Goal: Task Accomplishment & Management: Use online tool/utility

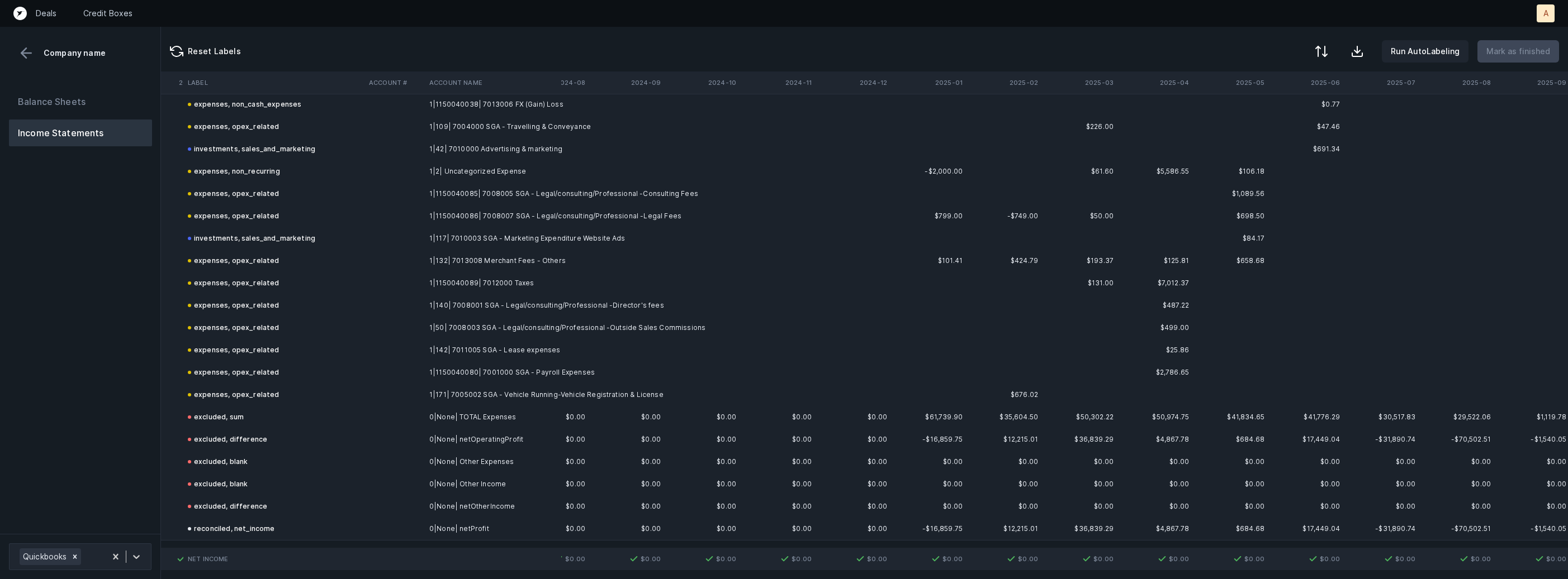
scroll to position [1753, 2619]
click at [147, 555] on div "Quickbooks" at bounding box center [80, 557] width 142 height 27
click at [137, 510] on div "auto_cleaned_company1396_fileID_33122_tabProfit and Loss.csv" at bounding box center [80, 519] width 142 height 36
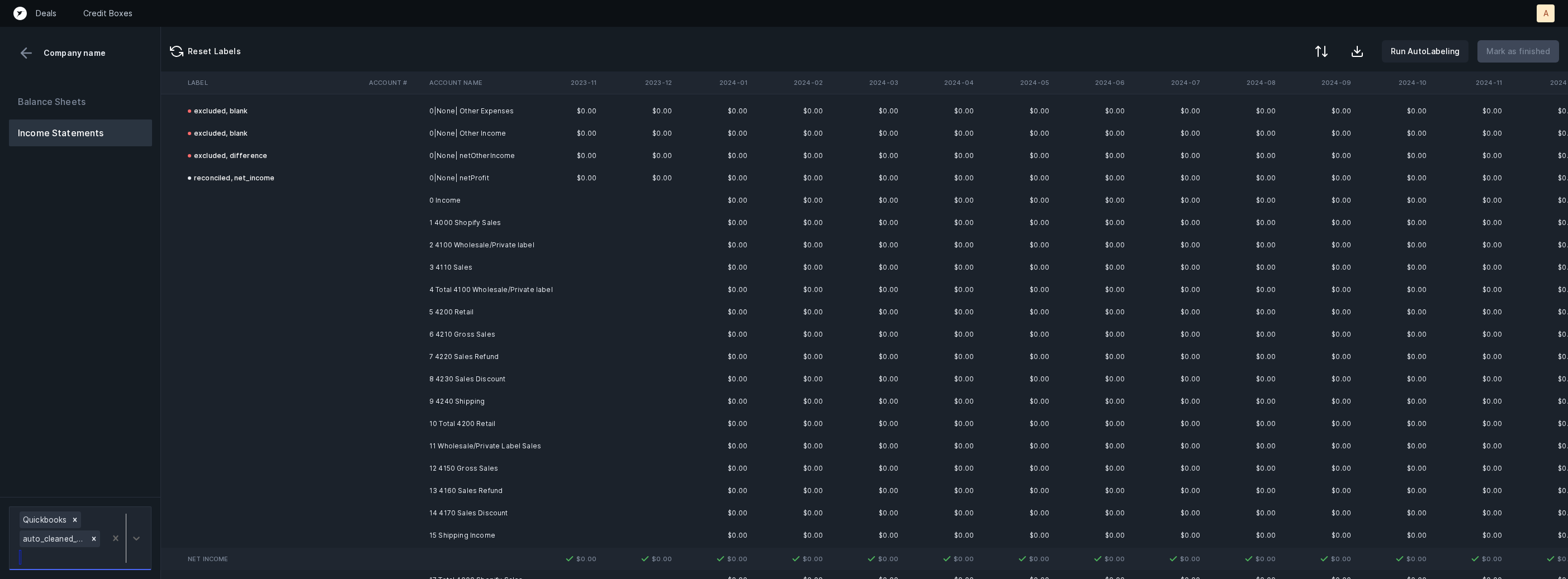
scroll to position [2104, 2217]
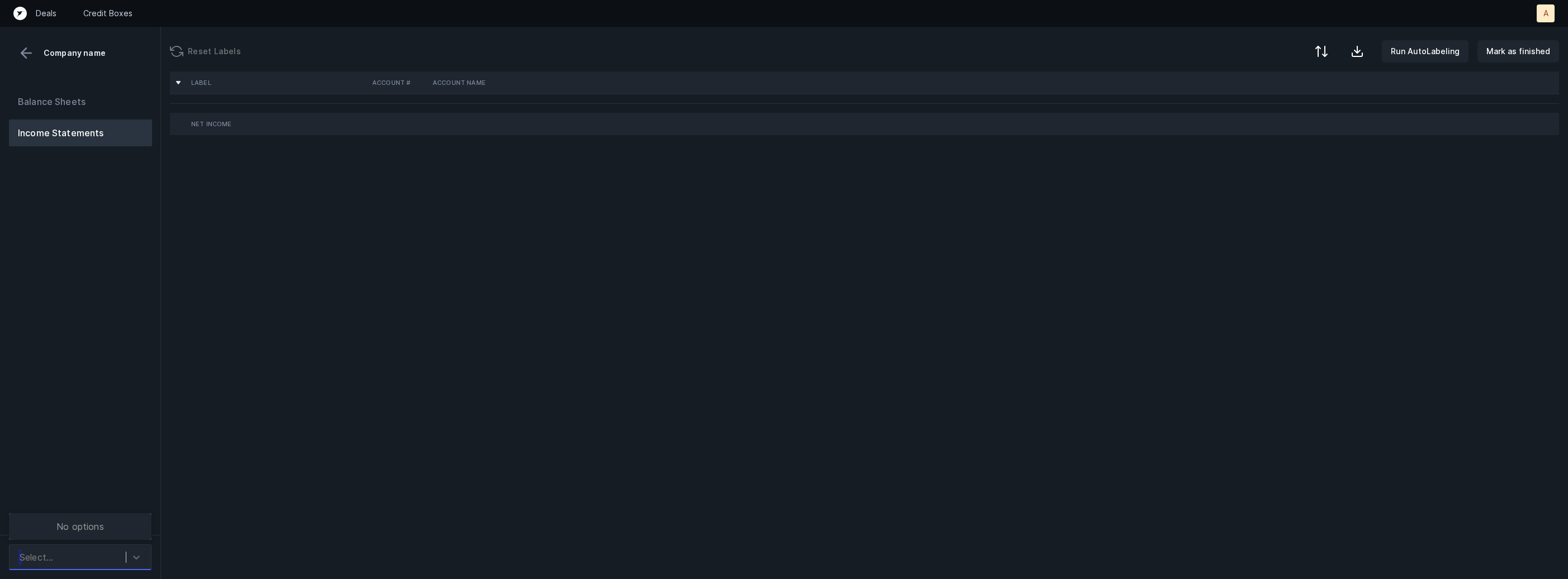
click at [125, 558] on div "Select..." at bounding box center [70, 557] width 112 height 20
click at [131, 491] on div "Balance Sheets Income Statements" at bounding box center [80, 307] width 161 height 456
click at [140, 558] on icon at bounding box center [136, 557] width 11 height 11
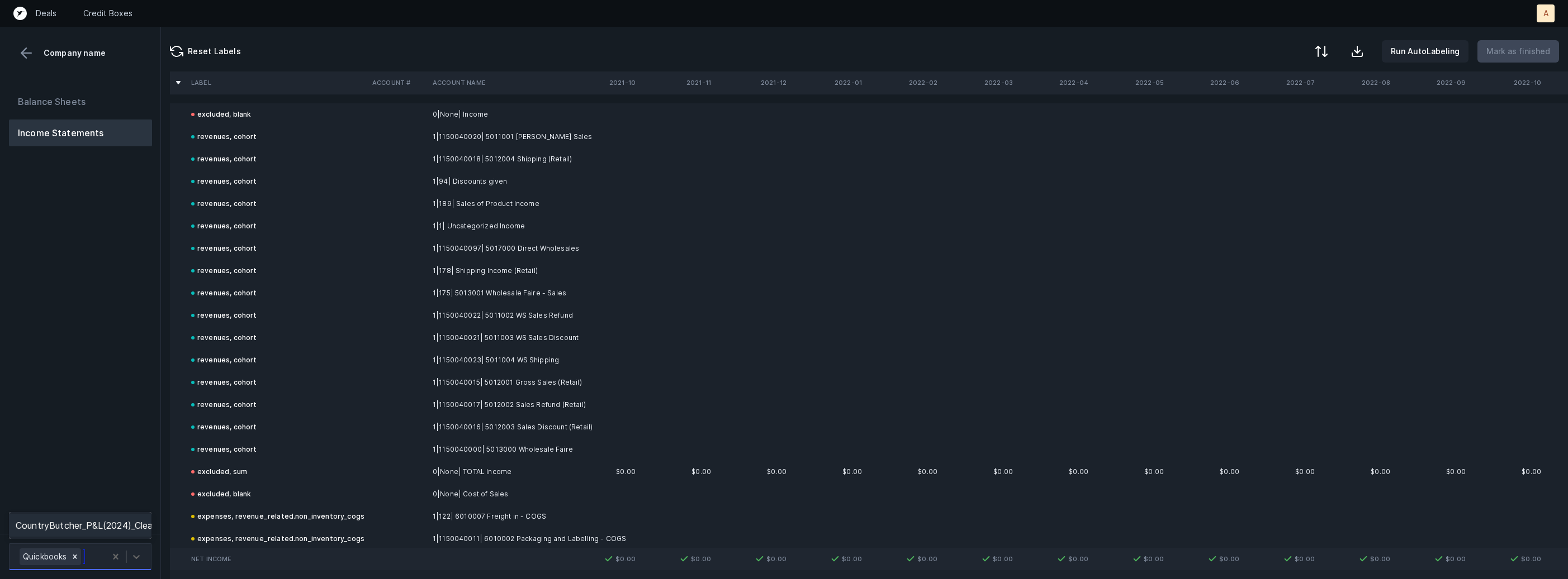
click at [134, 531] on div "CountryButcher_P&L(2024)_Cleaned.csv" at bounding box center [80, 525] width 142 height 23
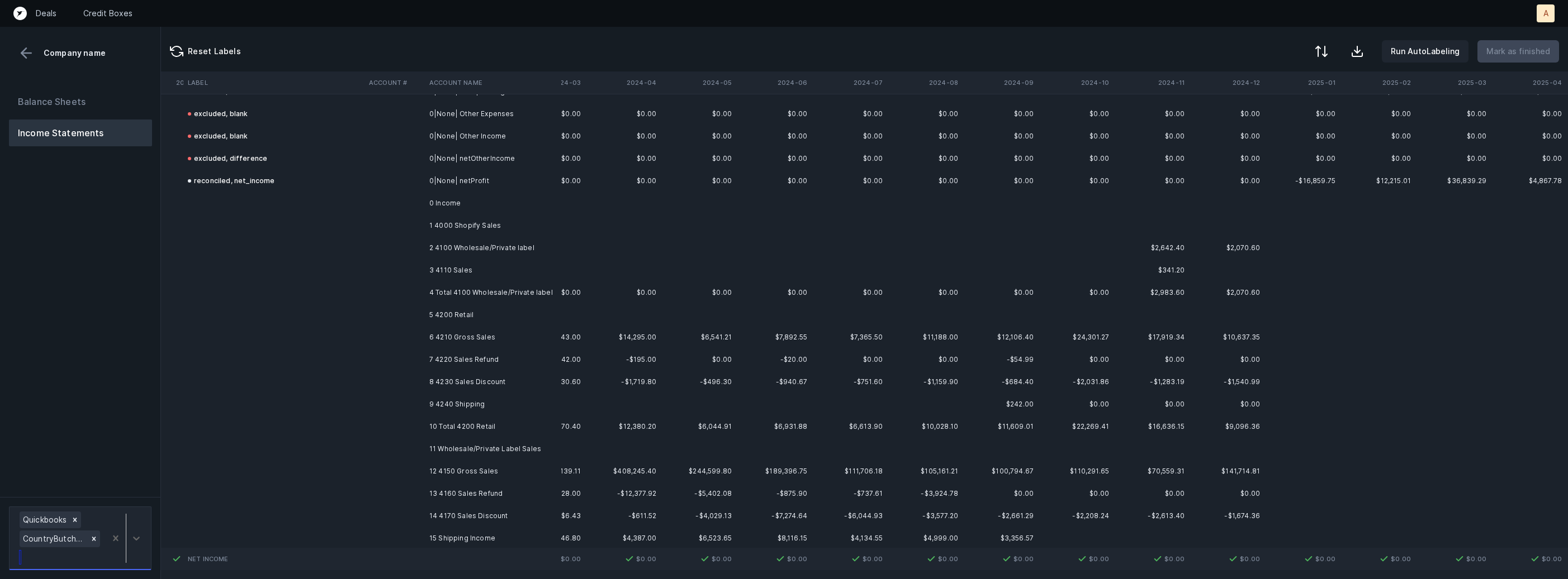
scroll to position [2102, 2243]
click at [497, 228] on td "1 4000 Shopify Sales" at bounding box center [493, 224] width 136 height 23
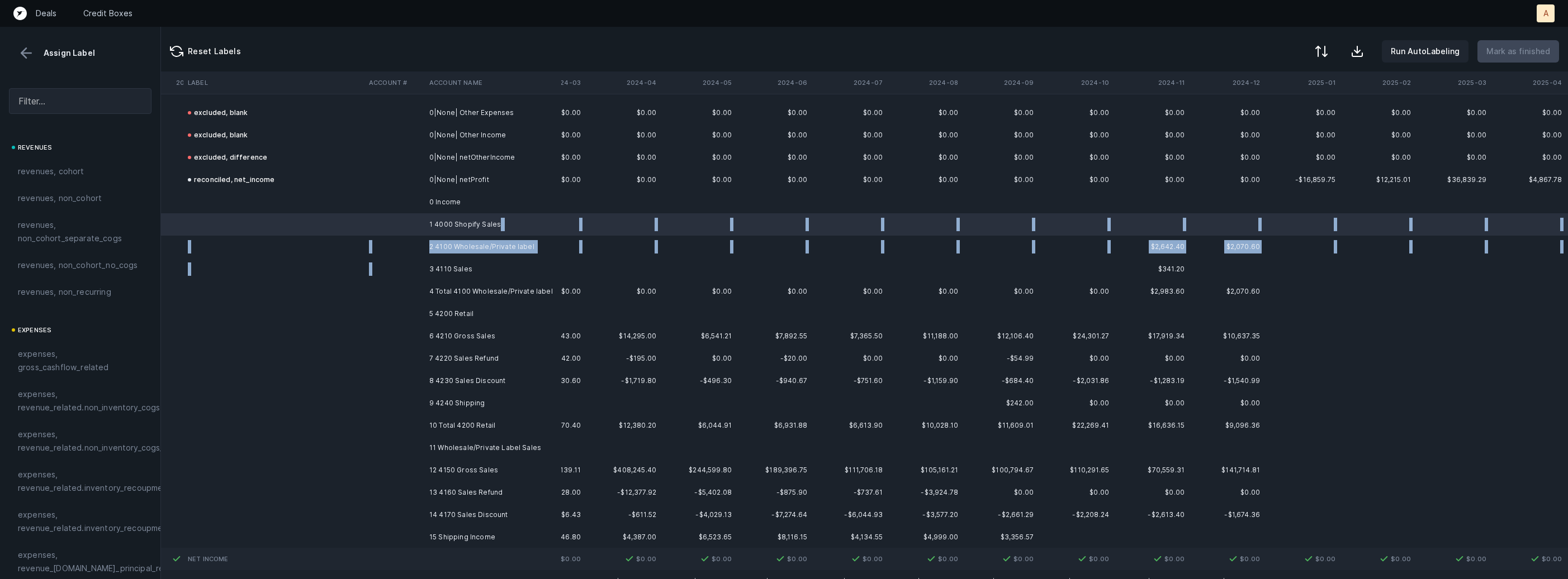
click at [465, 258] on td "3 4110 Sales" at bounding box center [493, 269] width 136 height 23
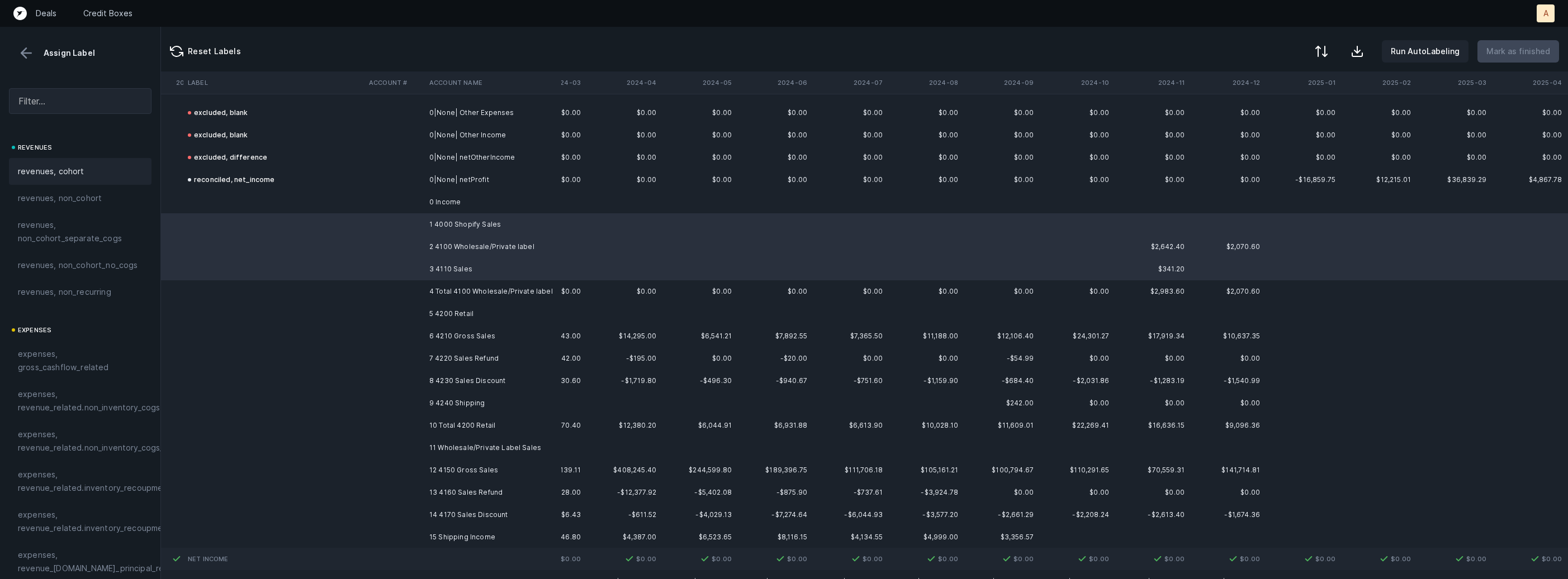
click at [82, 175] on div "revenues, cohort" at bounding box center [80, 172] width 125 height 13
click at [461, 318] on td "5 4200 Retail" at bounding box center [493, 314] width 136 height 23
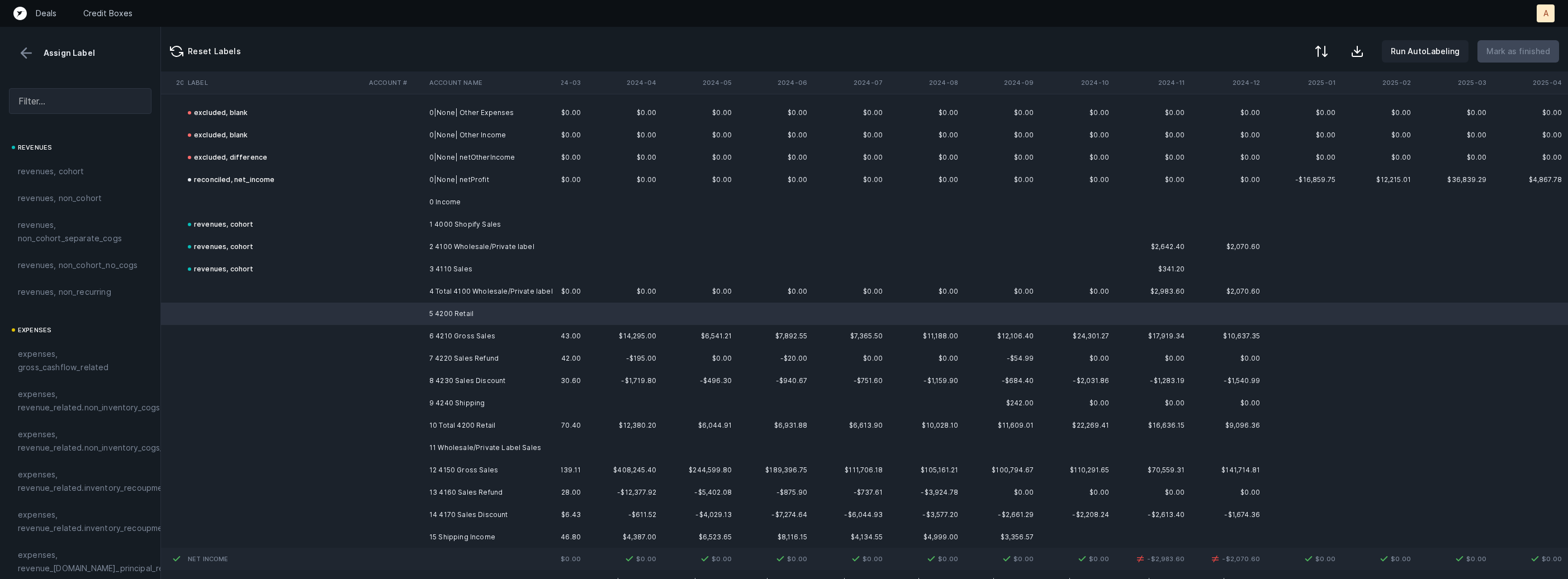
click at [455, 325] on td "6 4210 Gross Sales" at bounding box center [493, 336] width 136 height 23
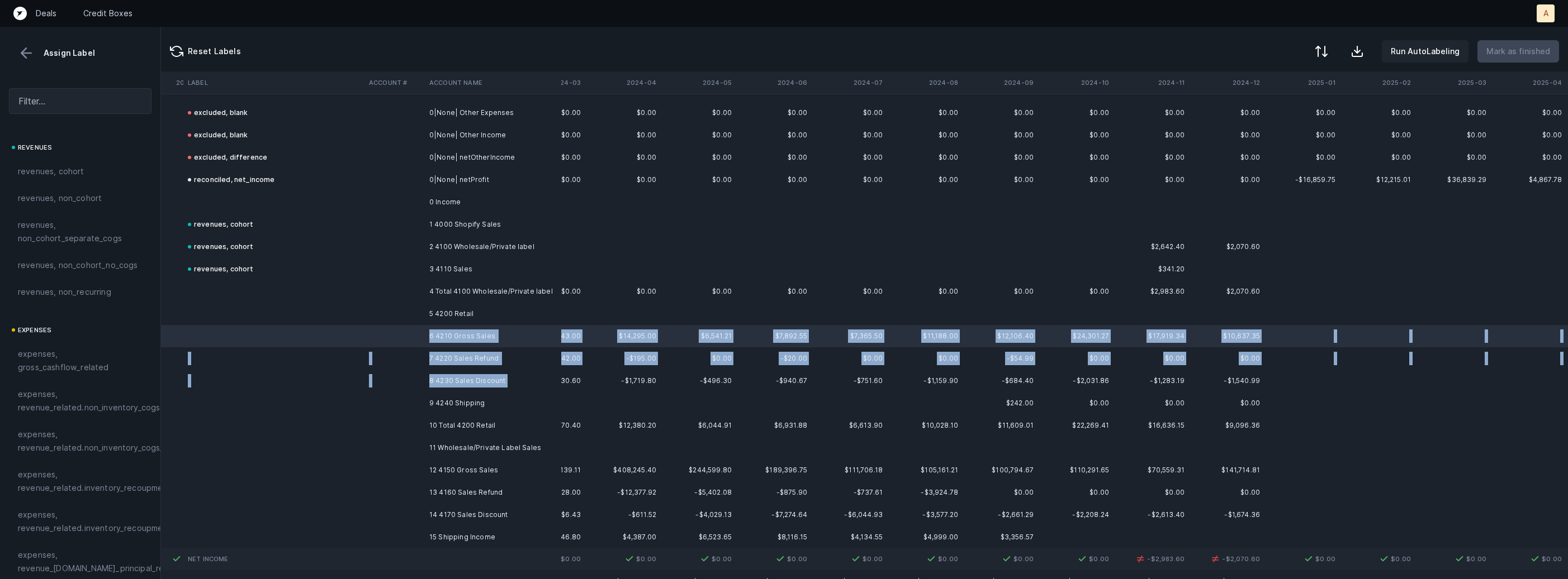
click at [447, 388] on td "8 4230 Sales Discount" at bounding box center [493, 381] width 136 height 23
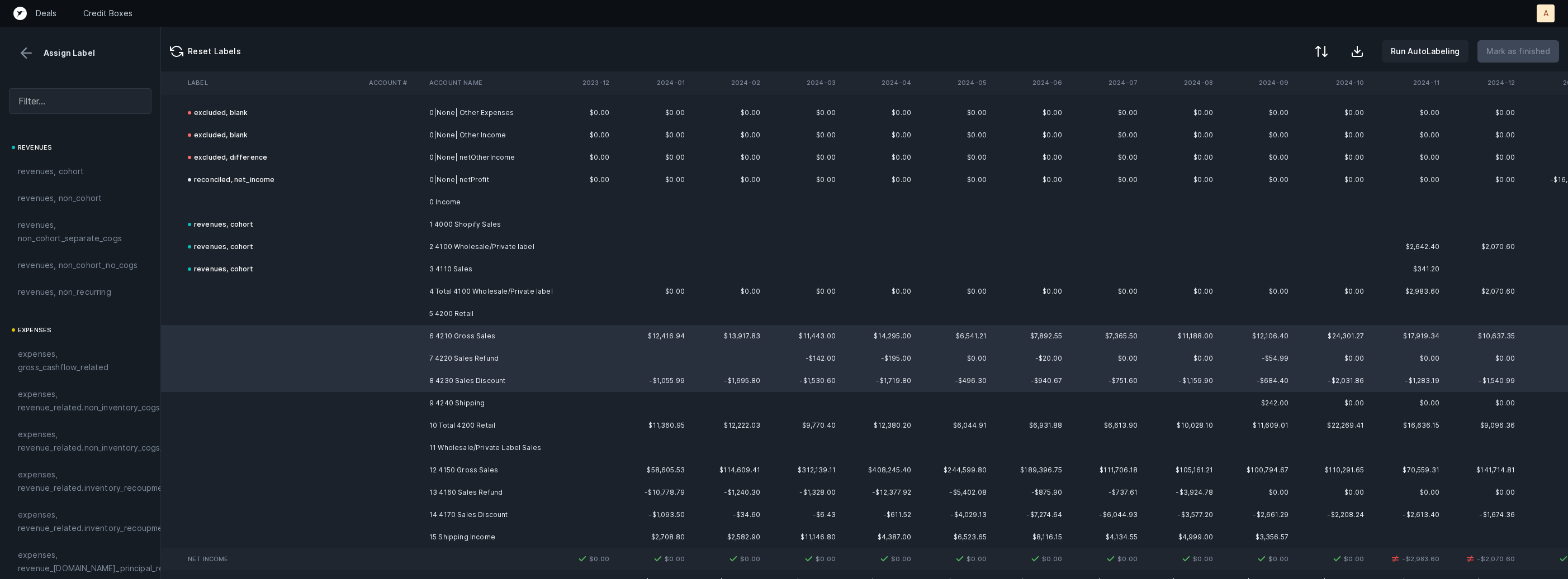
scroll to position [2102, 1990]
click at [477, 403] on td "9 4240 Shipping" at bounding box center [493, 403] width 136 height 23
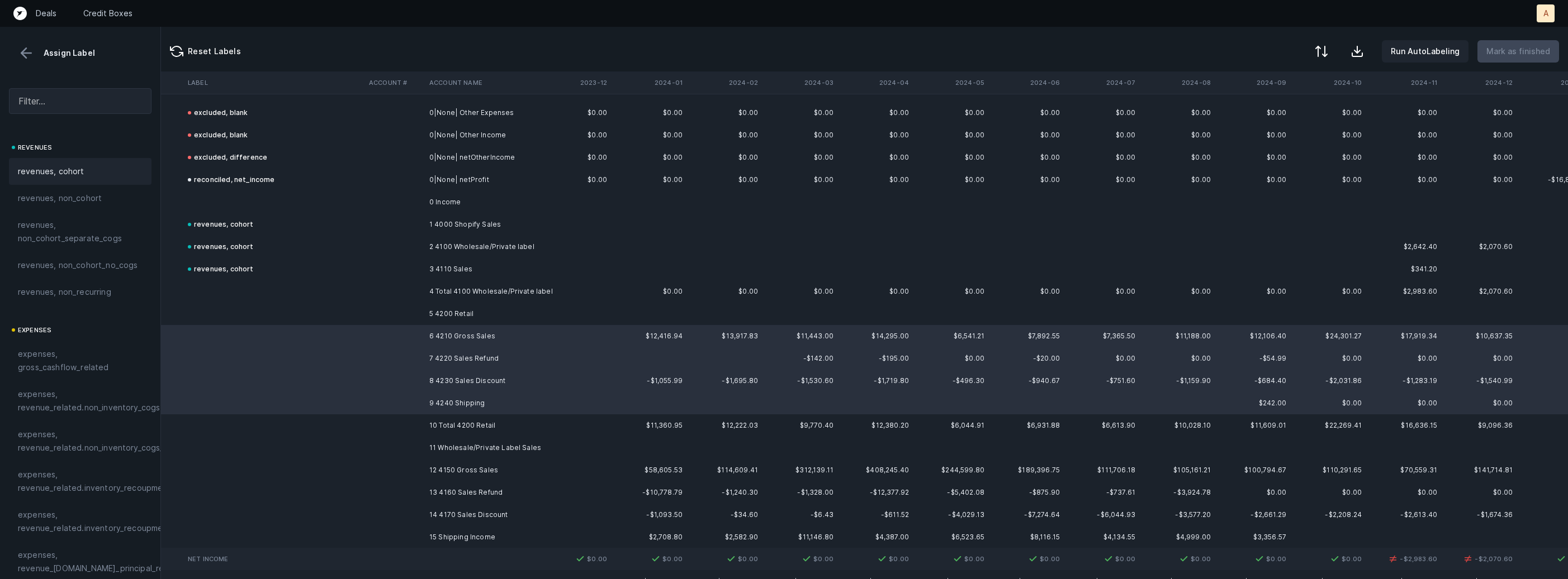
click at [61, 182] on div "revenues, cohort" at bounding box center [80, 172] width 142 height 27
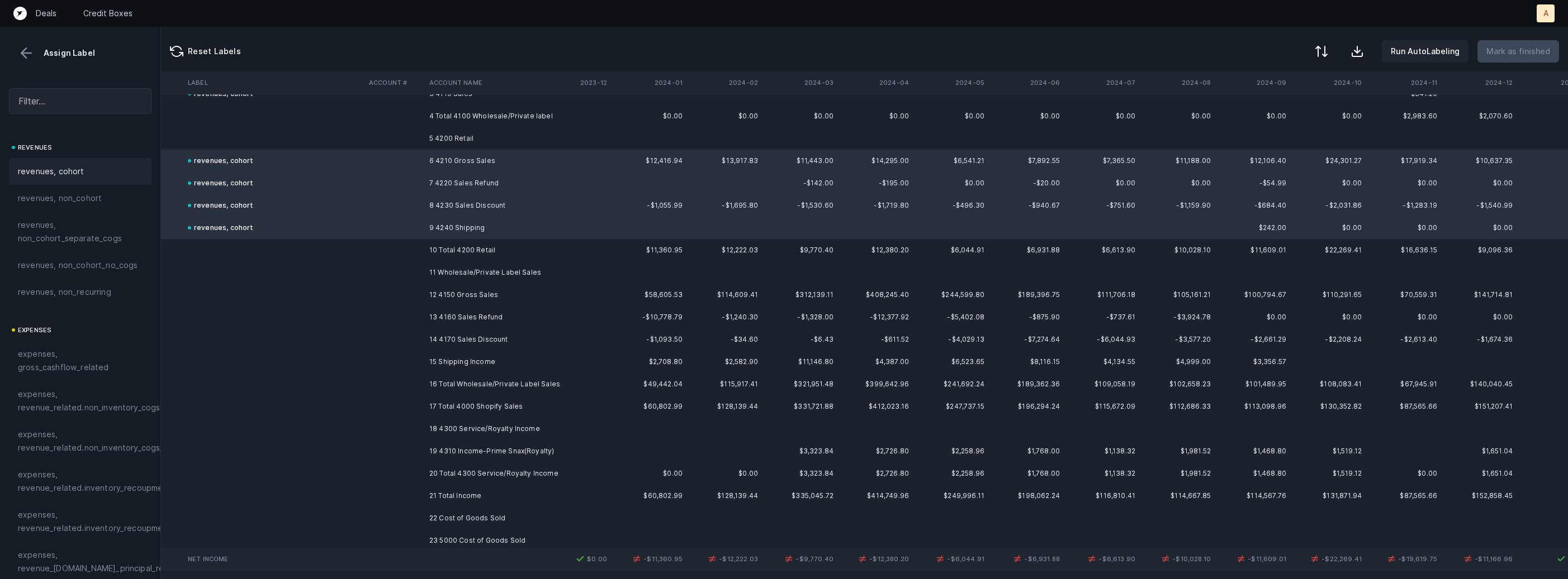
scroll to position [2278, 1990]
click at [501, 287] on td "12 4150 Gross Sales" at bounding box center [493, 294] width 136 height 23
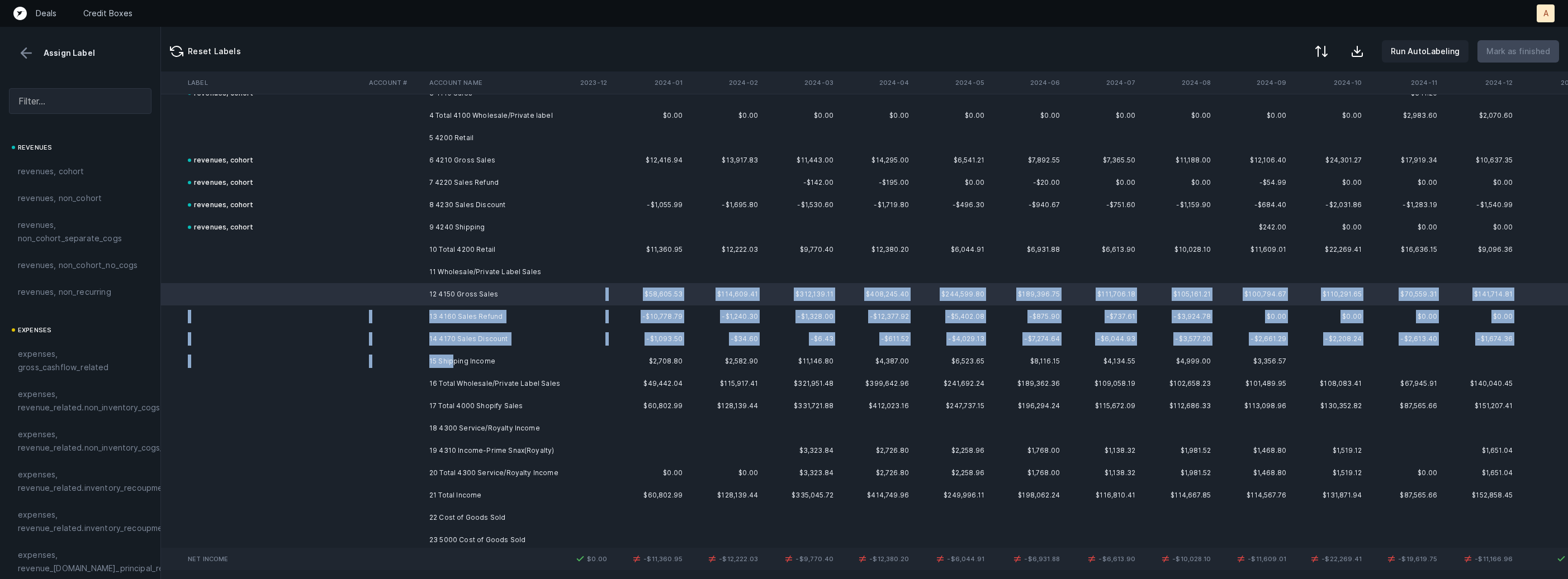
click at [453, 366] on td "15 Shipping Income" at bounding box center [493, 361] width 136 height 23
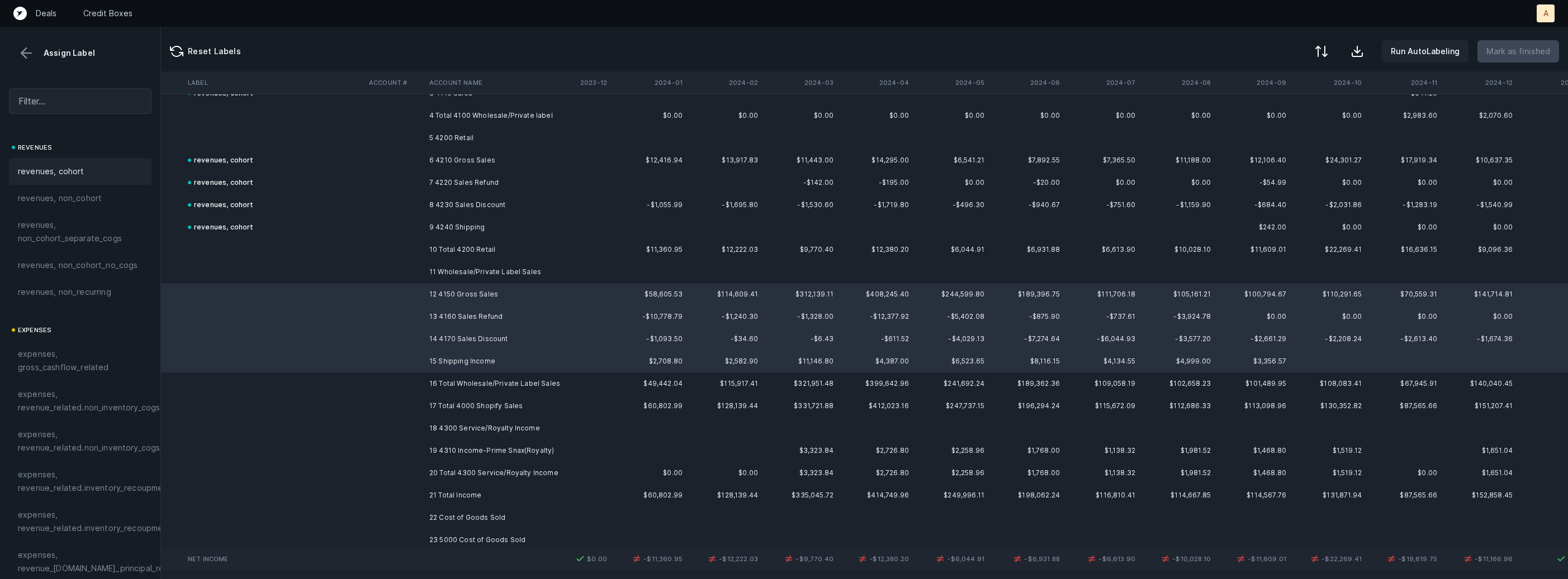
click at [74, 175] on span "revenues, cohort" at bounding box center [51, 172] width 66 height 13
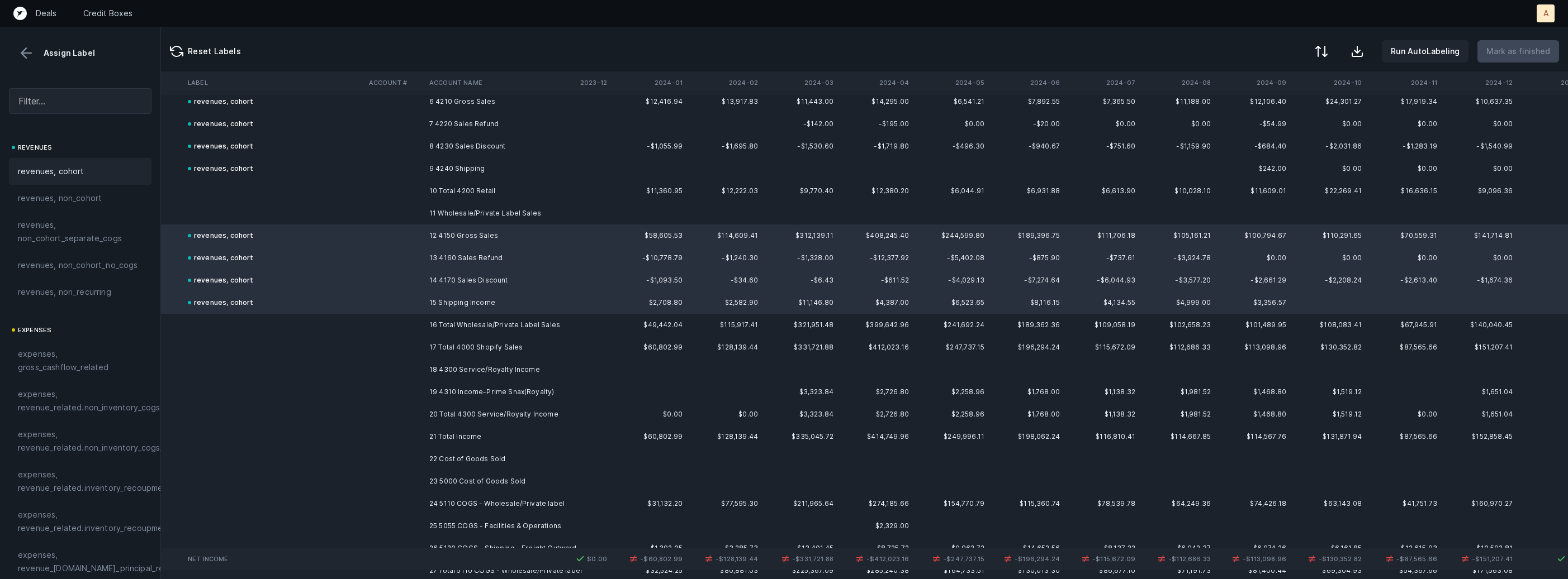
scroll to position [2357, 1990]
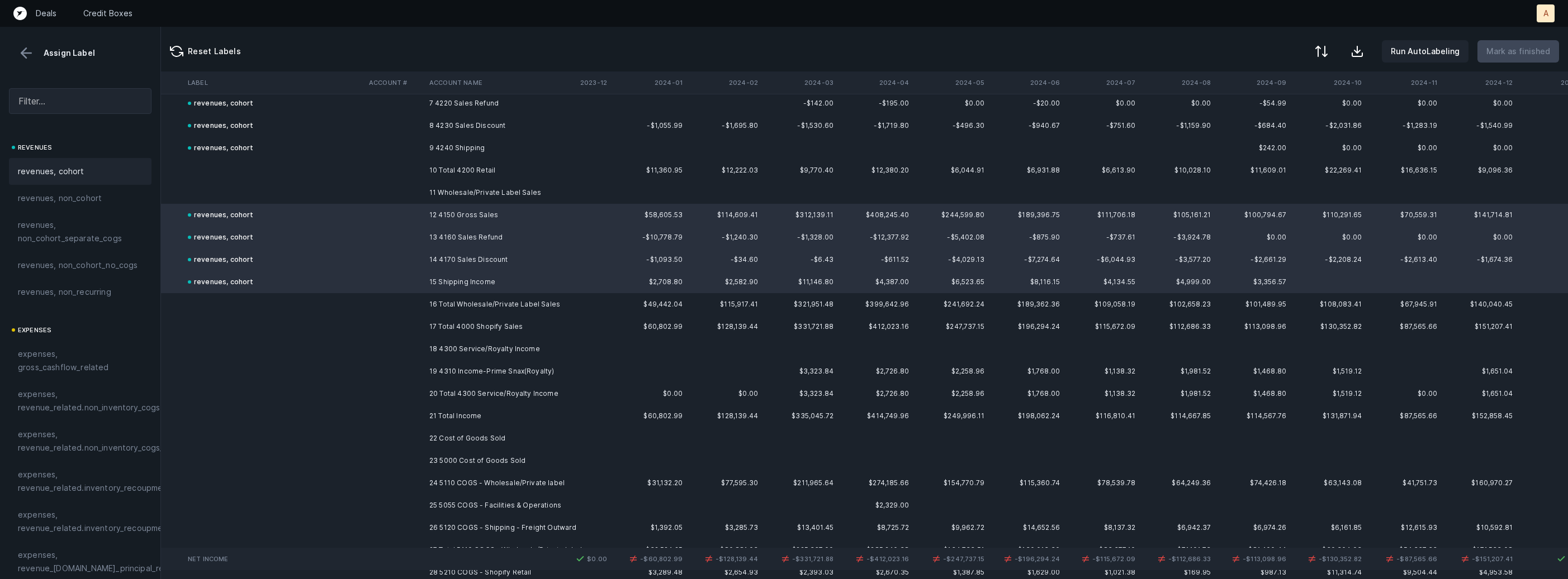
click at [497, 375] on td "19 4310 Income-Prime Snax(Royalty)" at bounding box center [493, 371] width 136 height 23
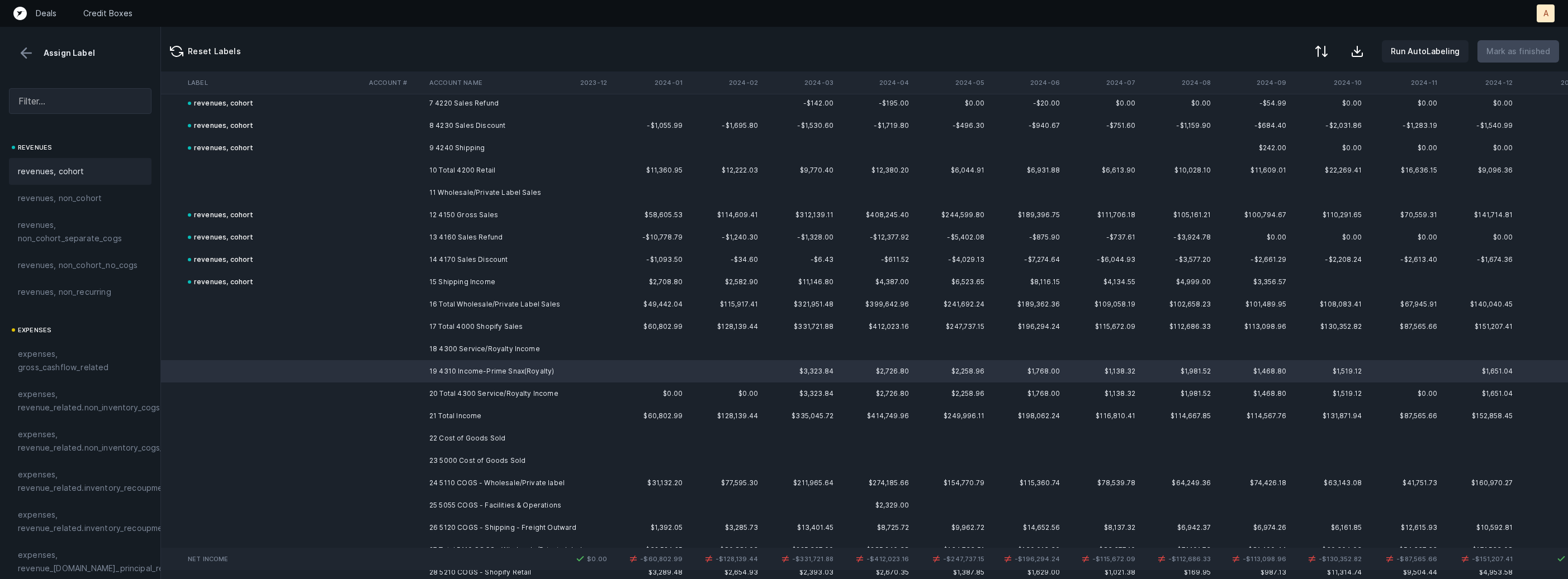
click at [100, 173] on div "revenues, cohort" at bounding box center [80, 172] width 125 height 13
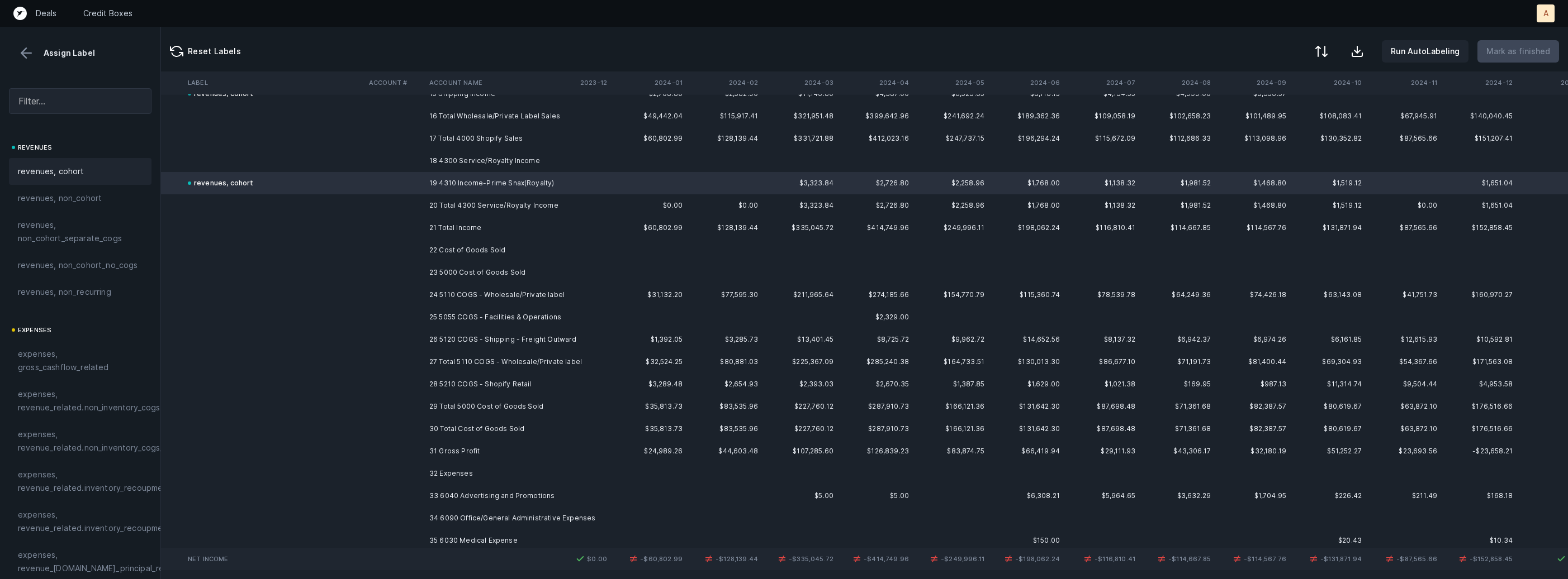
scroll to position [2554, 1990]
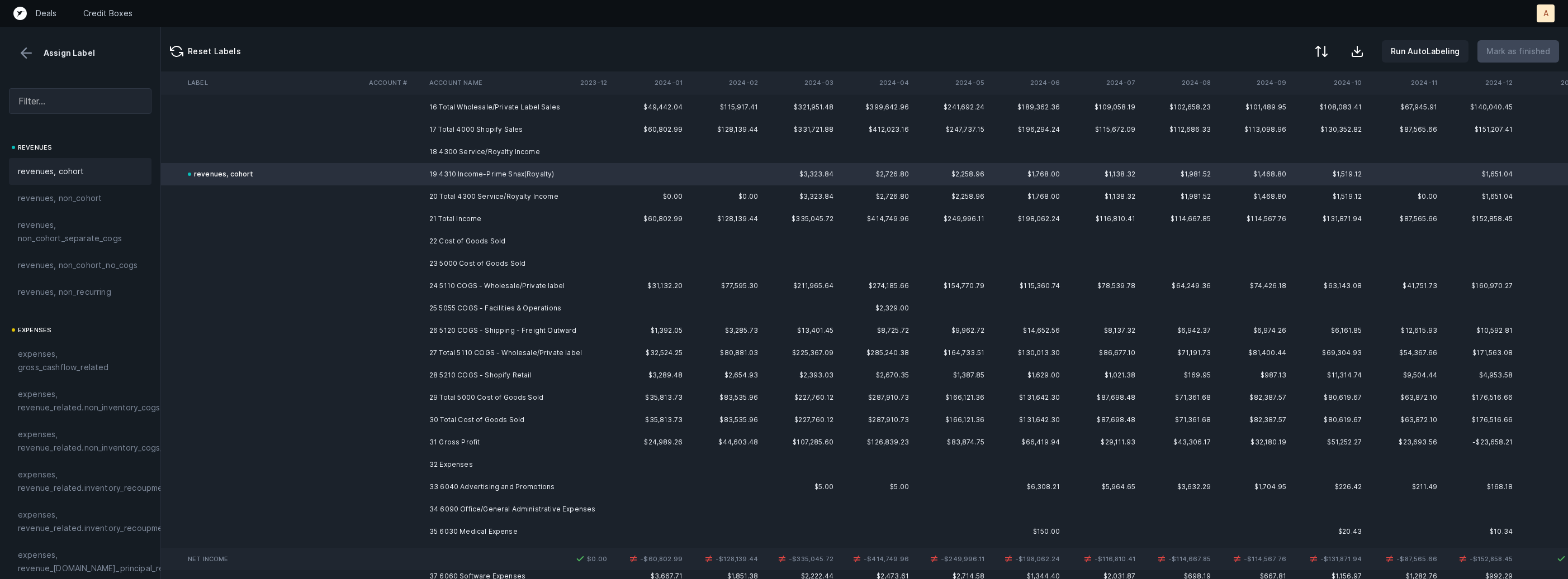
click at [551, 287] on td "24 5110 COGS - Wholesale/Private label" at bounding box center [493, 286] width 136 height 23
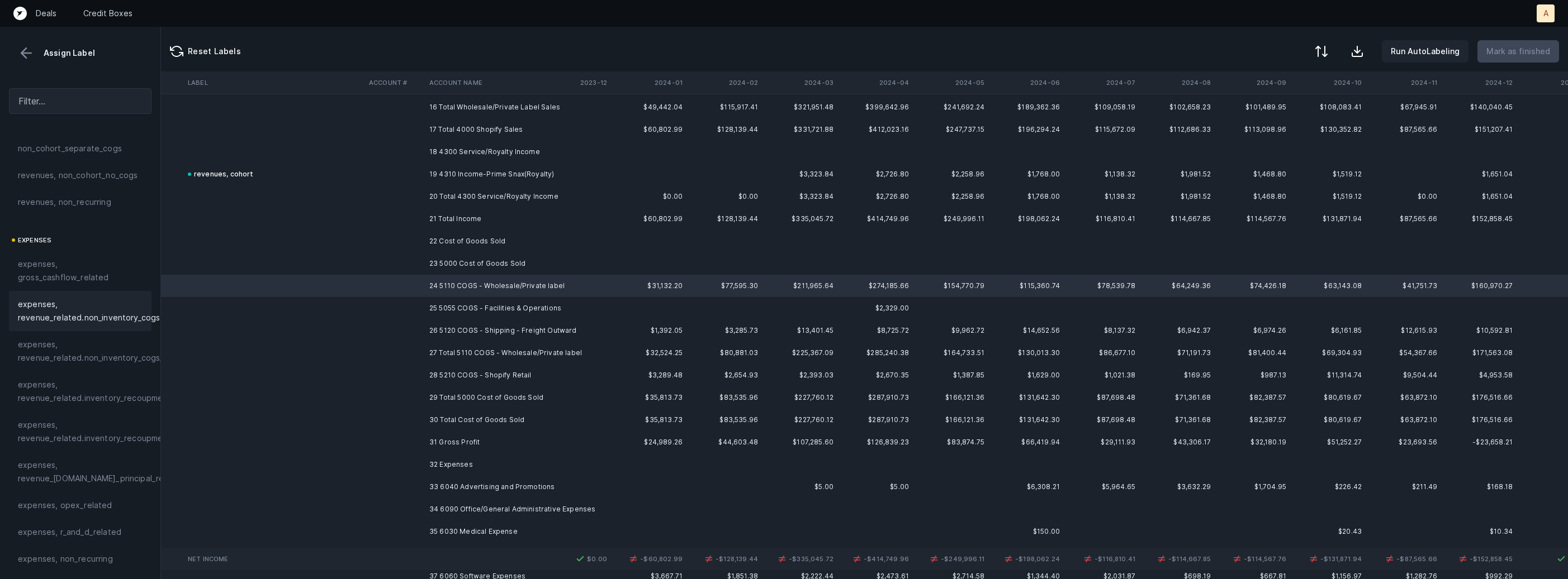
scroll to position [99, 0]
click at [98, 398] on div "expenses, revenue_related.inventory_recoupment" at bounding box center [80, 383] width 142 height 40
click at [558, 306] on td "25 5055 COGS - Facilities & Operations" at bounding box center [493, 308] width 136 height 23
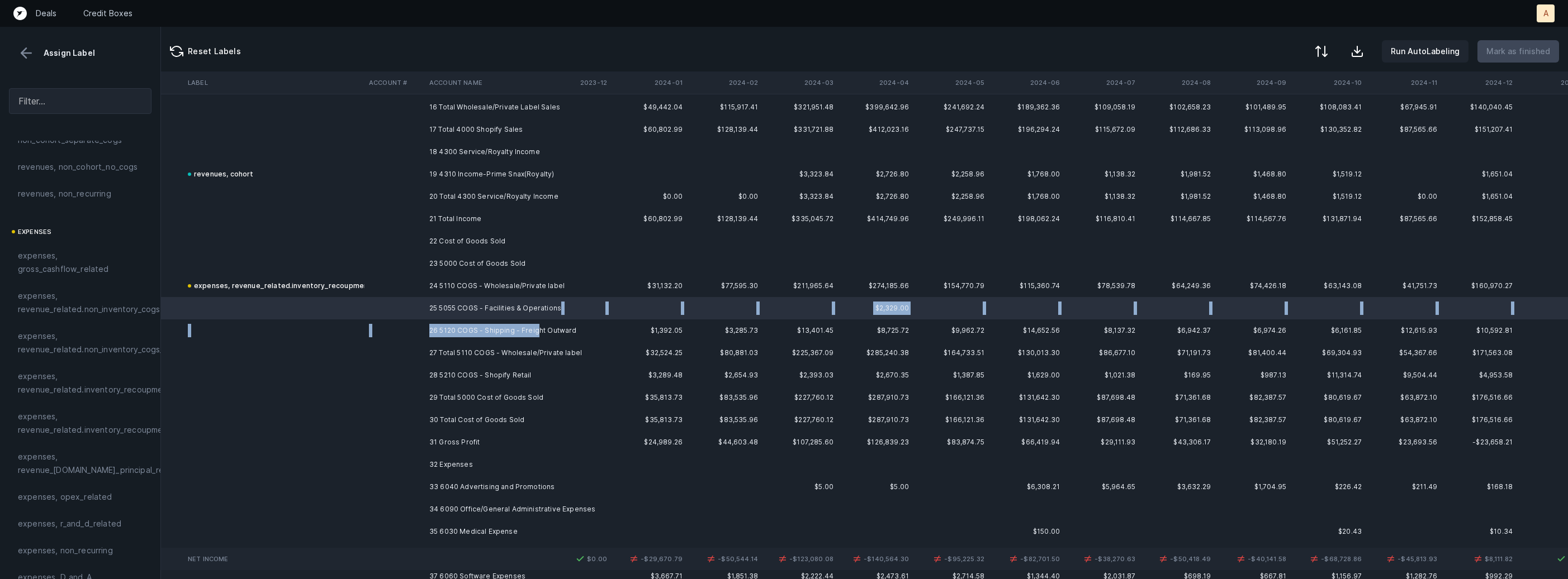
click at [537, 324] on td "26 5120 COGS - Shipping - Freight Outward" at bounding box center [493, 330] width 136 height 23
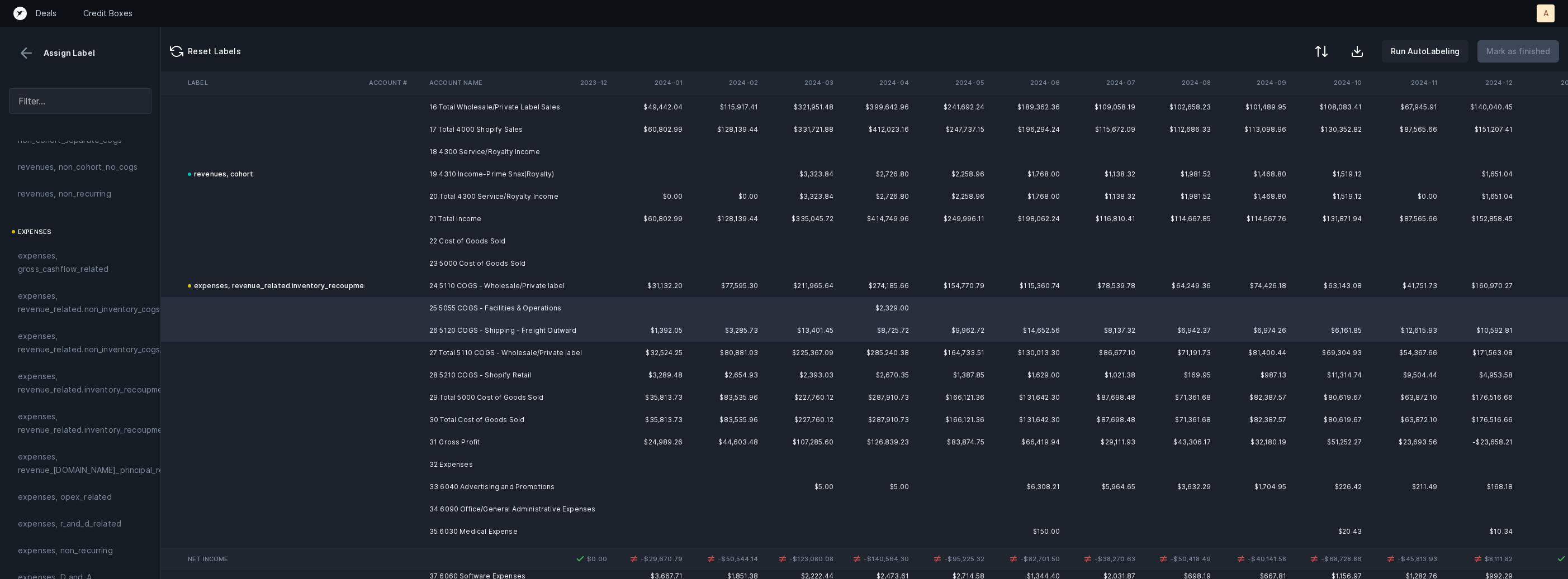
click at [104, 310] on span "expenses, revenue_related.non_inventory_cogs" at bounding box center [88, 303] width 142 height 27
click at [388, 375] on td at bounding box center [394, 375] width 60 height 23
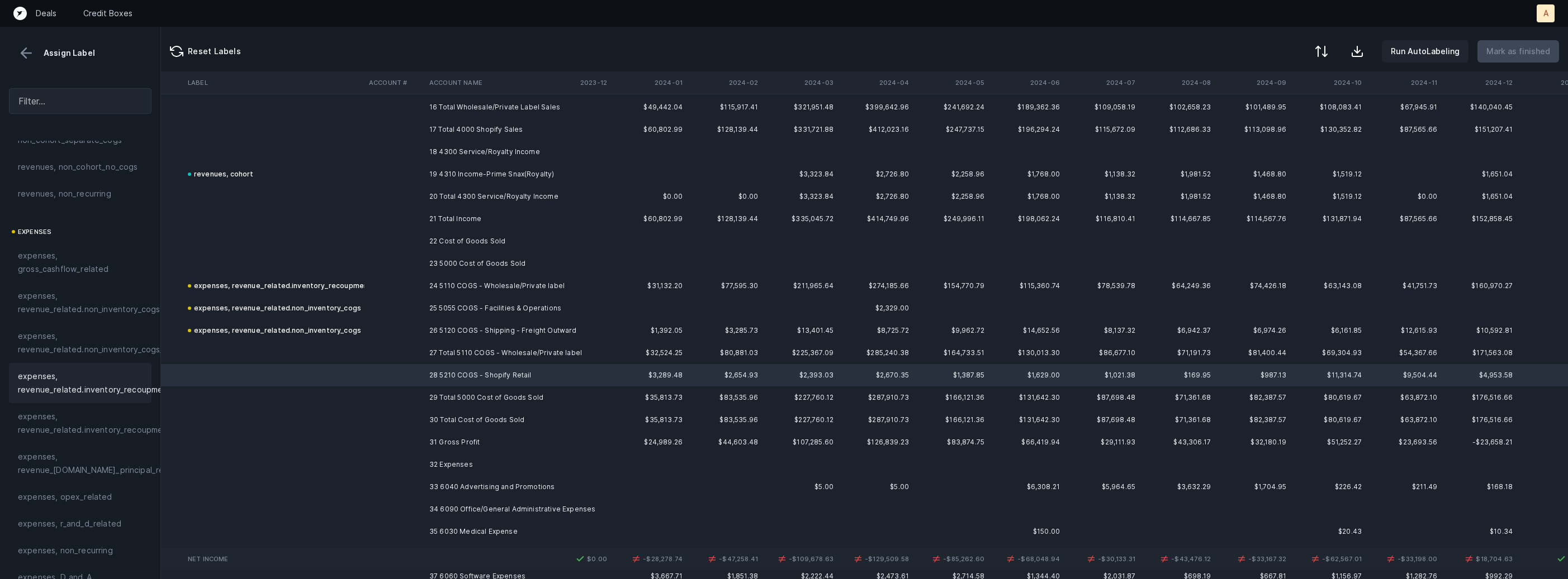
click at [121, 387] on span "expenses, revenue_related.inventory_recoupment" at bounding box center [94, 383] width 153 height 27
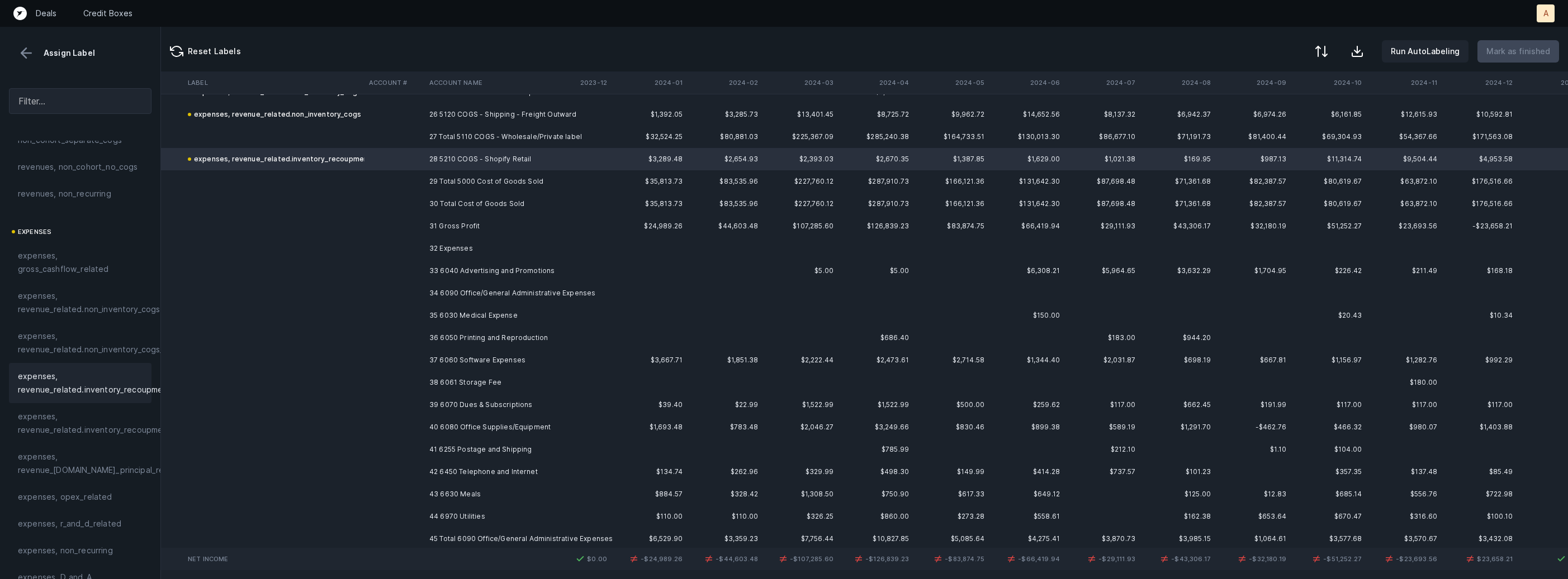
scroll to position [2772, 1990]
click at [521, 273] on td "33 6040 Advertising and Promotions" at bounding box center [493, 269] width 136 height 23
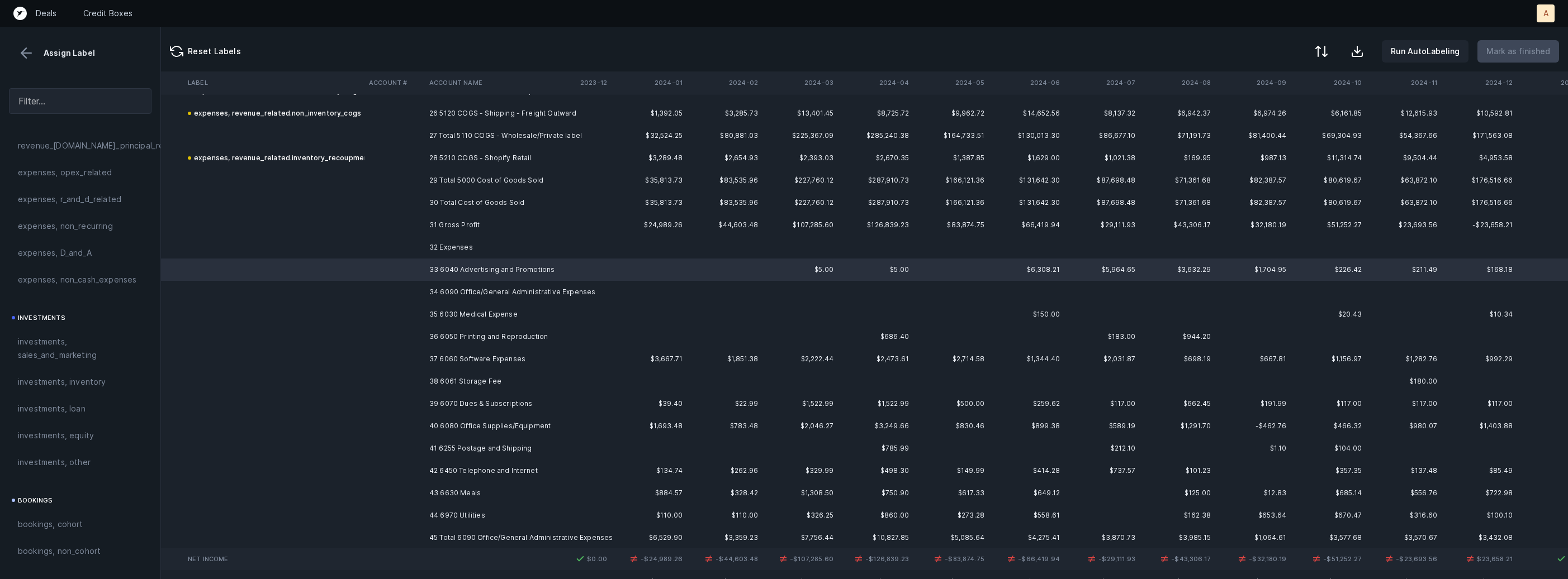
scroll to position [429, 0]
click at [110, 336] on span "investments, sales_and_marketing" at bounding box center [80, 342] width 125 height 27
click at [448, 288] on td "34 6090 Office/General Administrative Expenses" at bounding box center [493, 292] width 136 height 23
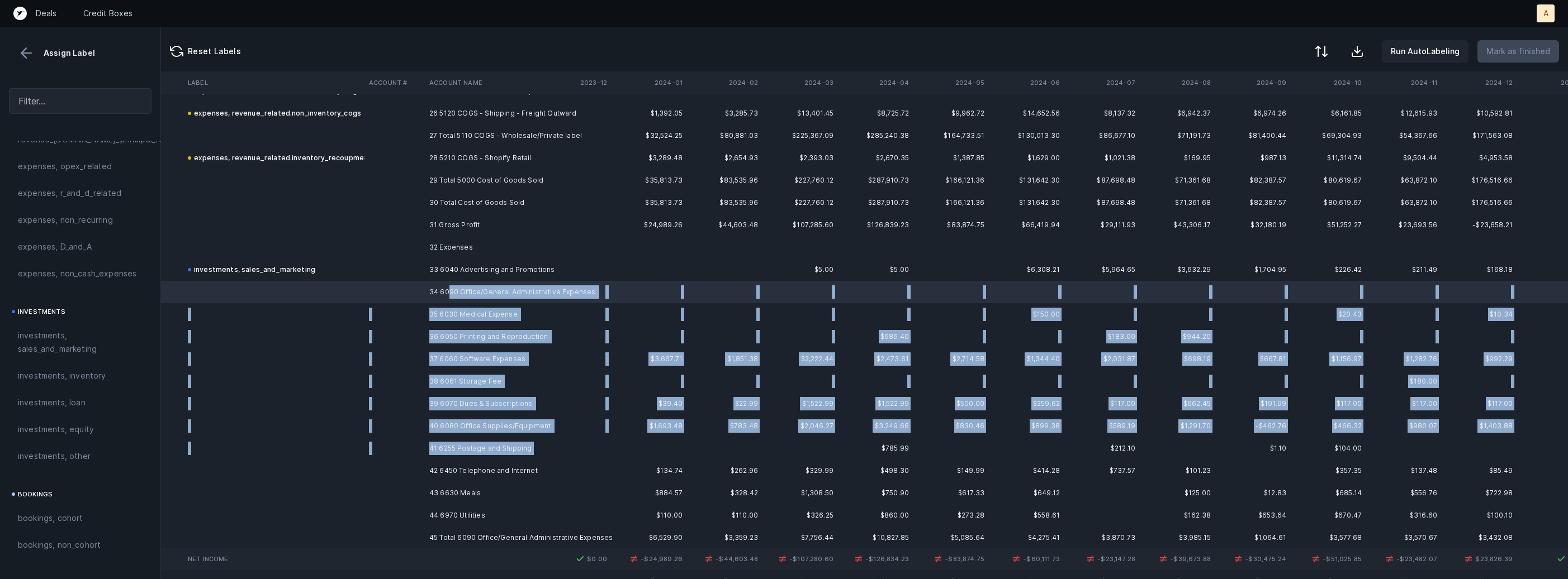
click at [496, 454] on td "41 6255 Postage and Shipping" at bounding box center [493, 448] width 136 height 23
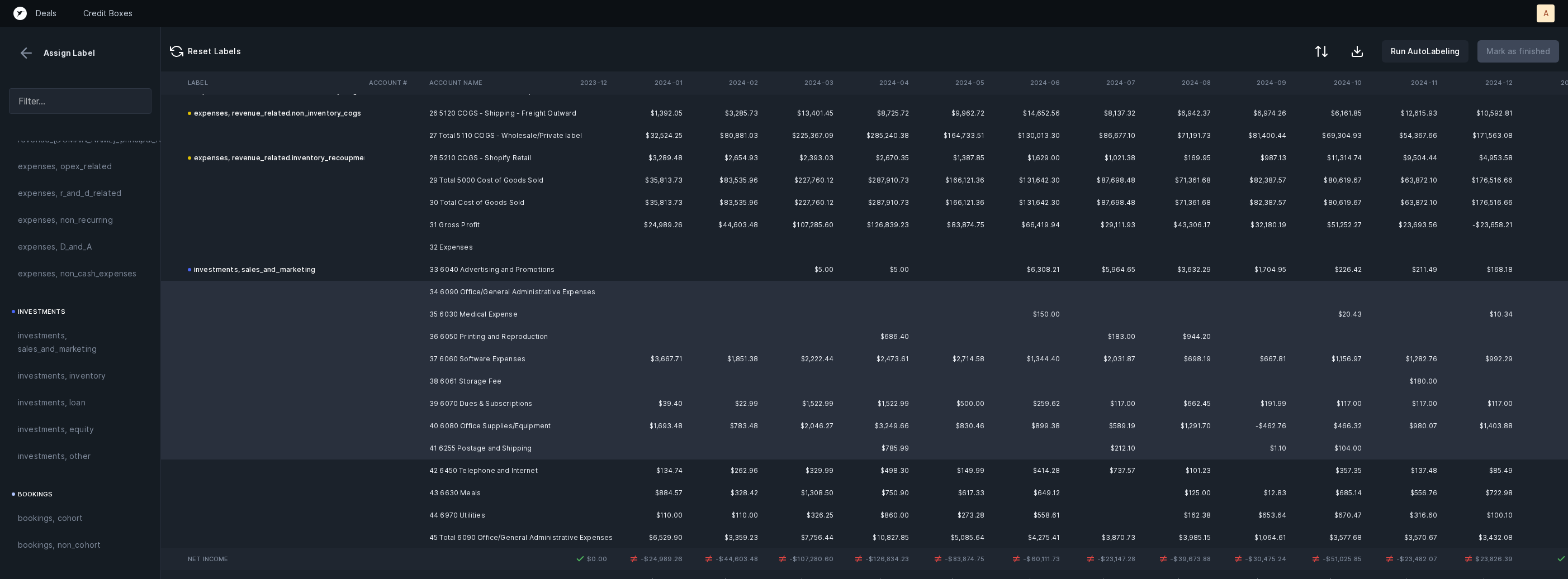
click at [477, 465] on td "42 6450 Telephone and Internet" at bounding box center [493, 471] width 136 height 23
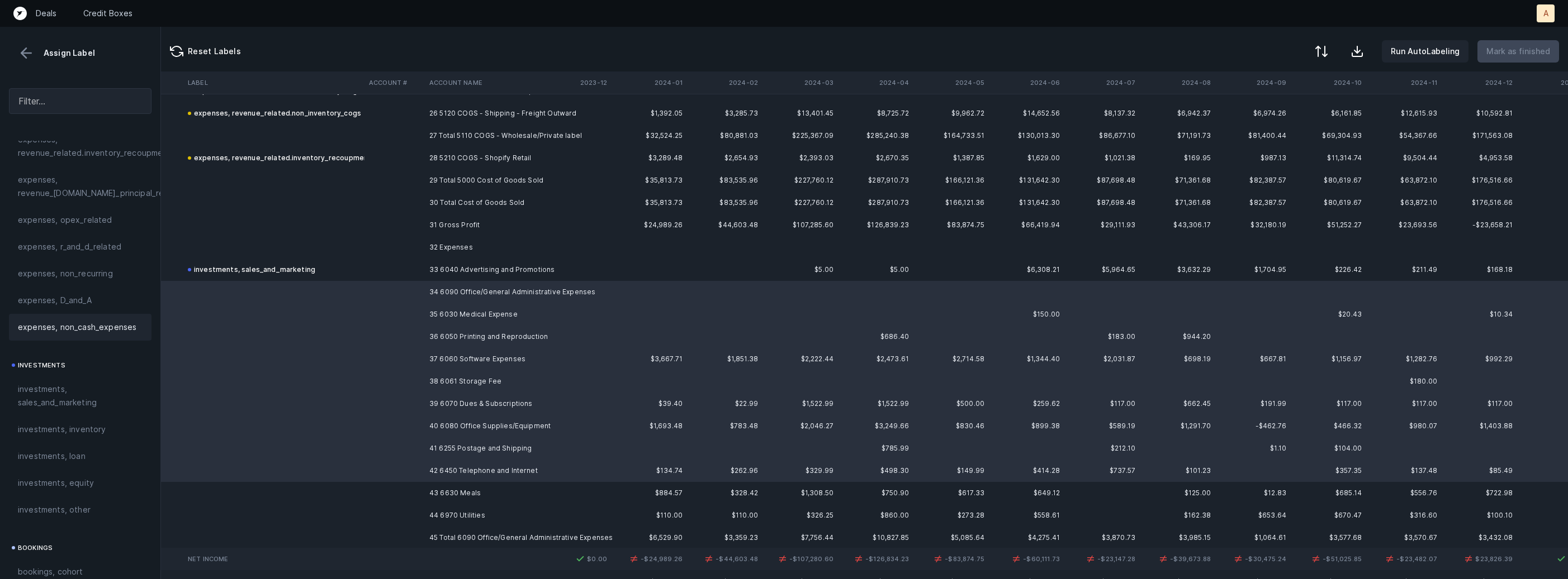
scroll to position [359, 0]
click at [83, 248] on div "expenses, opex_related" at bounding box center [80, 237] width 142 height 27
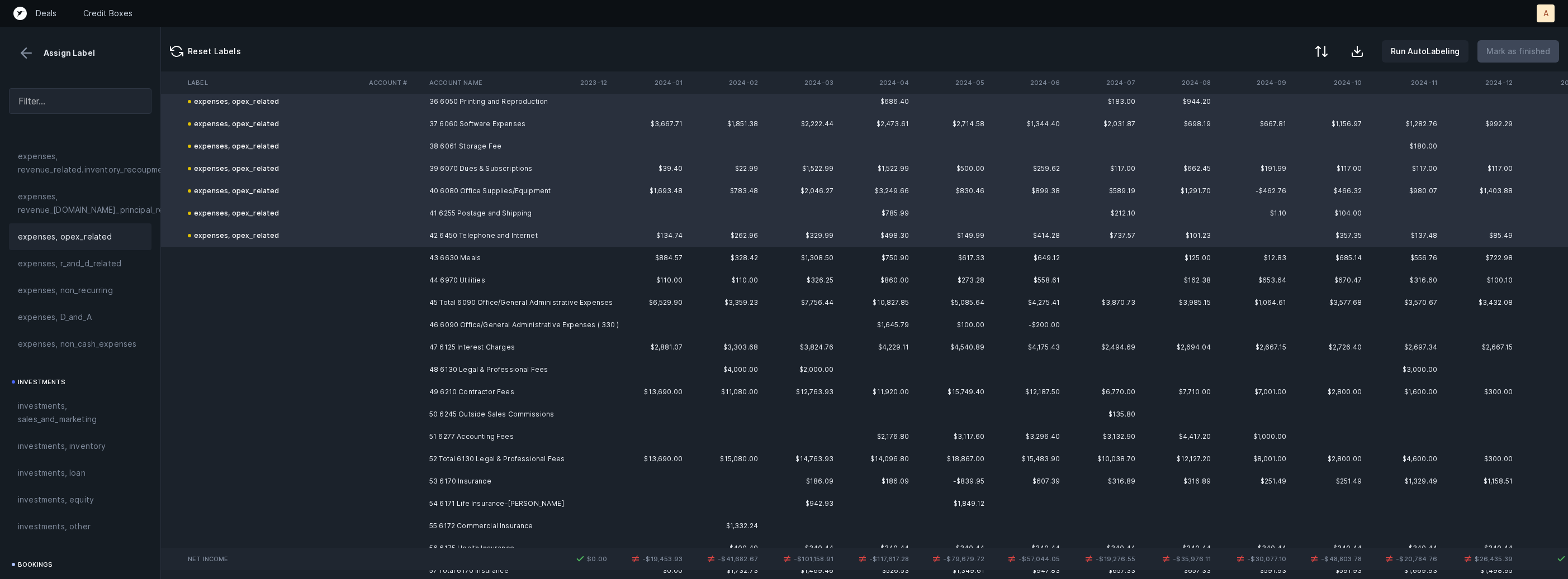
scroll to position [3028, 1990]
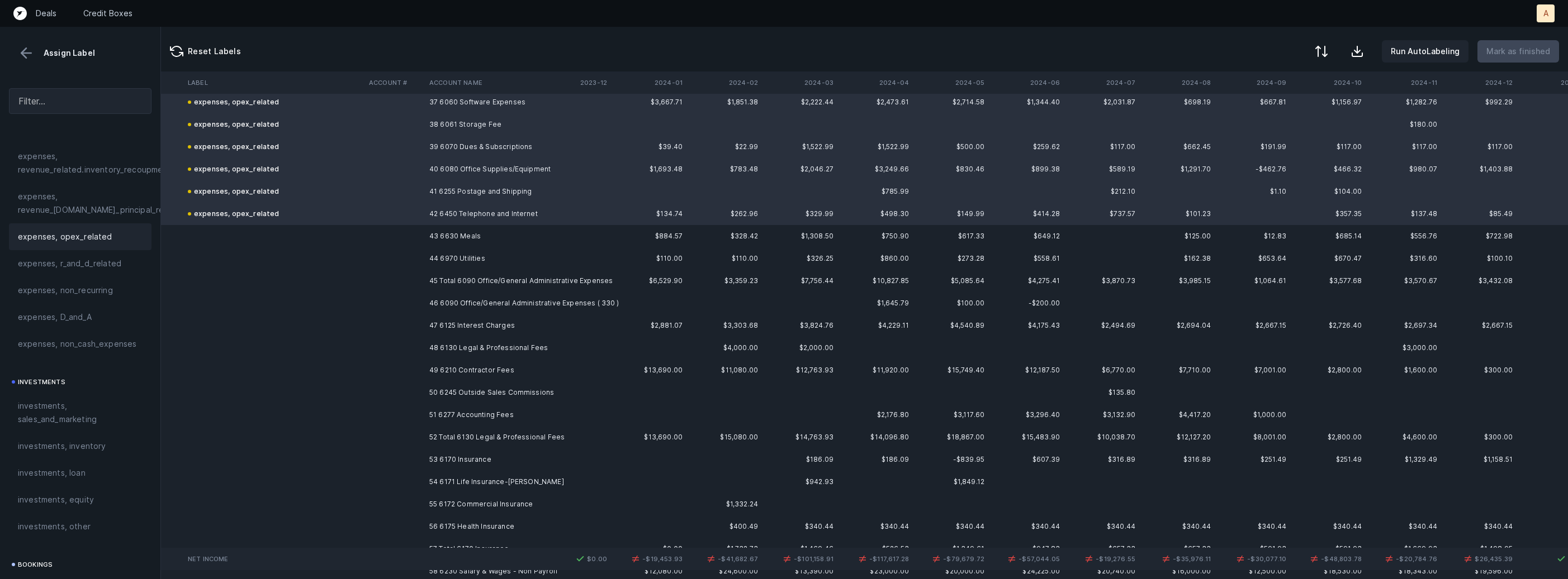
click at [461, 232] on td "43 6630 Meals" at bounding box center [493, 236] width 136 height 23
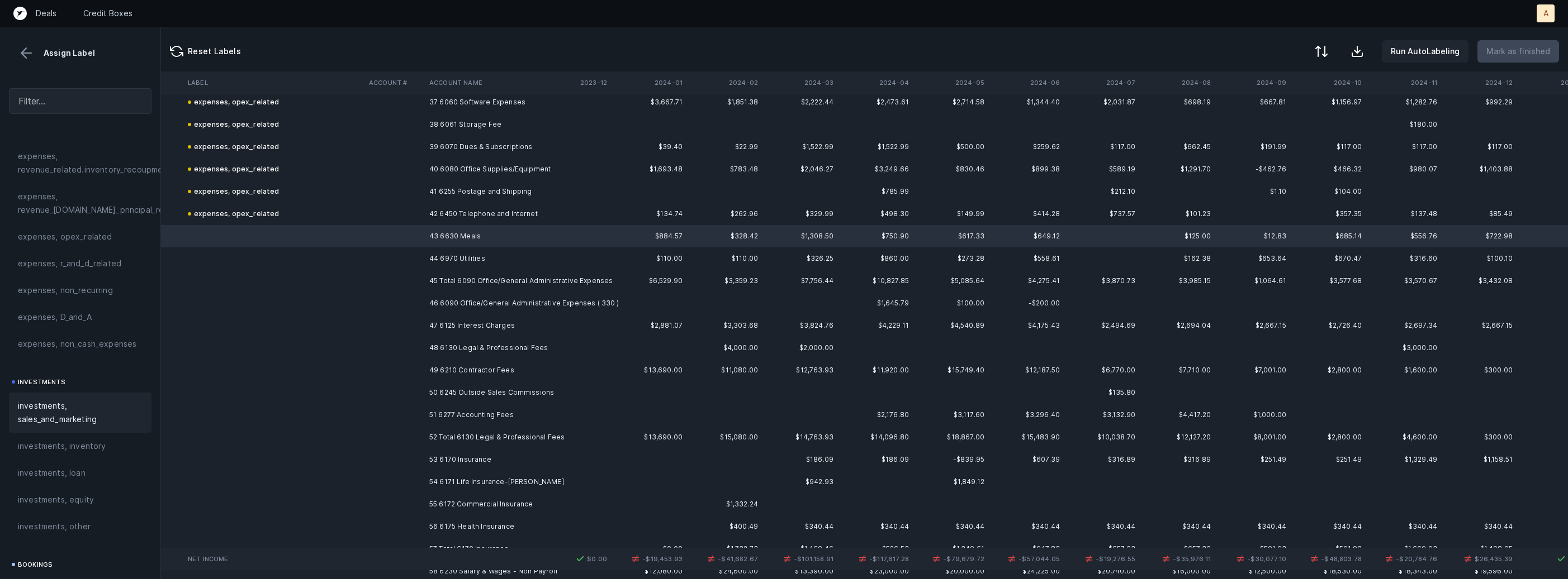
click at [98, 413] on span "investments, sales_and_marketing" at bounding box center [80, 413] width 125 height 27
click at [460, 256] on td "44 6970 Utilities" at bounding box center [493, 258] width 136 height 23
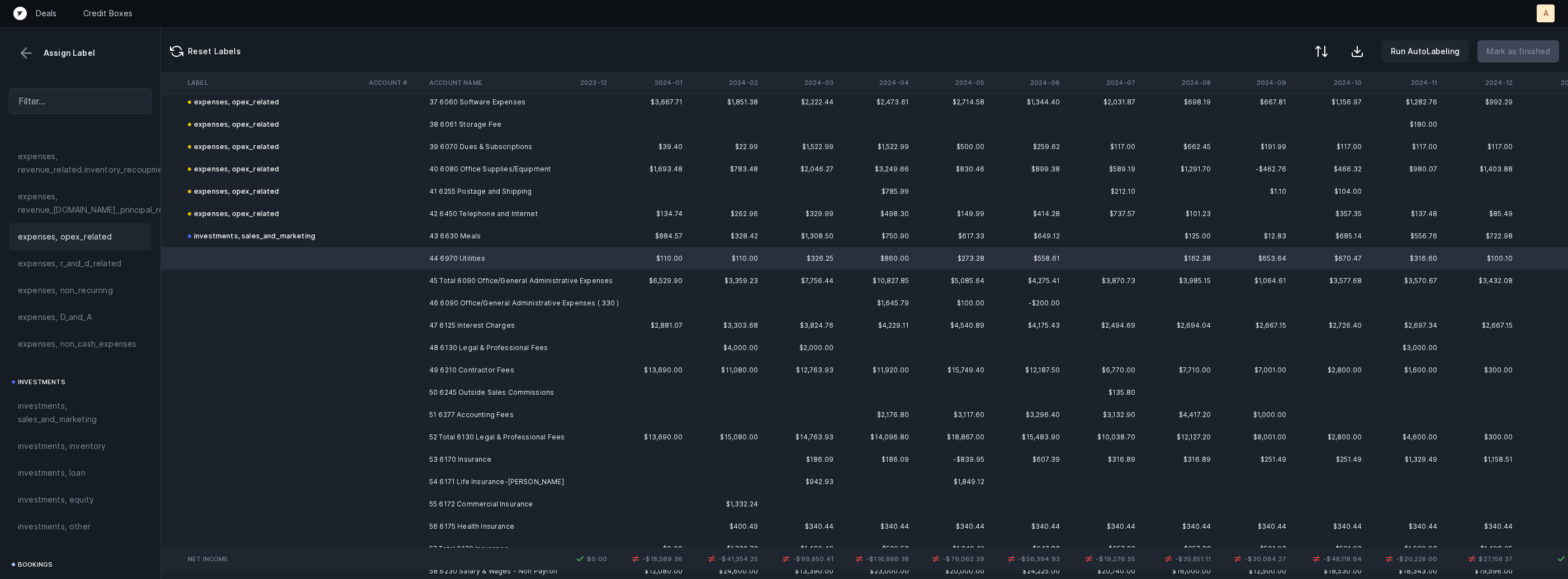
click at [66, 239] on span "expenses, opex_related" at bounding box center [65, 237] width 94 height 13
click at [467, 303] on td "46 6090 Office/General Administrative Expenses ( 330 )" at bounding box center [493, 303] width 136 height 23
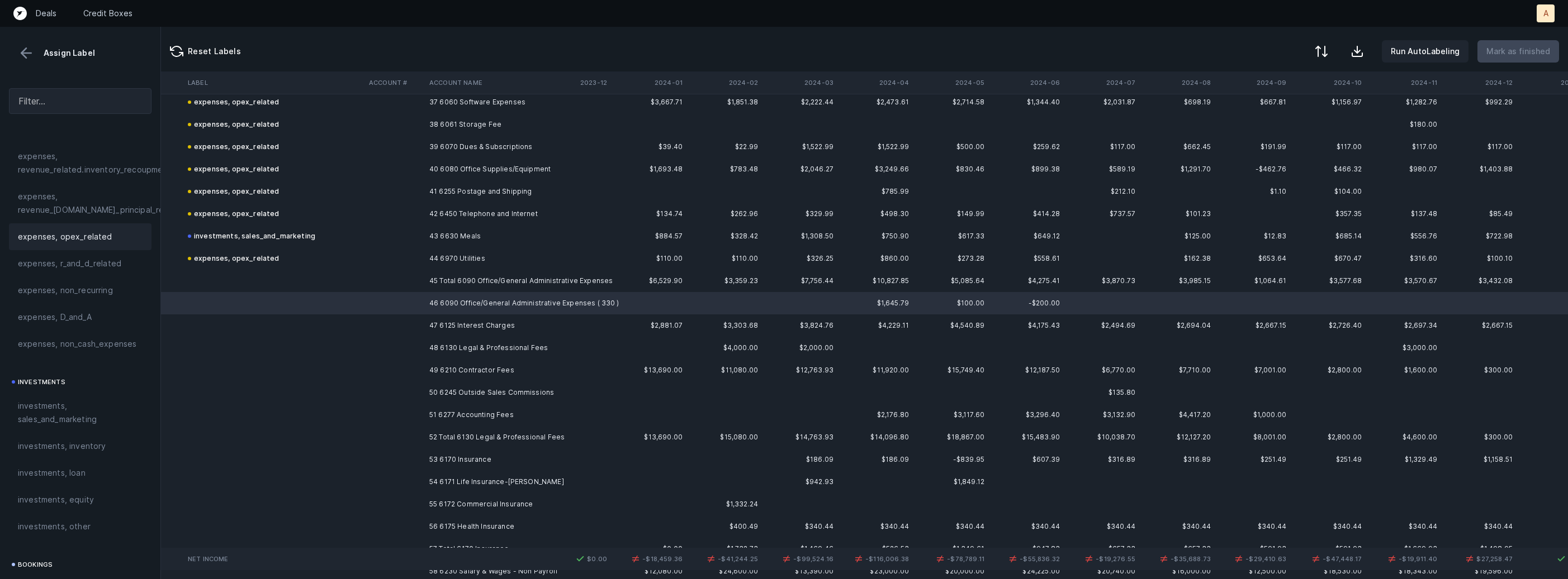
click at [83, 236] on span "expenses, opex_related" at bounding box center [65, 237] width 94 height 13
click at [447, 325] on td "47 6125 Interest Charges" at bounding box center [493, 325] width 136 height 23
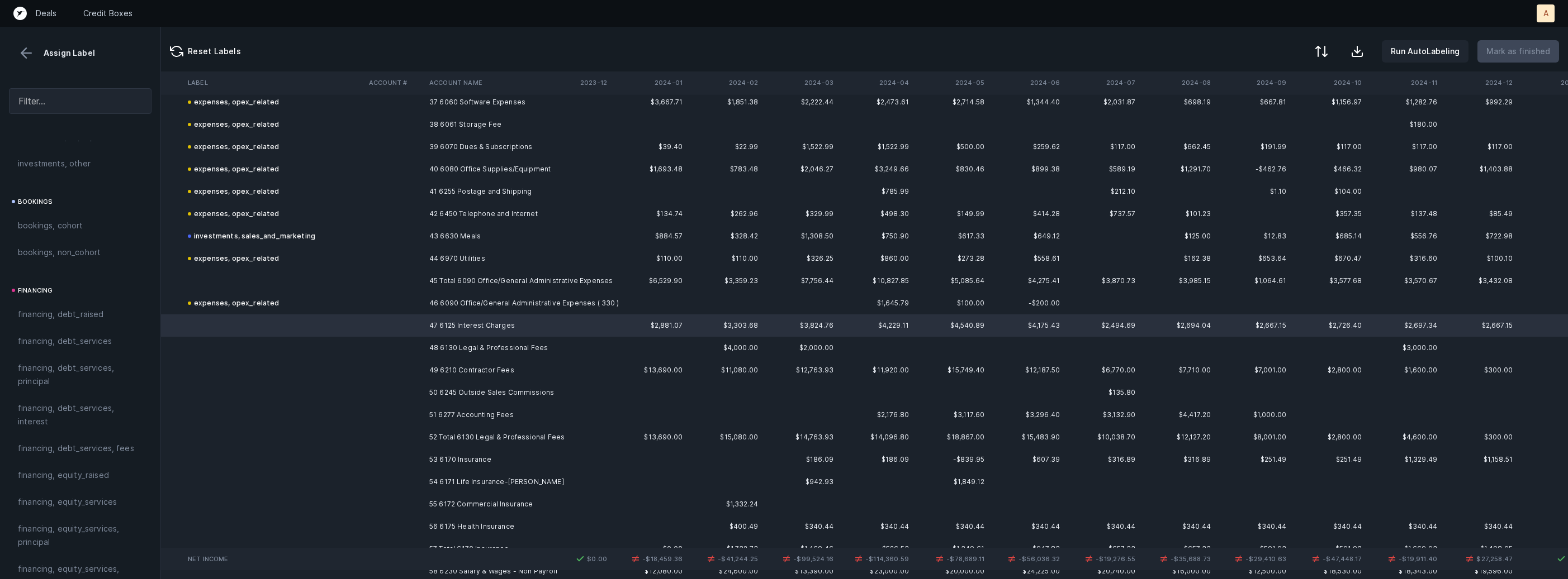
scroll to position [718, 0]
click at [60, 417] on span "financing, debt_services, interest" at bounding box center [80, 419] width 125 height 27
click at [429, 341] on td "48 6130 Legal & Professional Fees" at bounding box center [493, 348] width 136 height 23
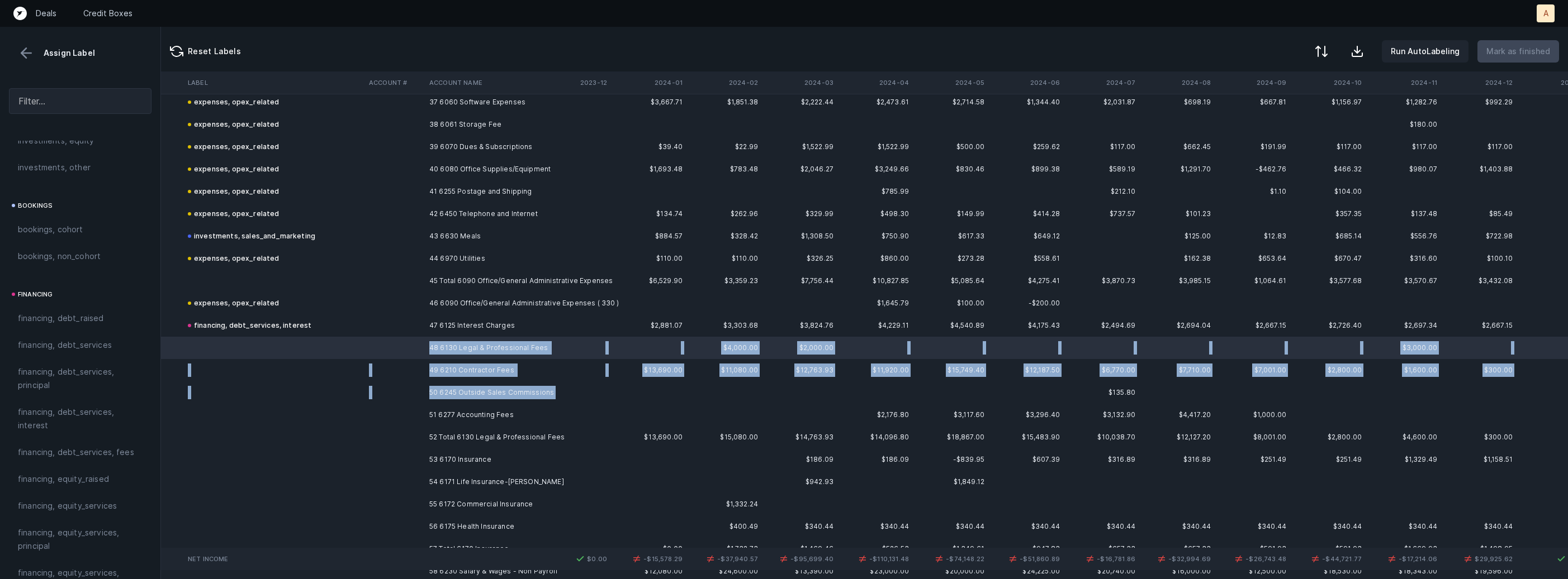
click at [432, 400] on td "50 6245 Outside Sales Commissions" at bounding box center [493, 392] width 136 height 23
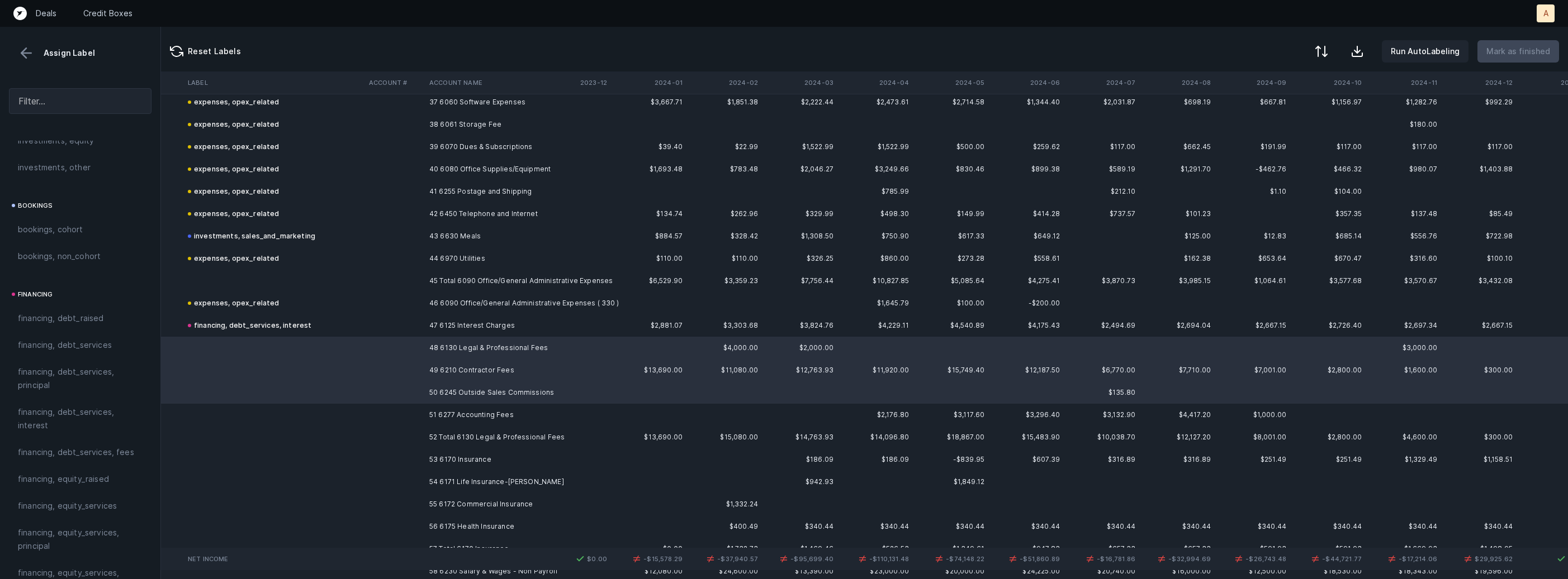
click at [303, 426] on td at bounding box center [274, 437] width 181 height 23
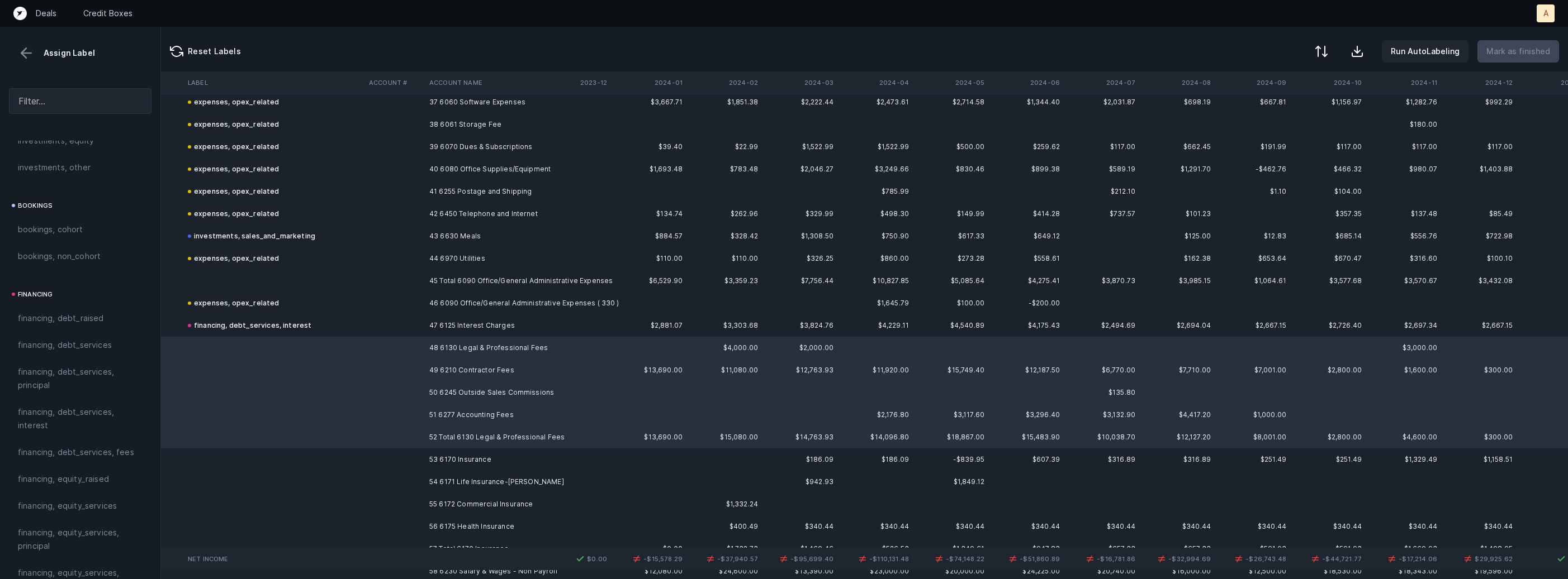
click at [304, 417] on td at bounding box center [274, 415] width 181 height 23
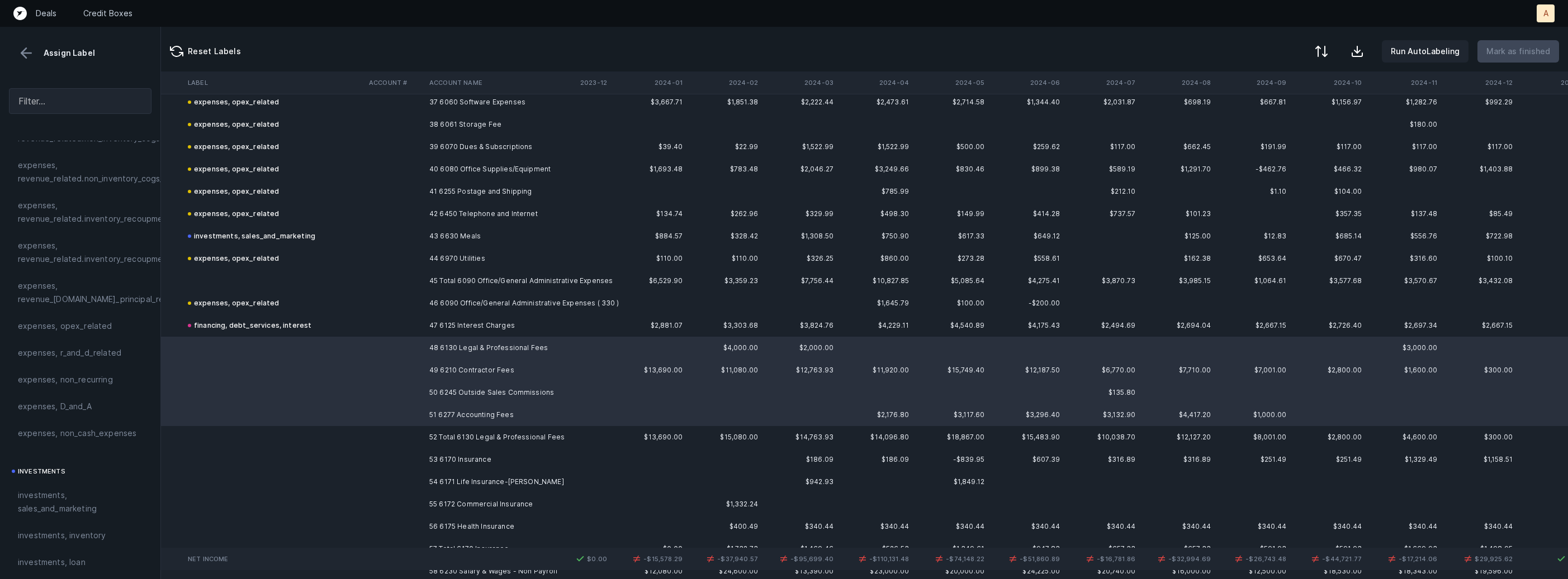
scroll to position [263, 0]
click at [85, 331] on span "expenses, opex_related" at bounding box center [65, 332] width 94 height 13
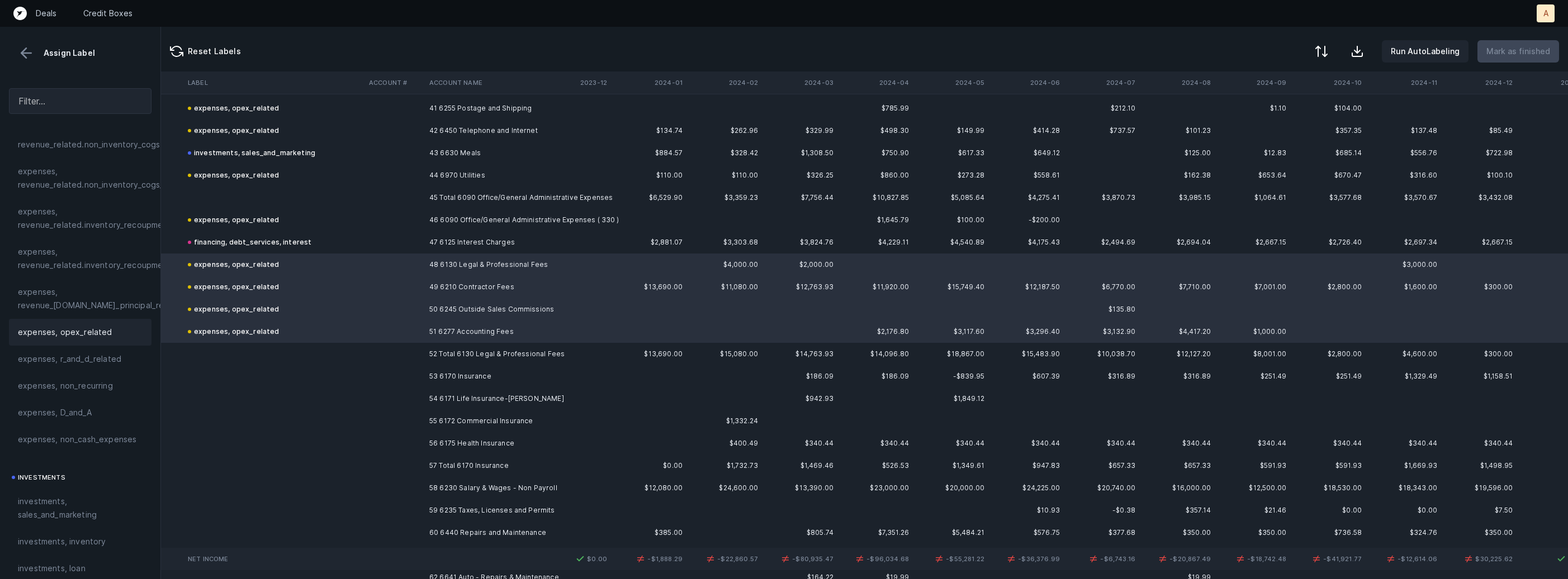
scroll to position [3154, 1990]
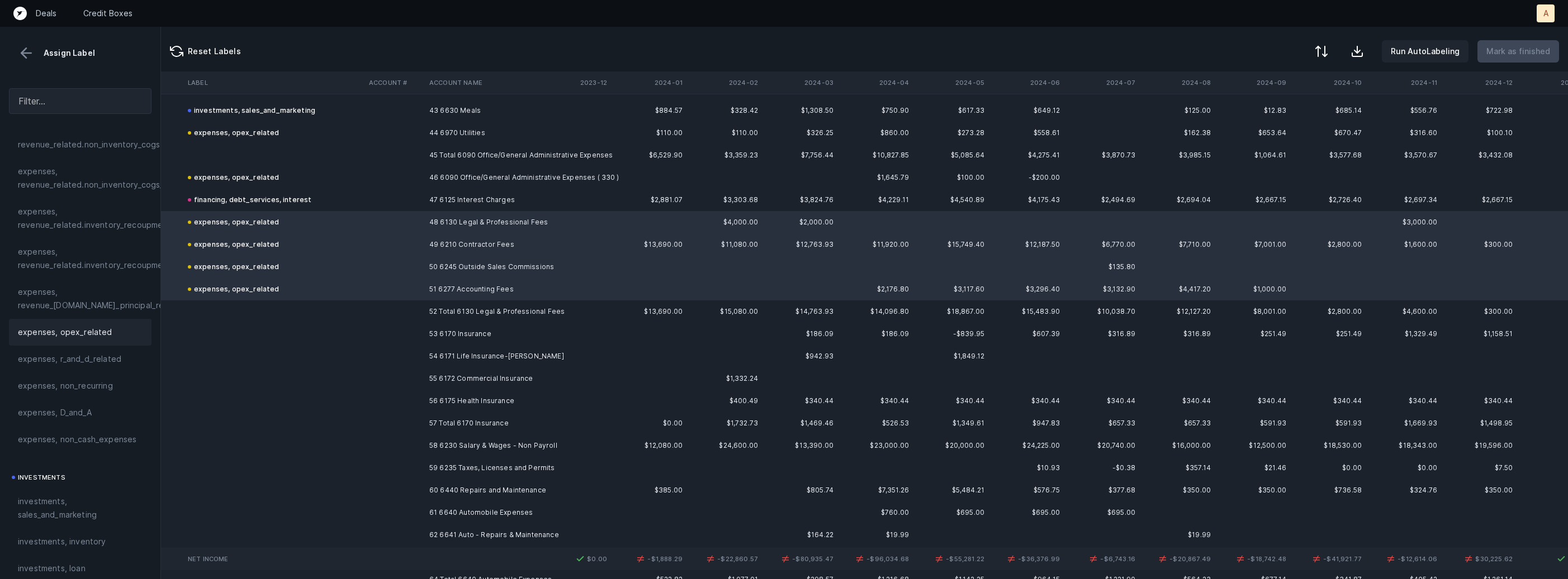
click at [497, 332] on td "53 6170 Insurance" at bounding box center [493, 334] width 136 height 23
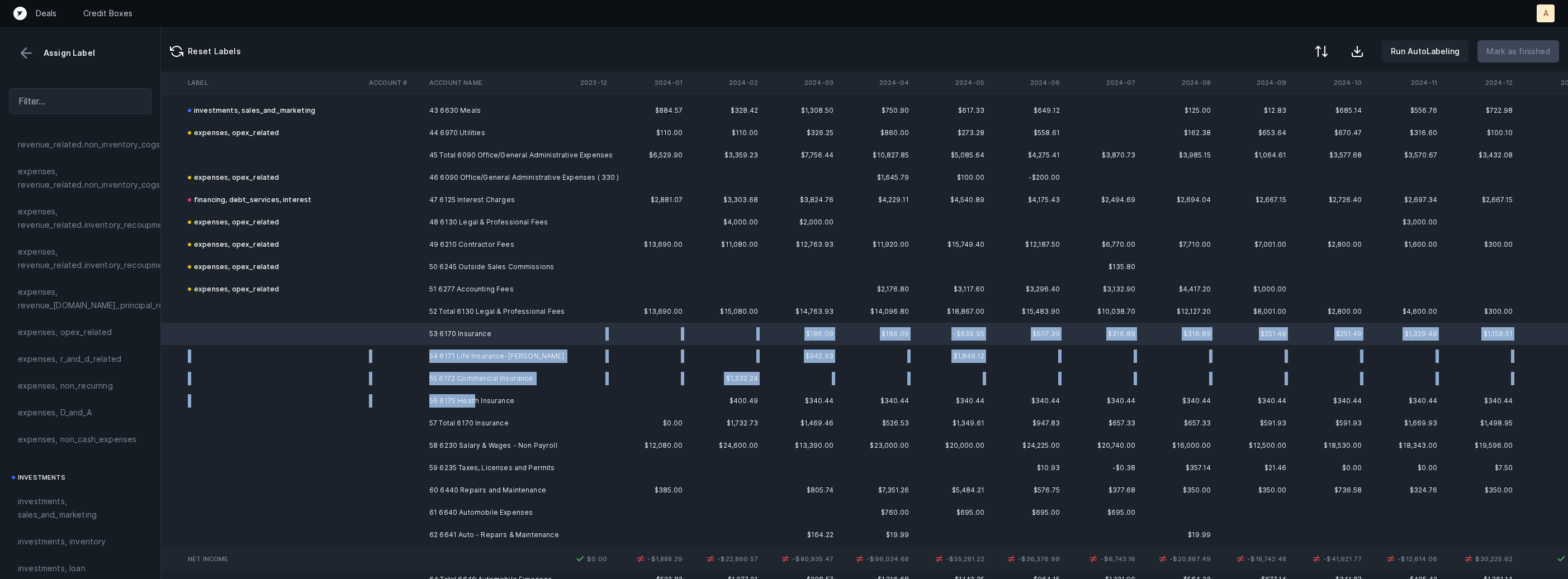
click at [474, 395] on td "56 6175 Health Insurance" at bounding box center [493, 401] width 136 height 23
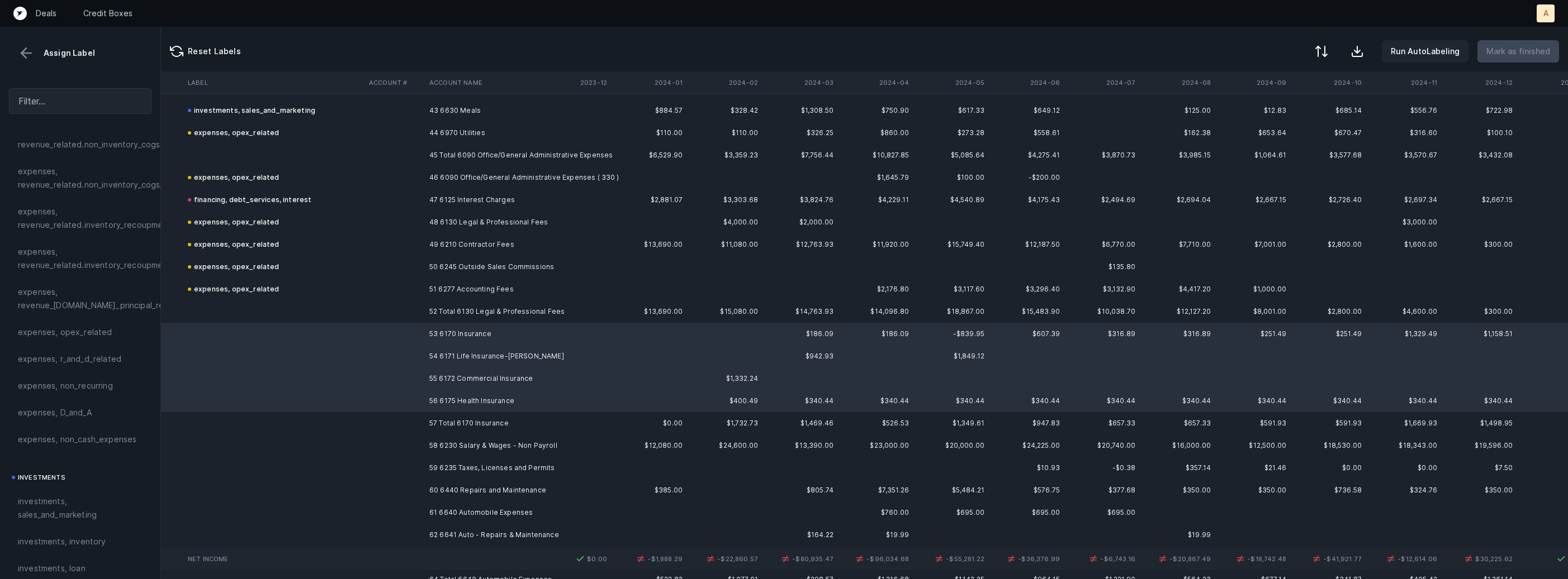
click at [115, 342] on div "expenses, opex_related" at bounding box center [80, 332] width 142 height 27
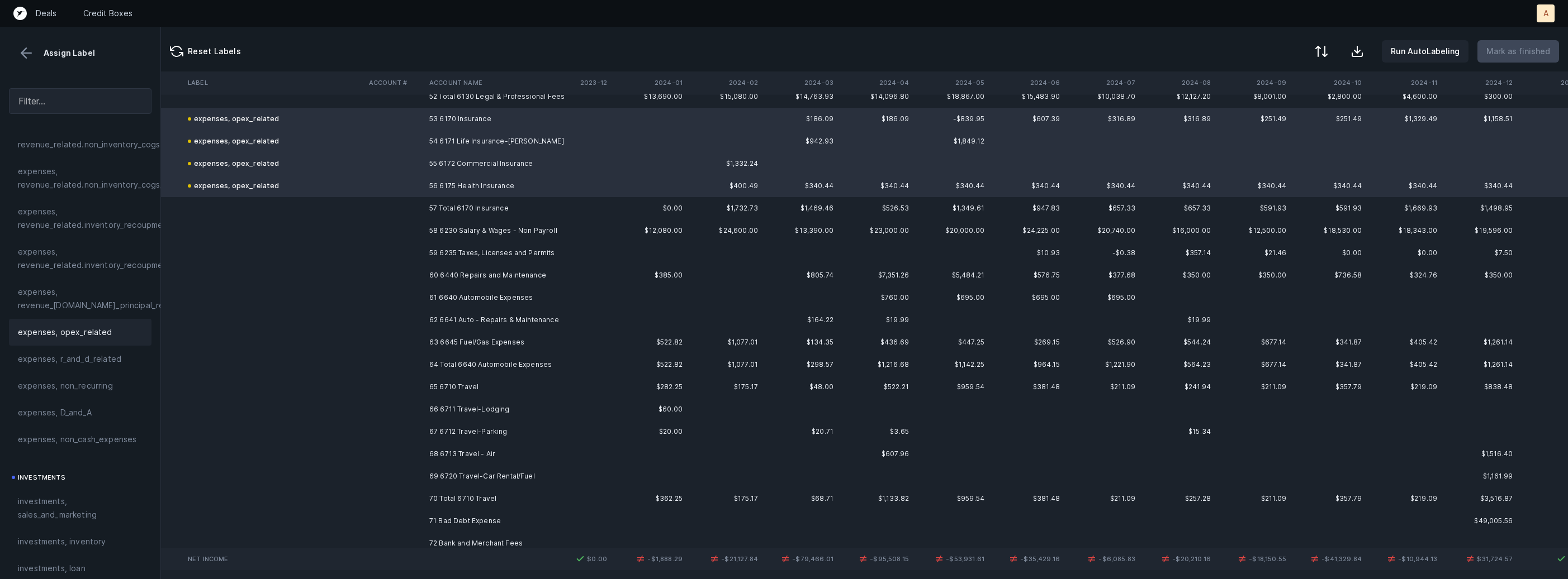
scroll to position [3372, 1990]
click at [482, 227] on td "58 6230 Salary & Wages - Non Payroll" at bounding box center [493, 227] width 136 height 23
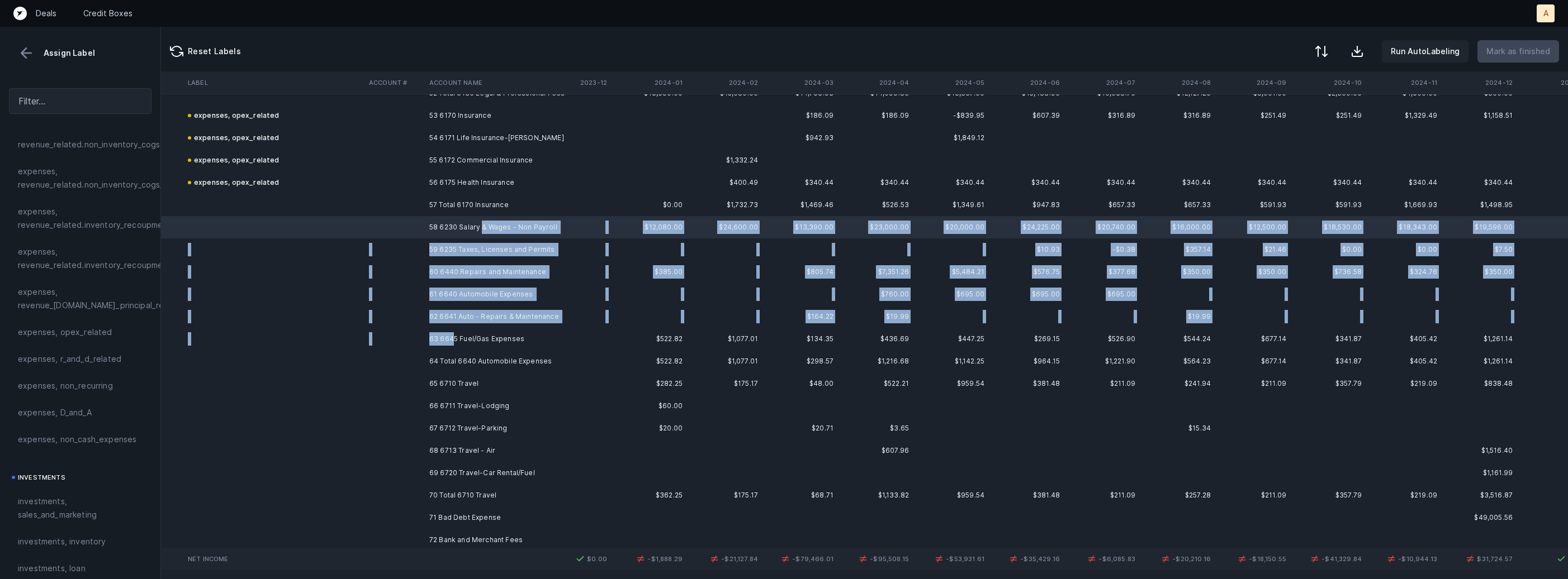
click at [452, 343] on td "63 6645 Fuel/Gas Expenses" at bounding box center [493, 339] width 136 height 23
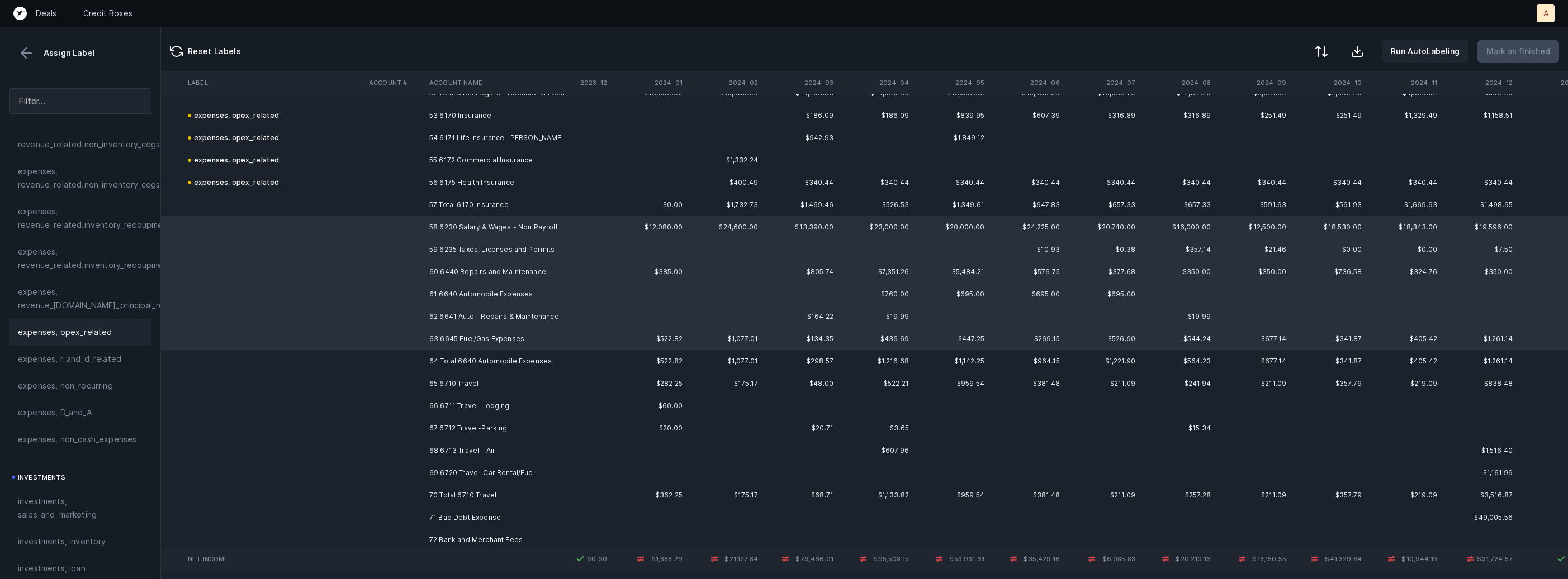
click at [113, 333] on div "expenses, opex_related" at bounding box center [80, 332] width 125 height 13
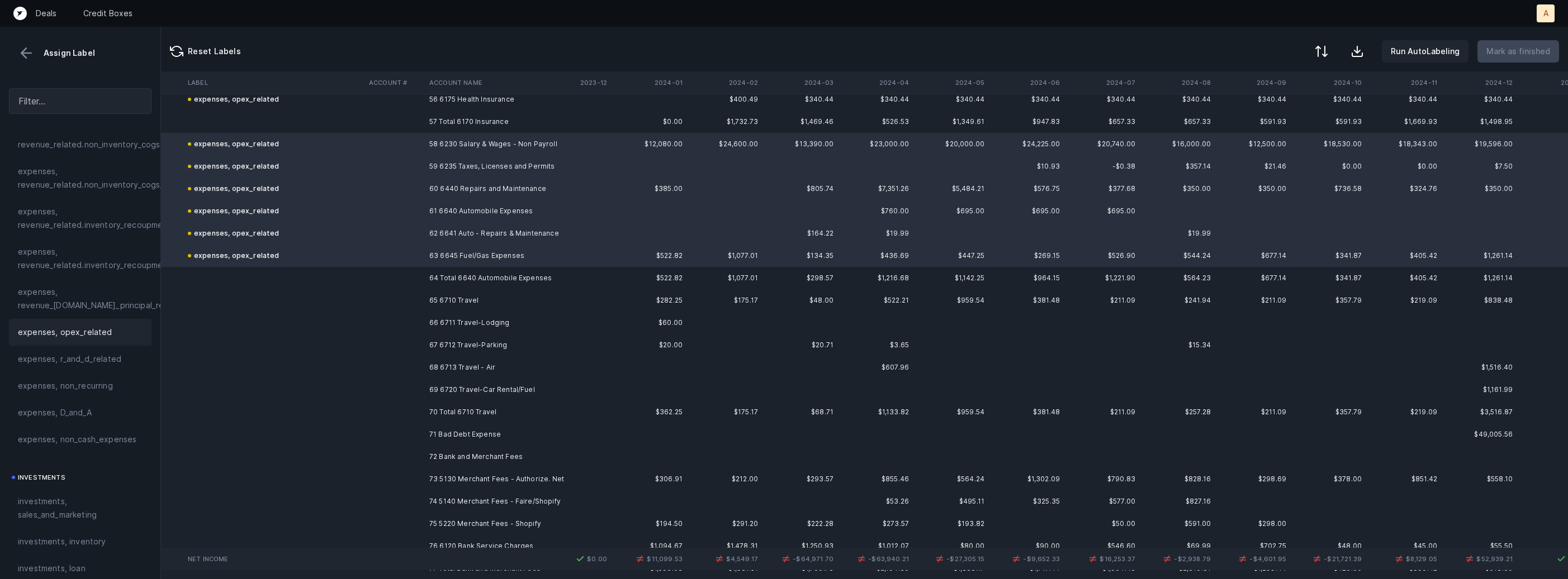
scroll to position [3478, 1990]
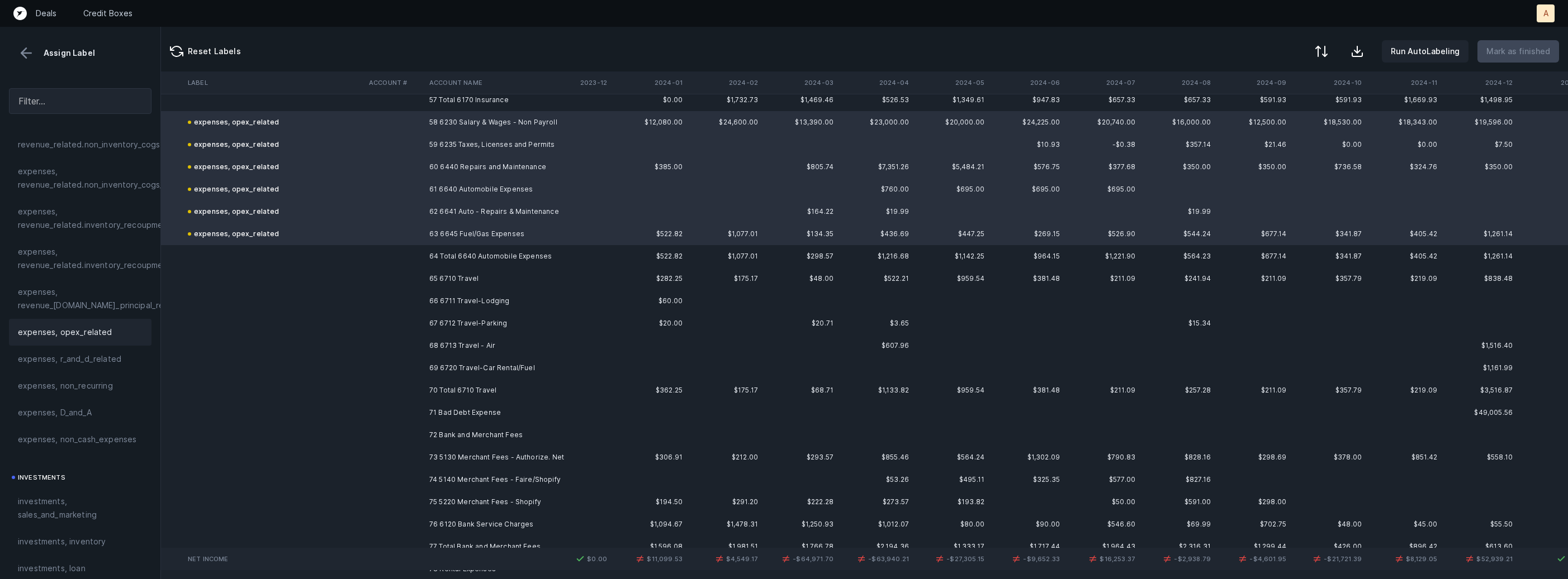
click at [477, 283] on td "65 6710 Travel" at bounding box center [493, 279] width 136 height 23
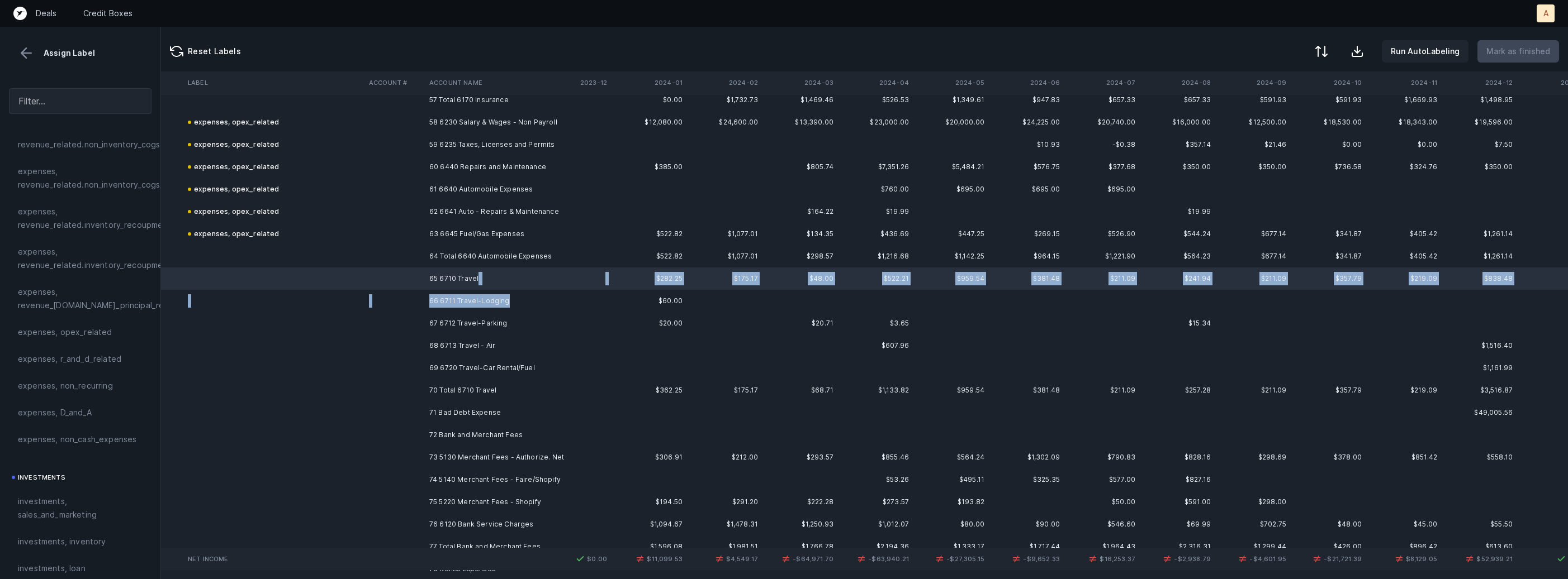
click at [505, 302] on td "66 6711 Travel-Lodging" at bounding box center [493, 301] width 136 height 23
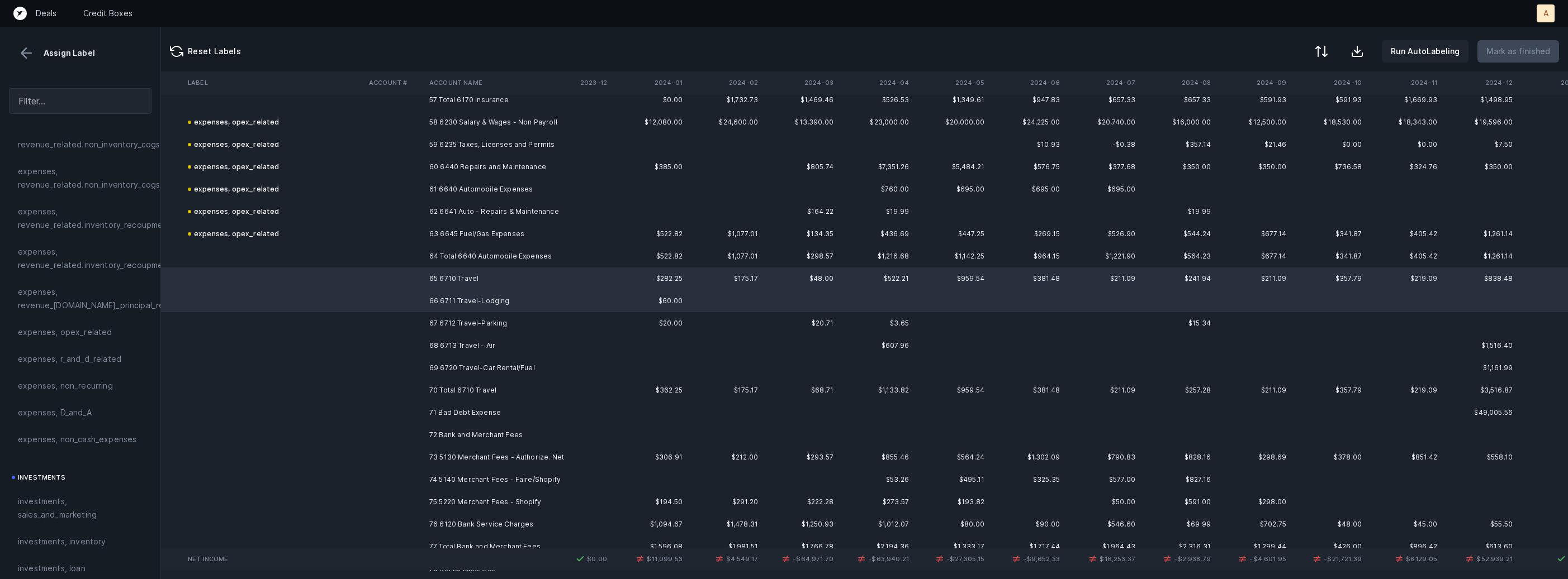
click at [482, 339] on td "68 6713 Travel - Air" at bounding box center [493, 345] width 136 height 23
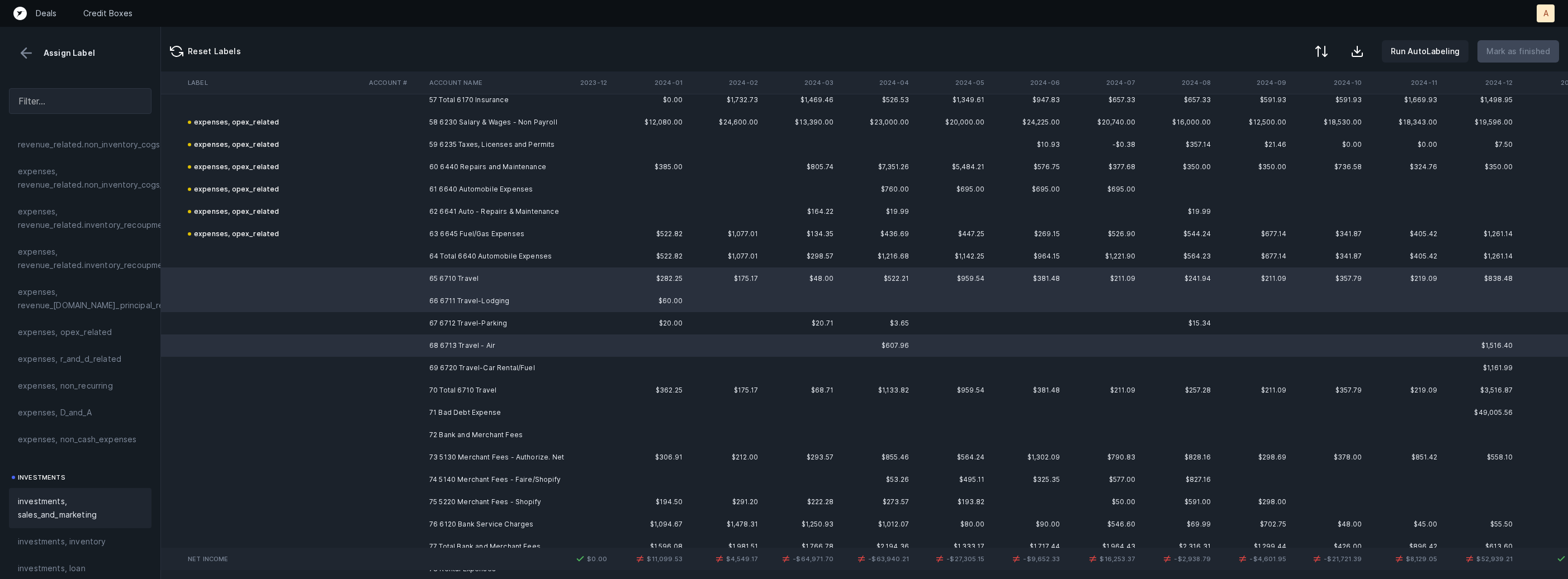
click at [97, 512] on span "investments, sales_and_marketing" at bounding box center [80, 508] width 125 height 27
click at [394, 321] on td at bounding box center [394, 323] width 60 height 23
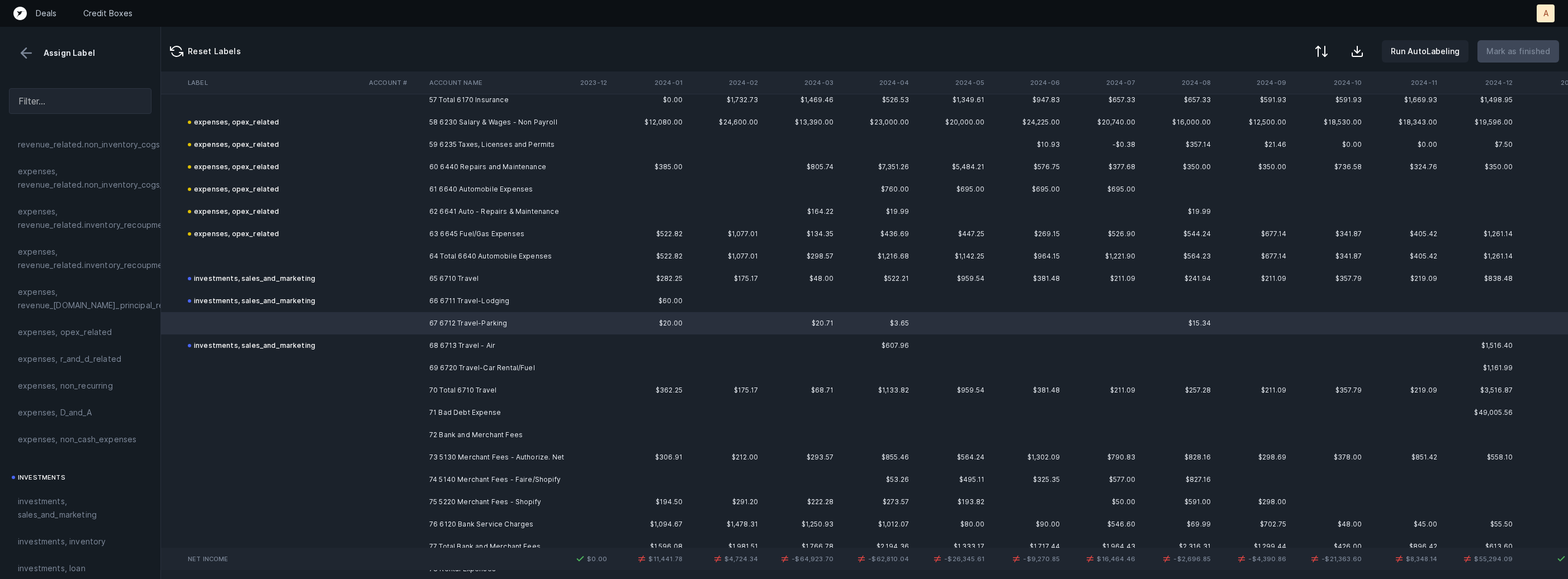
click at [396, 362] on td at bounding box center [394, 368] width 60 height 23
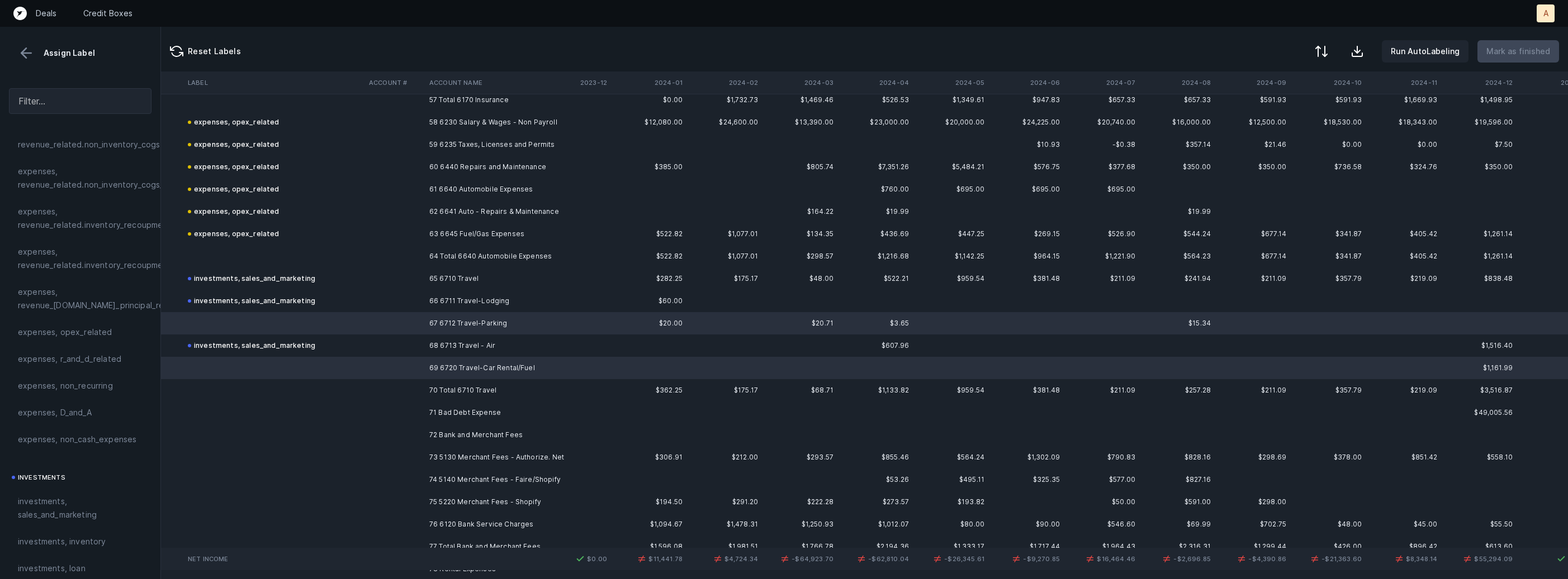
click at [72, 322] on div "expenses, opex_related" at bounding box center [80, 332] width 142 height 27
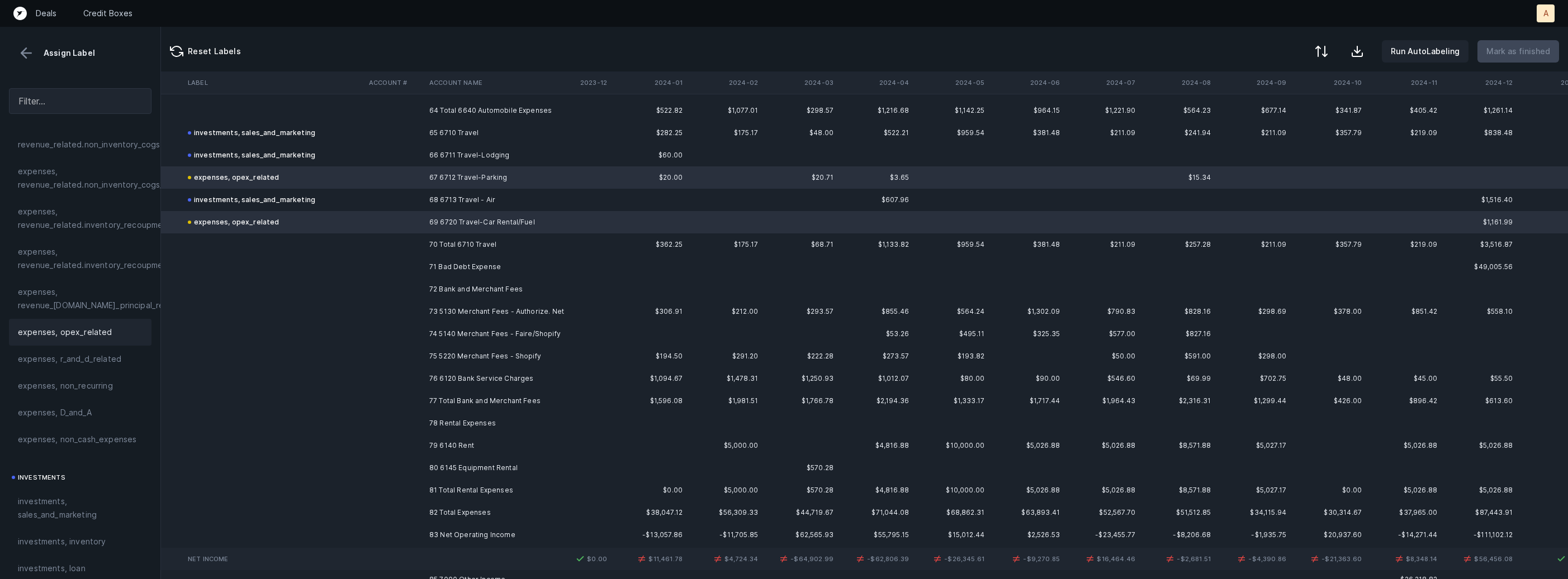
scroll to position [3630, 1990]
click at [476, 265] on td "71 Bad Debt Expense" at bounding box center [493, 261] width 136 height 23
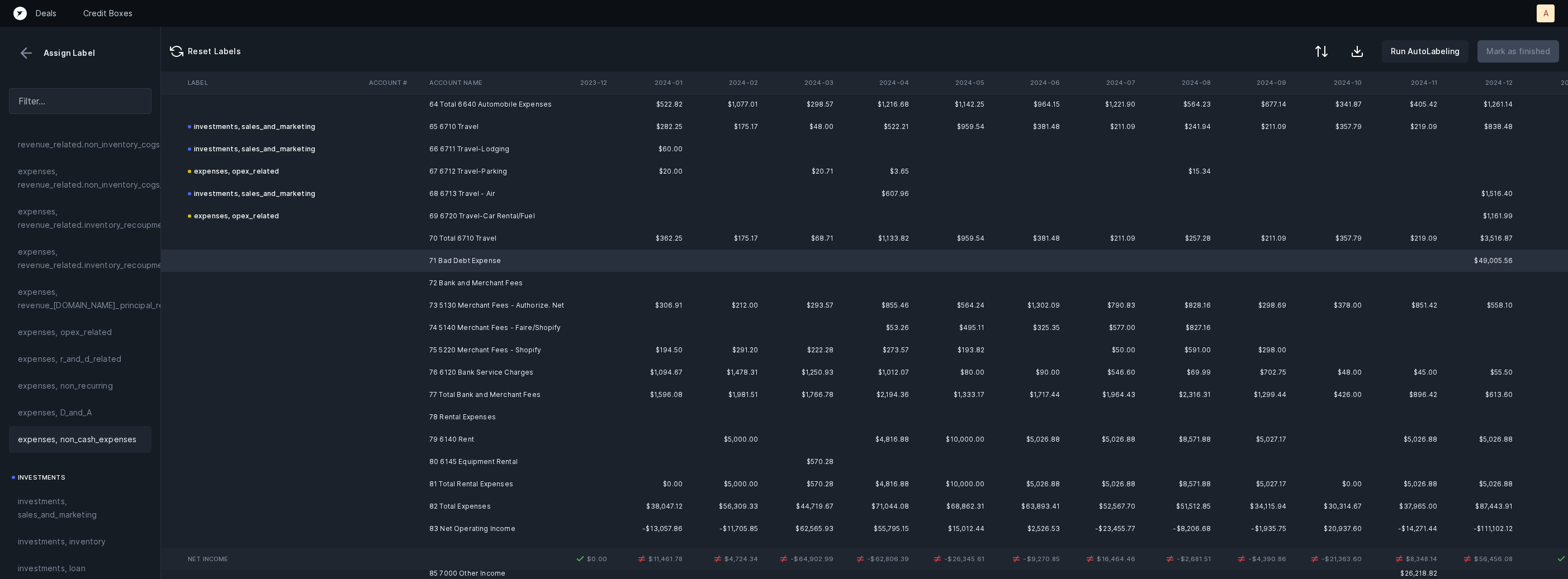
click at [74, 433] on span "expenses, non_cash_expenses" at bounding box center [77, 440] width 119 height 13
click at [474, 282] on td "72 Bank and Merchant Fees" at bounding box center [493, 283] width 136 height 23
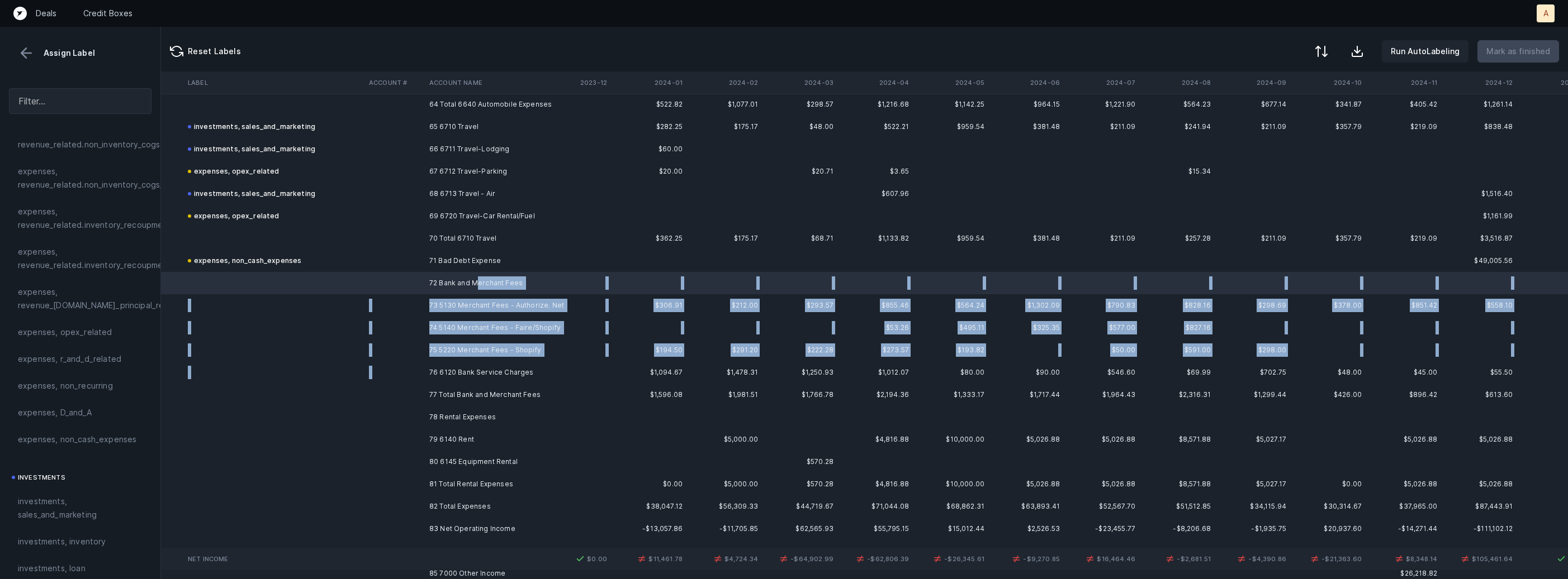
click at [452, 361] on td "76 6120 Bank Service Charges" at bounding box center [493, 372] width 136 height 23
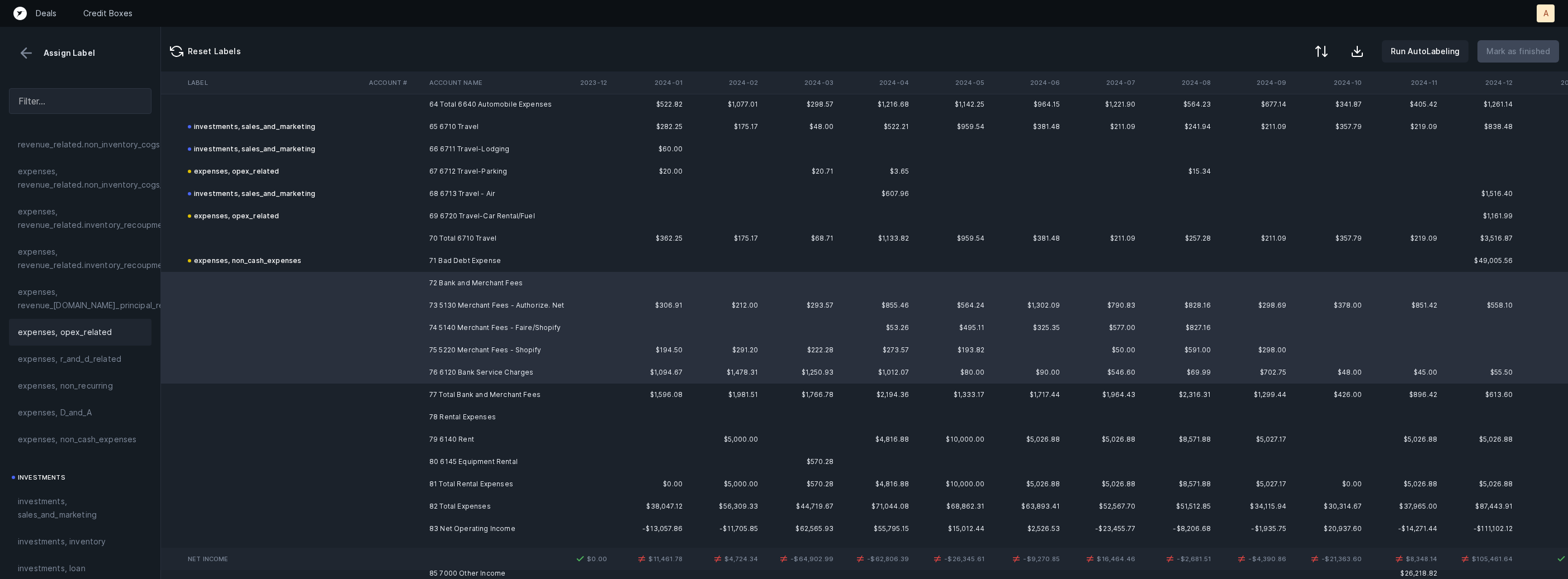
click at [110, 321] on div "expenses, opex_related" at bounding box center [80, 332] width 142 height 27
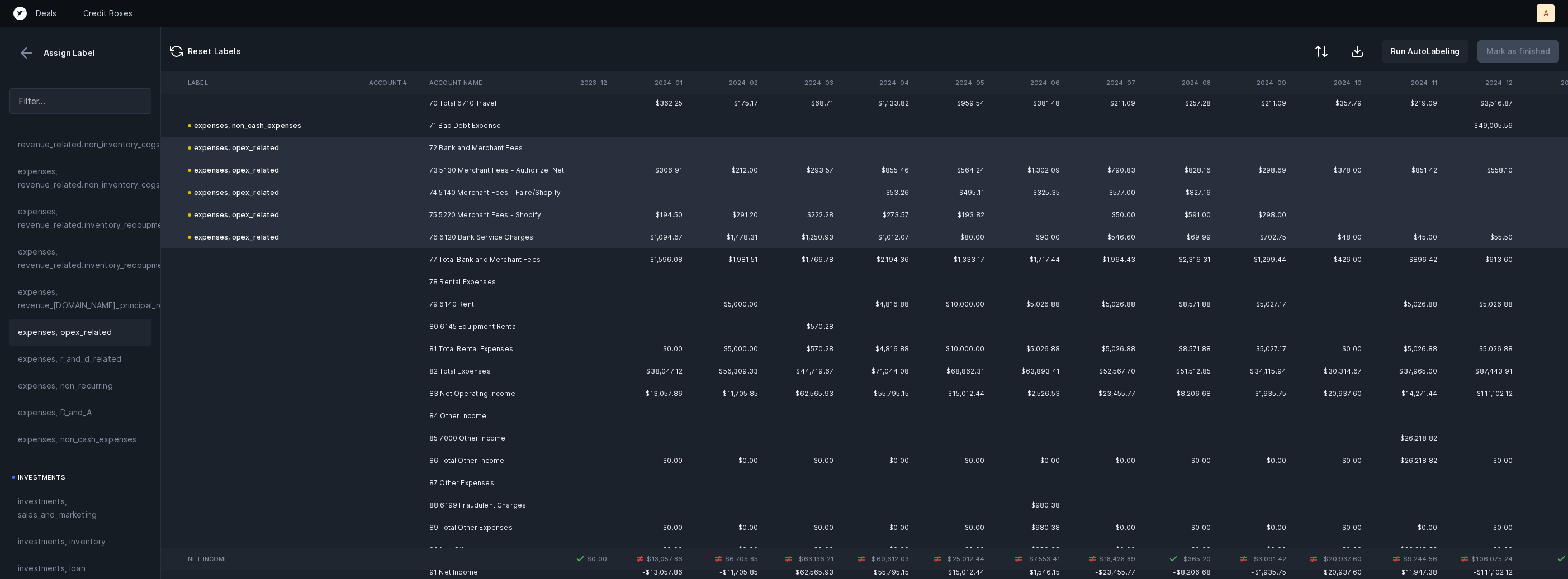
scroll to position [3776, 1990]
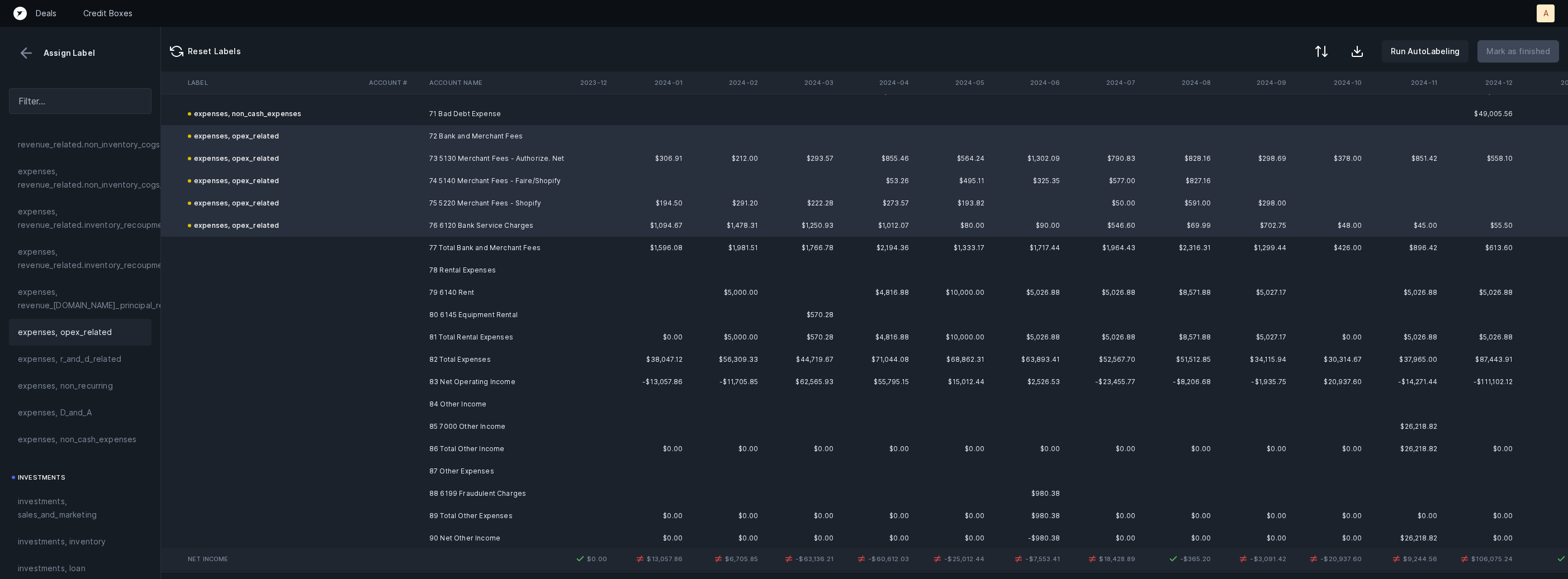
click at [471, 273] on td "78 Rental Expenses" at bounding box center [493, 270] width 136 height 23
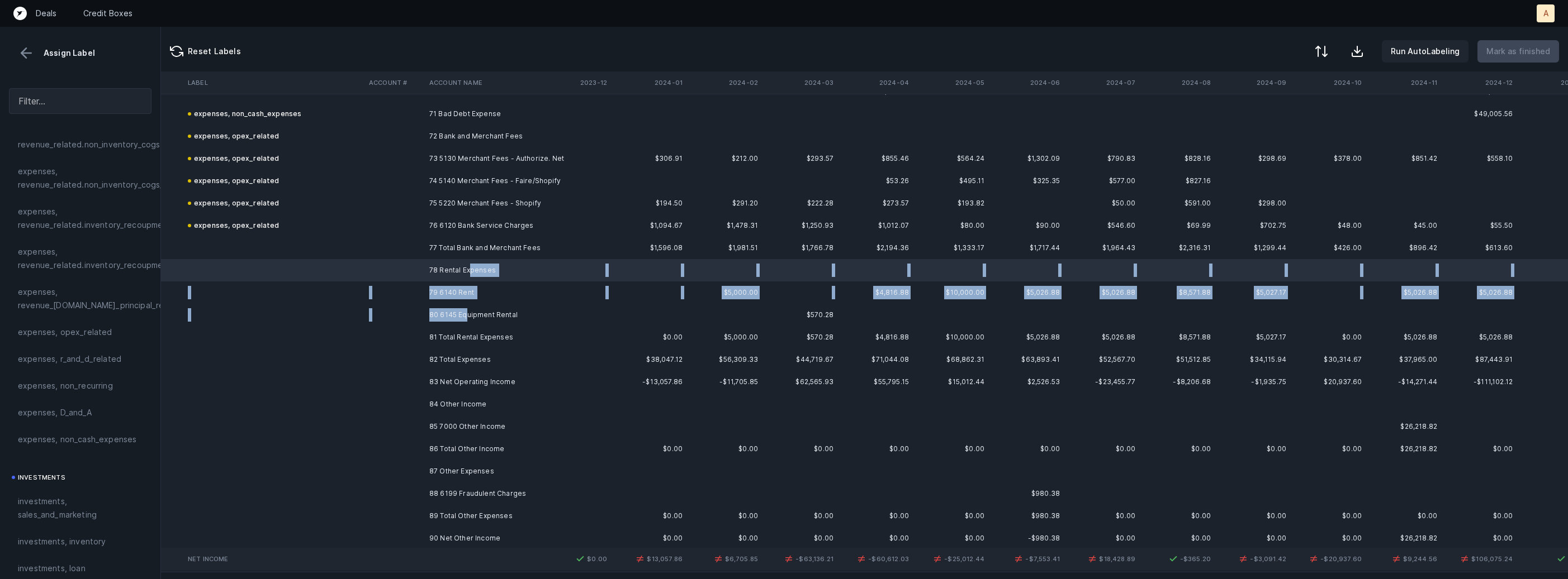
click at [468, 311] on td "80 6145 Equipment Rental" at bounding box center [493, 315] width 136 height 23
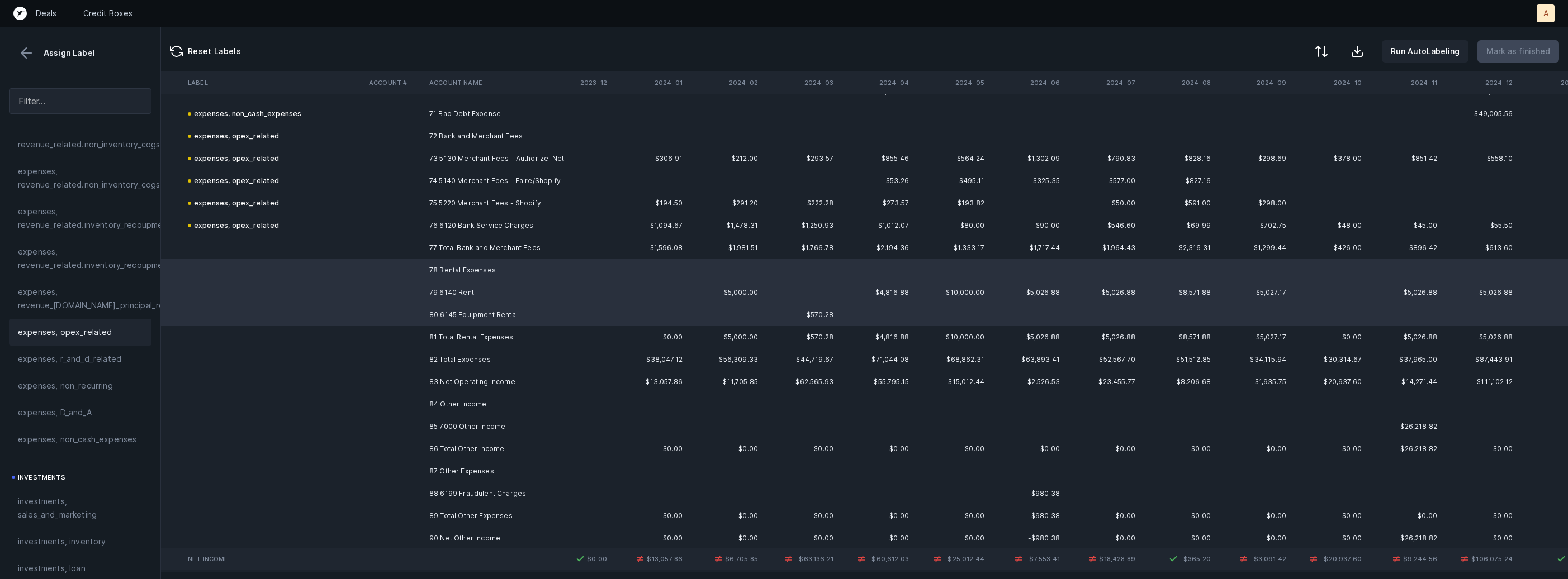
click at [100, 335] on span "expenses, opex_related" at bounding box center [65, 332] width 94 height 13
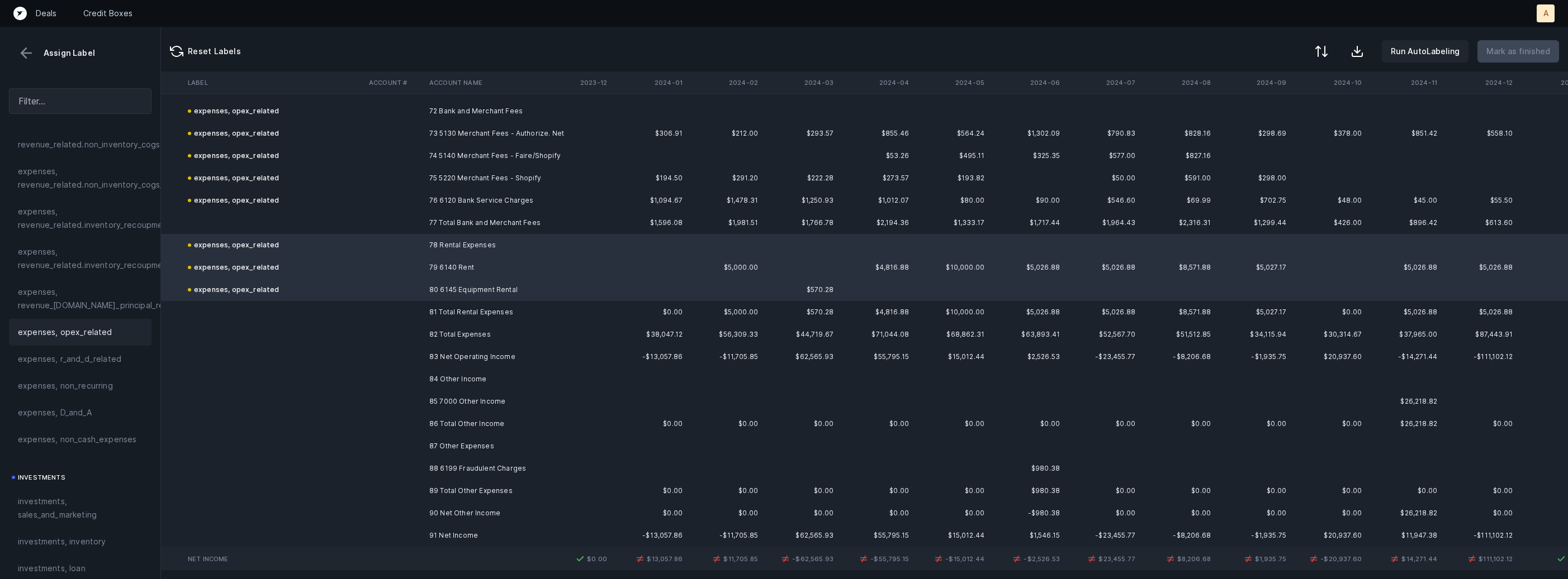
scroll to position [3807, 1990]
click at [441, 391] on td "85 7000 Other Income" at bounding box center [493, 396] width 136 height 23
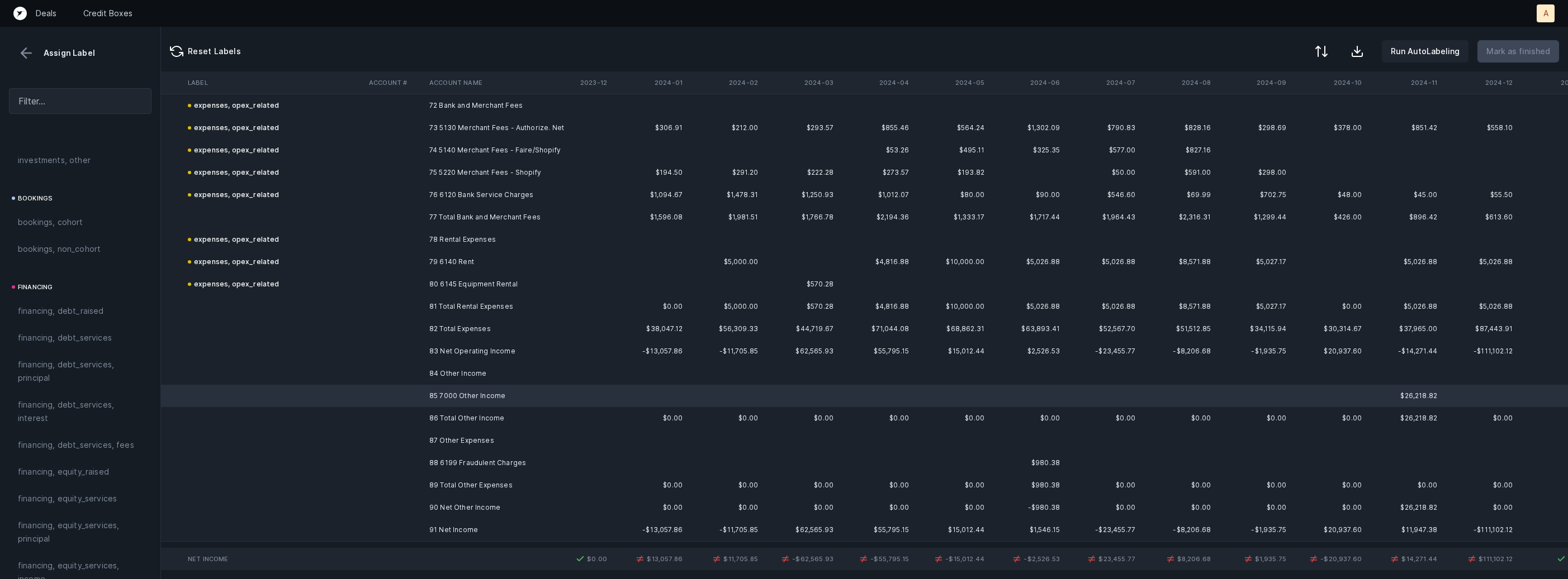
scroll to position [1266, 0]
click at [97, 212] on span "Other_income/expense_net, Other_income" at bounding box center [80, 225] width 125 height 27
click at [413, 461] on td at bounding box center [394, 463] width 60 height 23
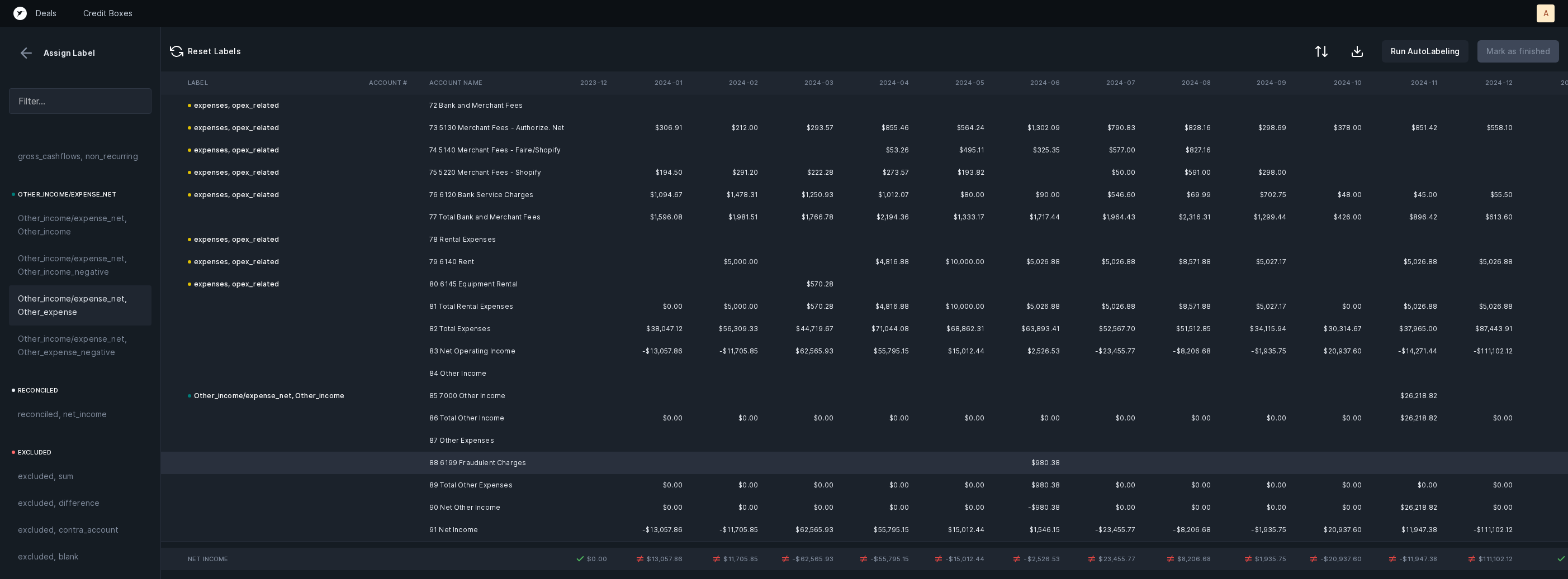
click at [96, 305] on span "Other_income/expense_net, Other_expense" at bounding box center [80, 305] width 125 height 27
click at [433, 532] on td "91 Net Income" at bounding box center [493, 530] width 136 height 23
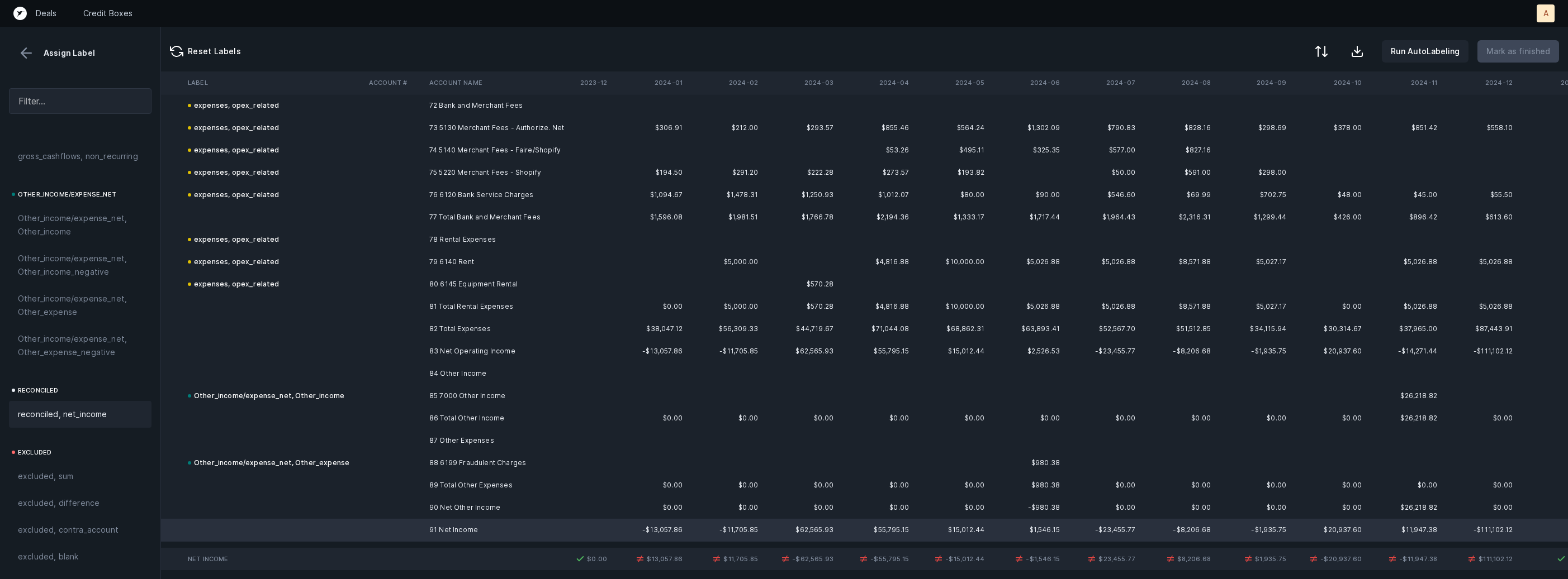
click at [93, 408] on span "reconciled, net_income" at bounding box center [62, 414] width 89 height 13
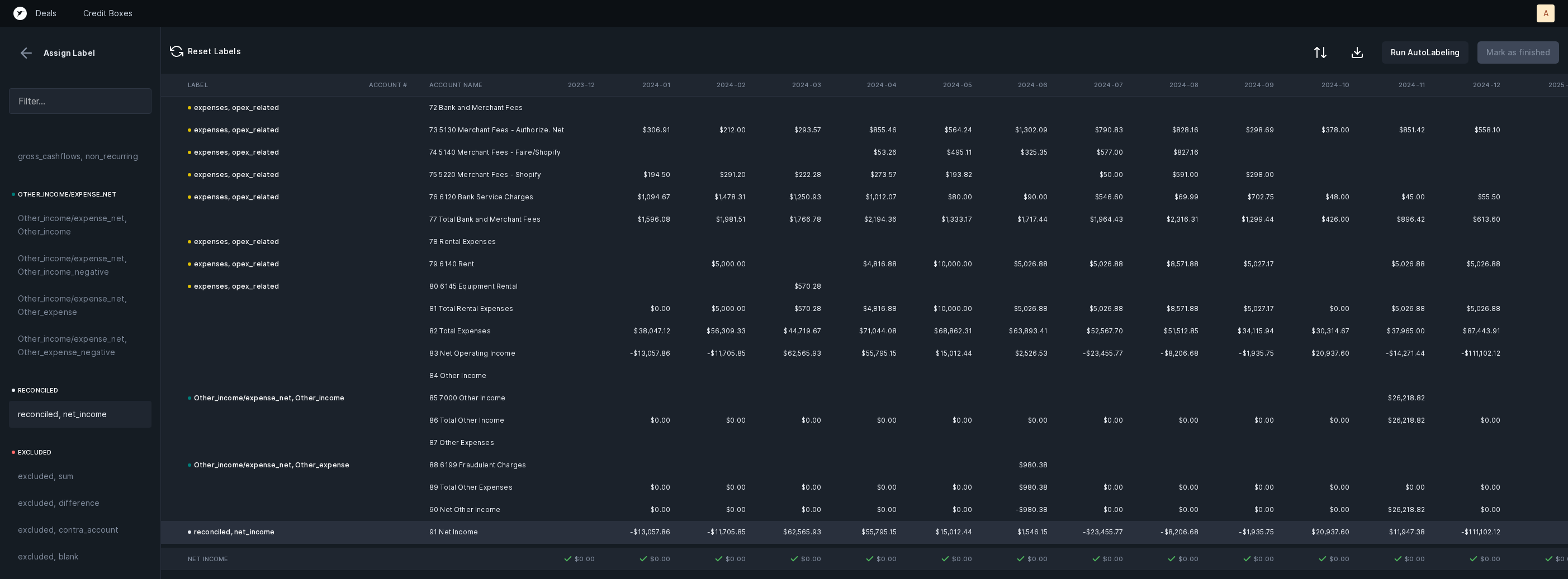
click at [1318, 56] on button at bounding box center [1320, 52] width 24 height 24
click at [1257, 112] on div "By Hum label" at bounding box center [1249, 119] width 49 height 13
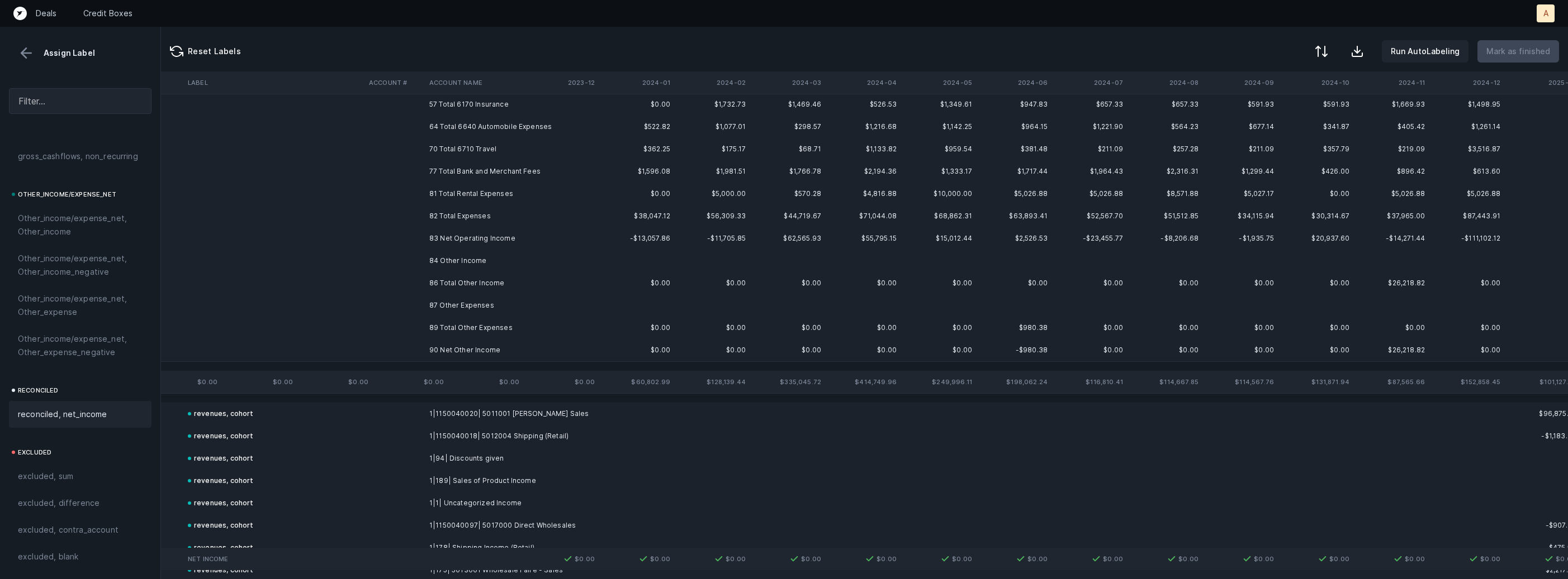
scroll to position [0, 2003]
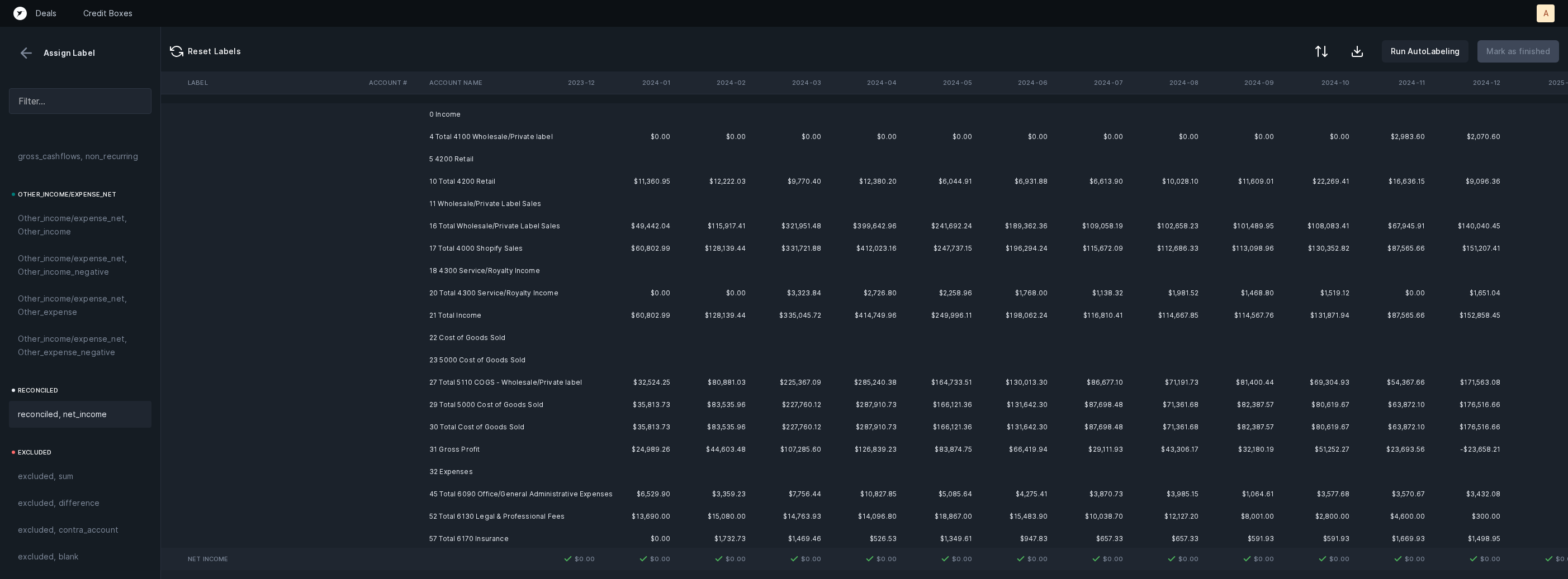
click at [465, 122] on td "0 Income" at bounding box center [493, 114] width 136 height 23
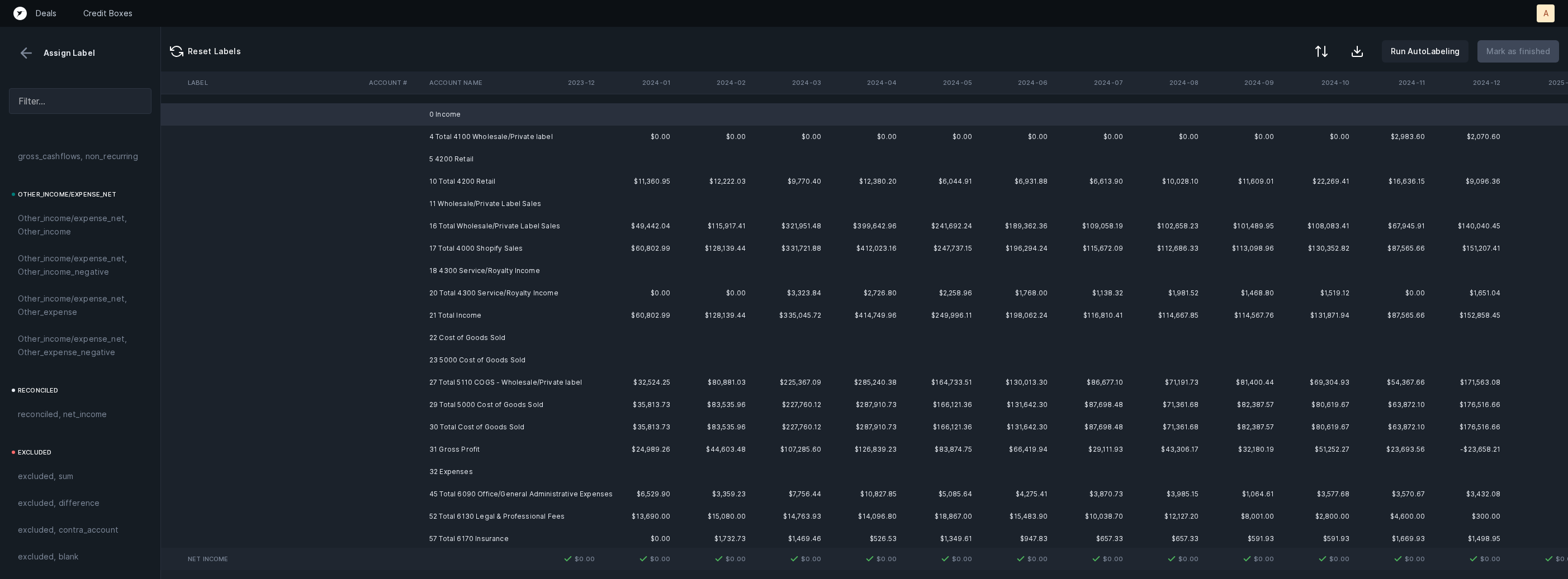
click at [475, 155] on td "5 4200 Retail" at bounding box center [493, 159] width 136 height 23
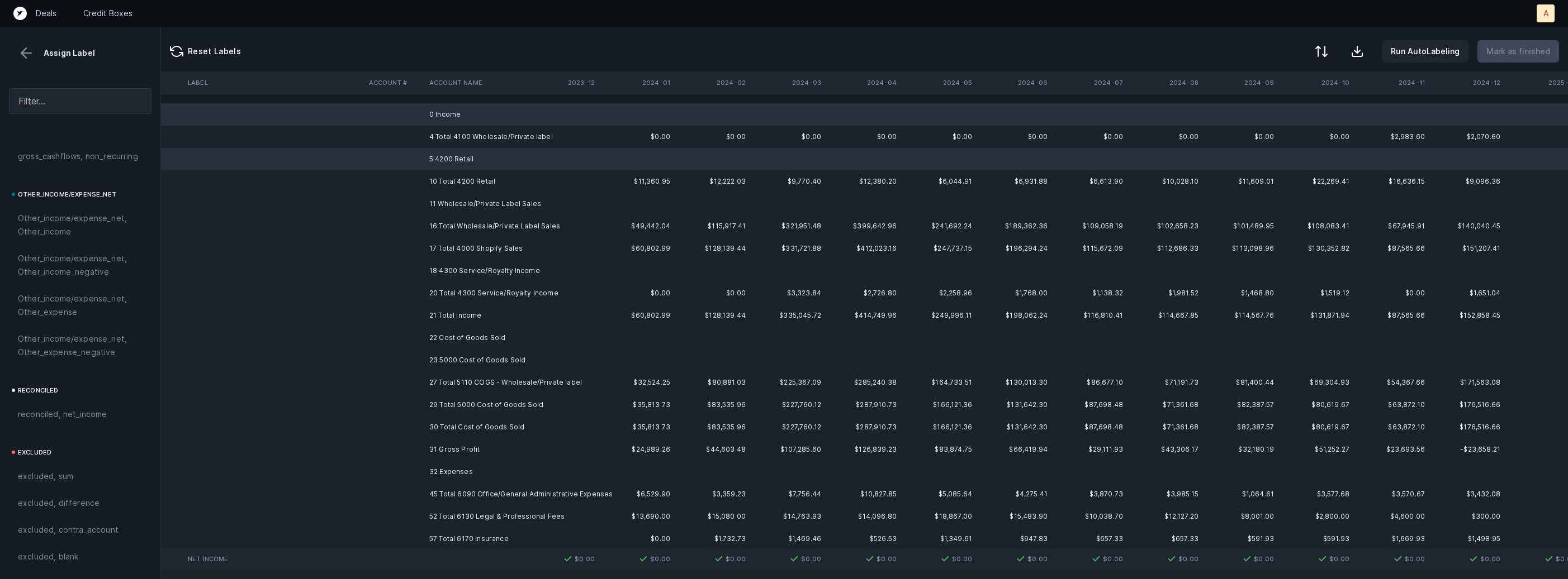
click at [471, 201] on td "11 Wholesale/Private Label Sales" at bounding box center [493, 204] width 136 height 23
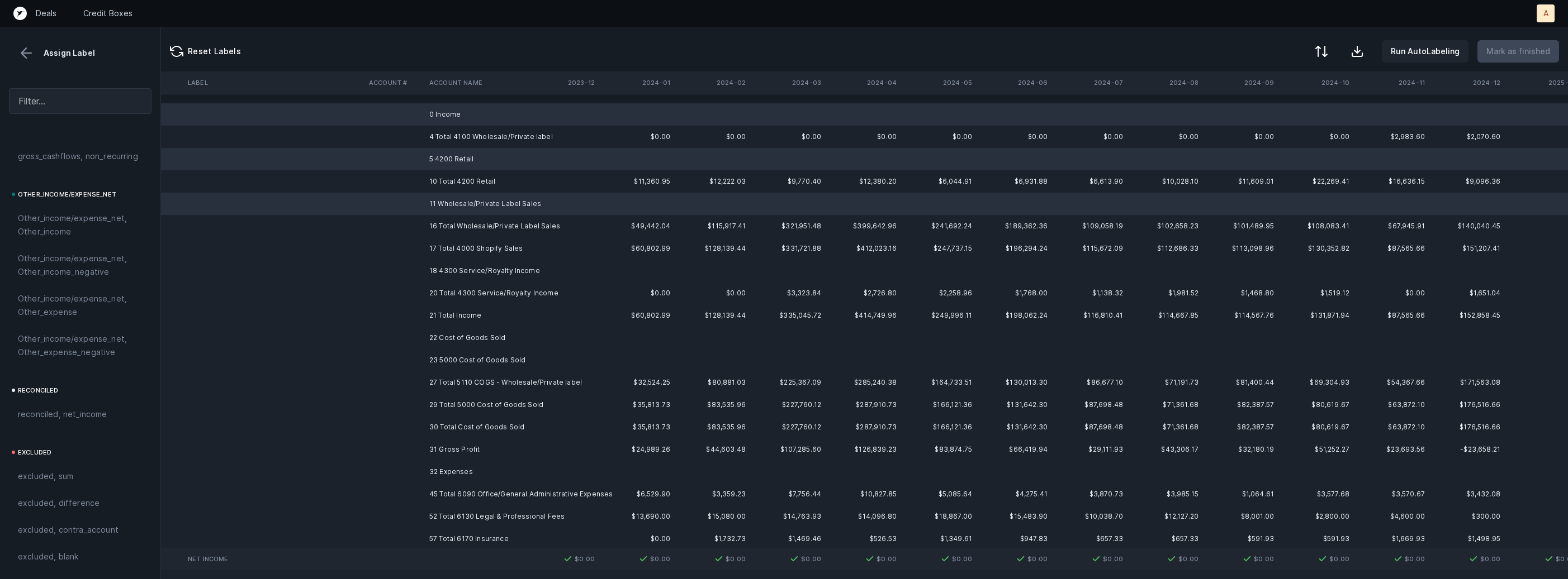
click at [453, 266] on td "18 4300 Service/Royalty Income" at bounding box center [493, 271] width 136 height 23
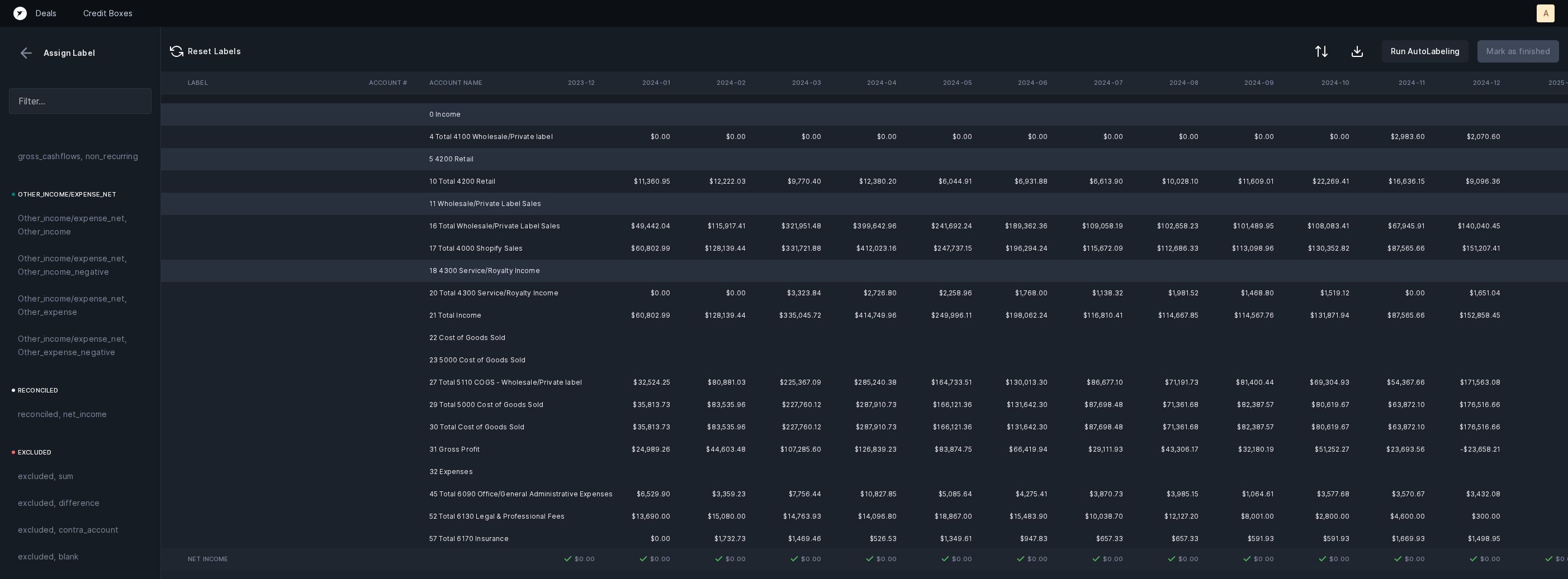
click at [444, 342] on td "22 Cost of Goods Sold" at bounding box center [493, 338] width 136 height 23
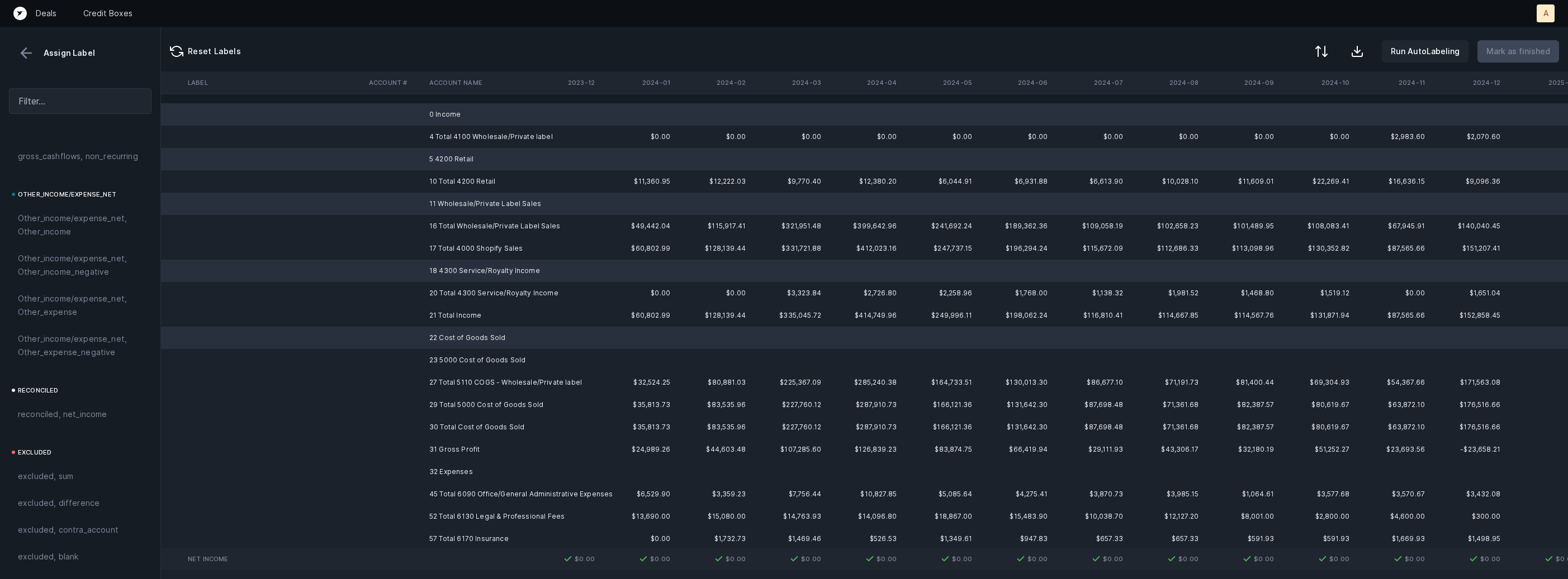
click at [436, 368] on td "23 5000 Cost of Goods Sold" at bounding box center [493, 360] width 136 height 23
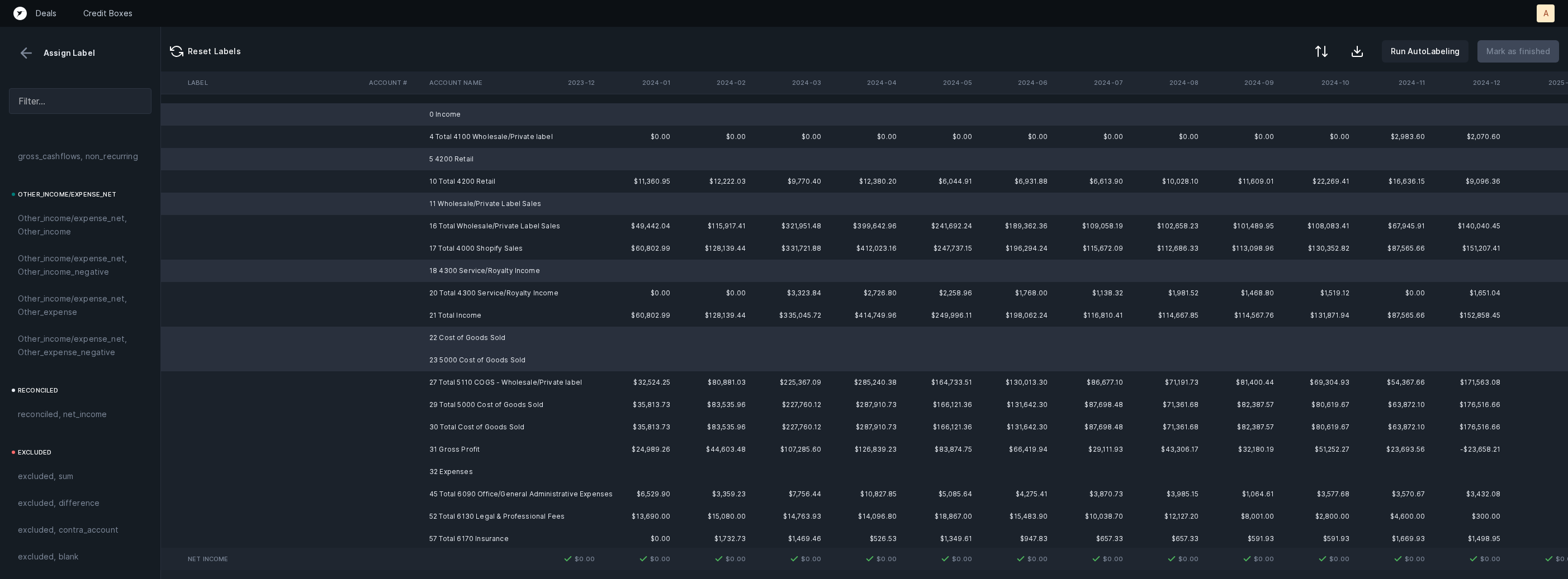
click at [455, 468] on td "32 Expenses" at bounding box center [493, 472] width 136 height 23
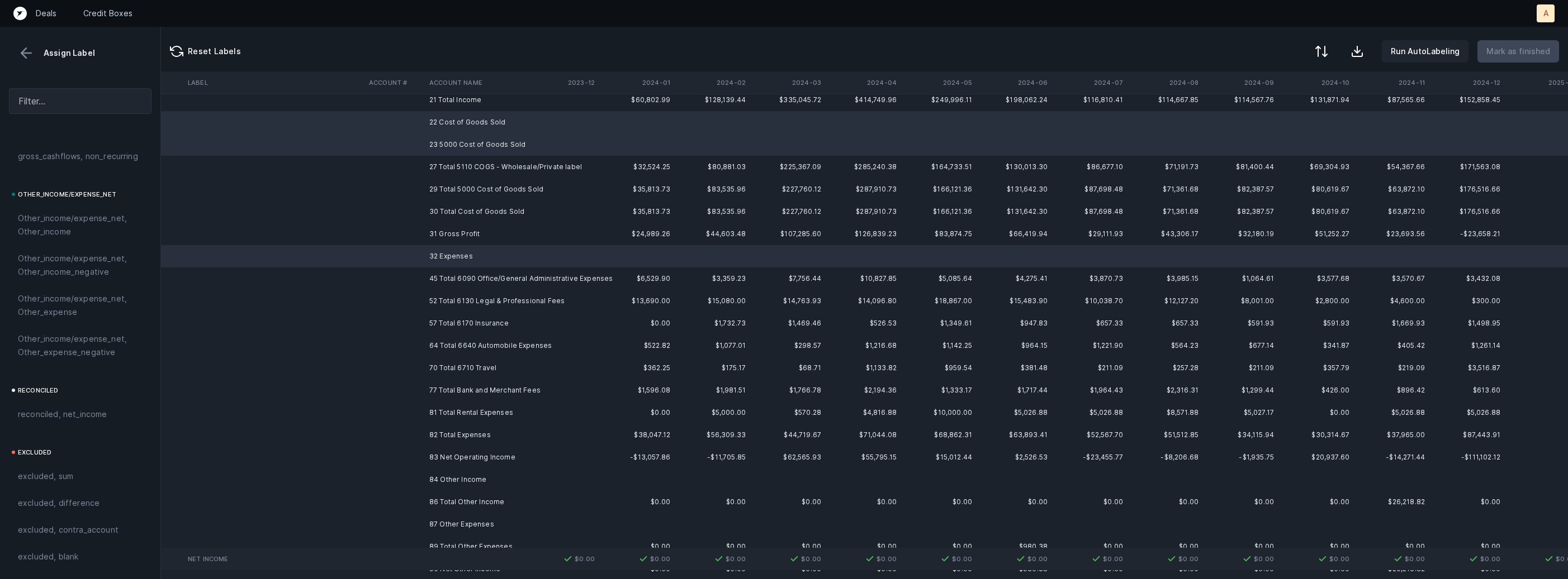
scroll to position [300, 2003]
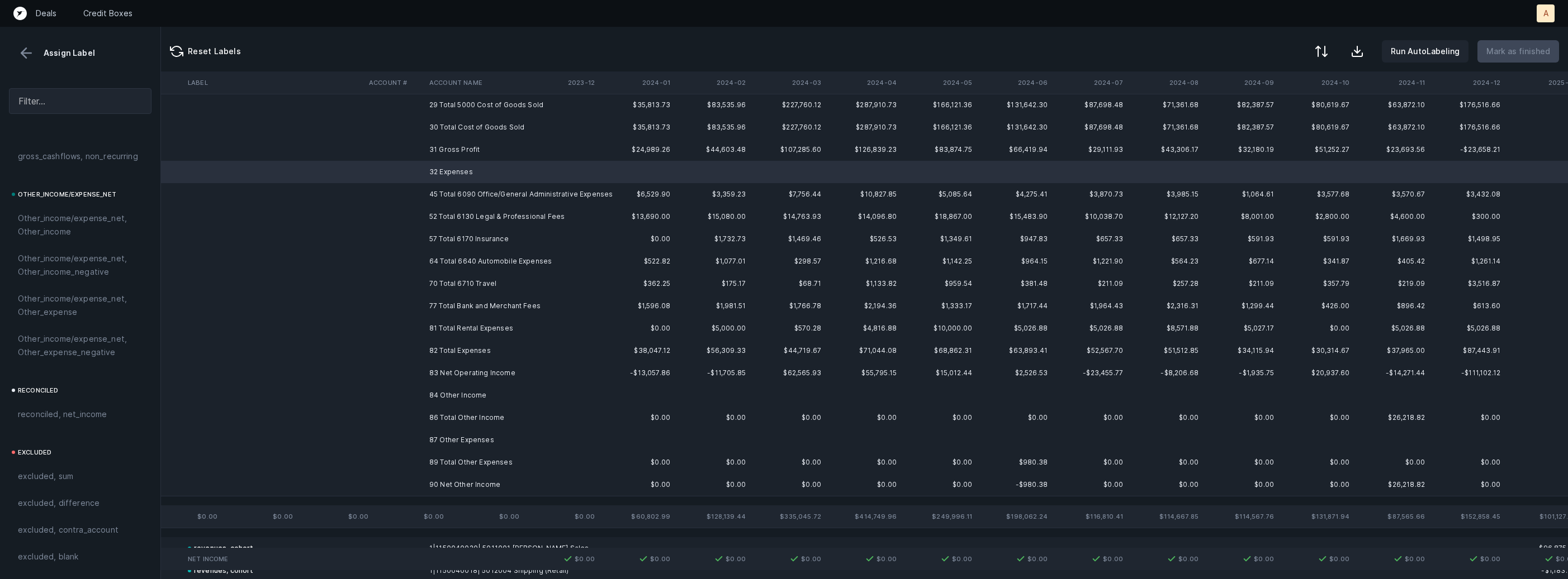
click at [463, 388] on td "84 Other Income" at bounding box center [493, 395] width 136 height 23
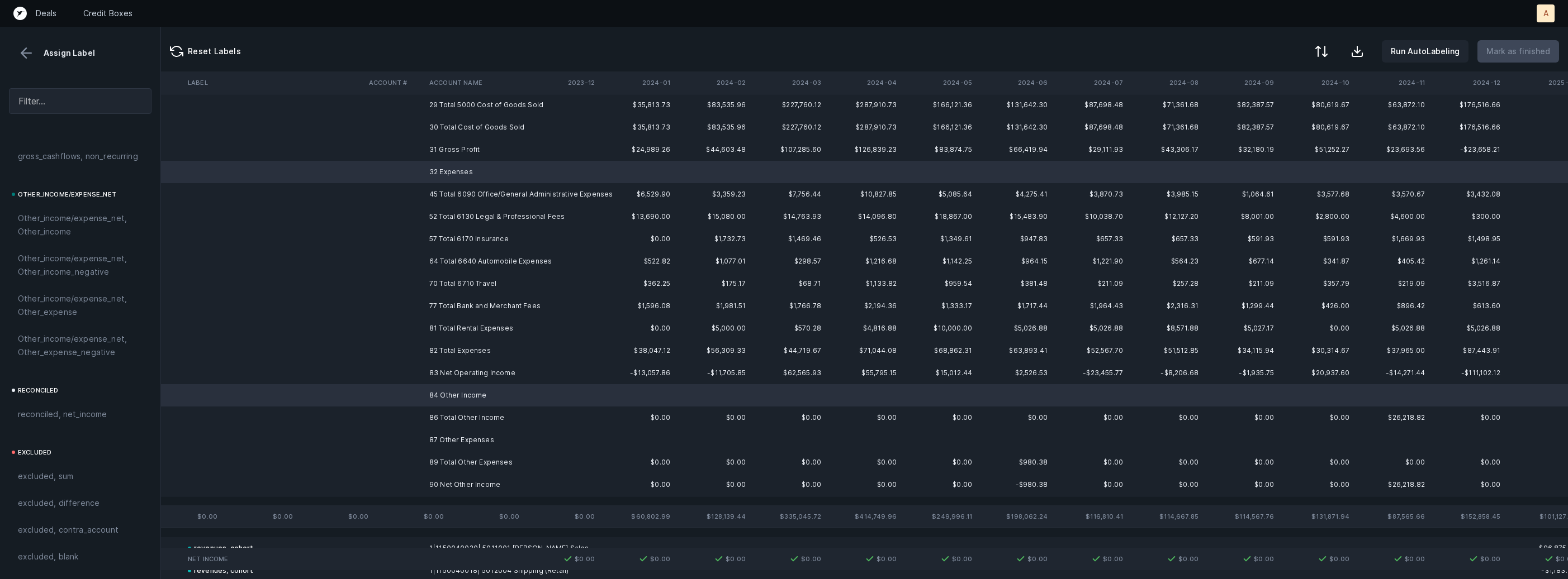
click at [462, 433] on td "87 Other Expenses" at bounding box center [493, 440] width 136 height 23
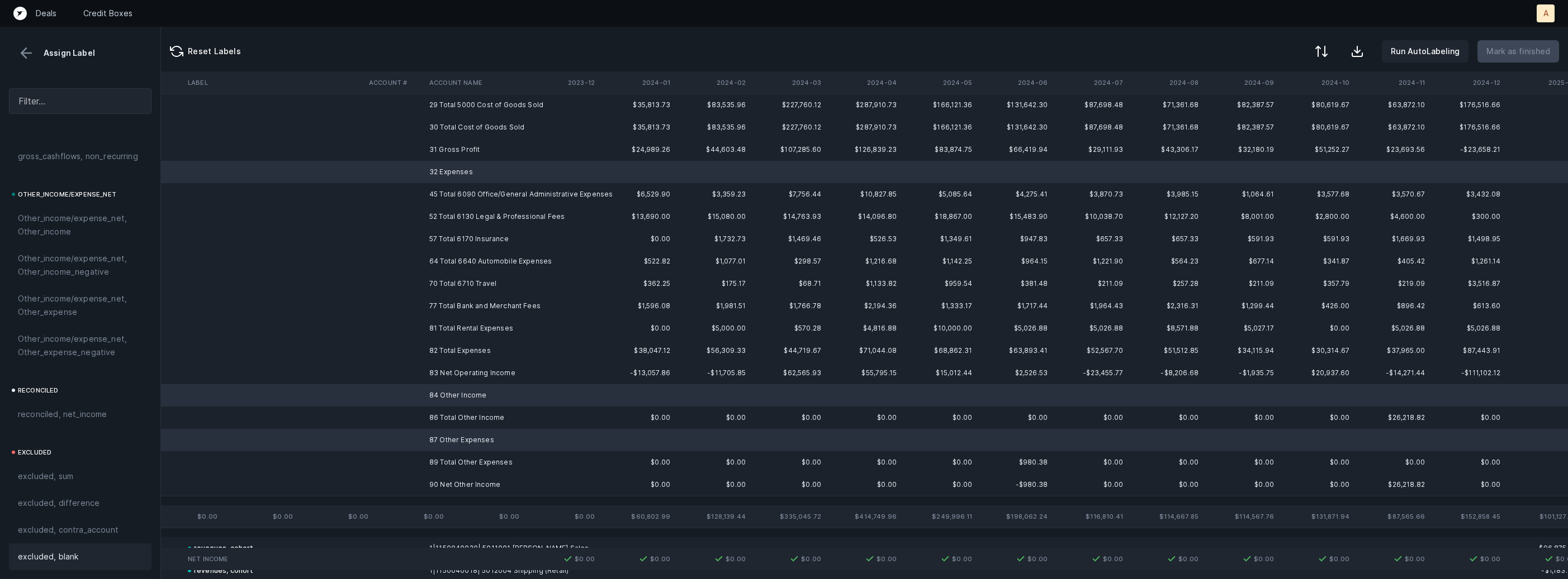
click at [64, 559] on span "excluded, blank" at bounding box center [47, 557] width 60 height 13
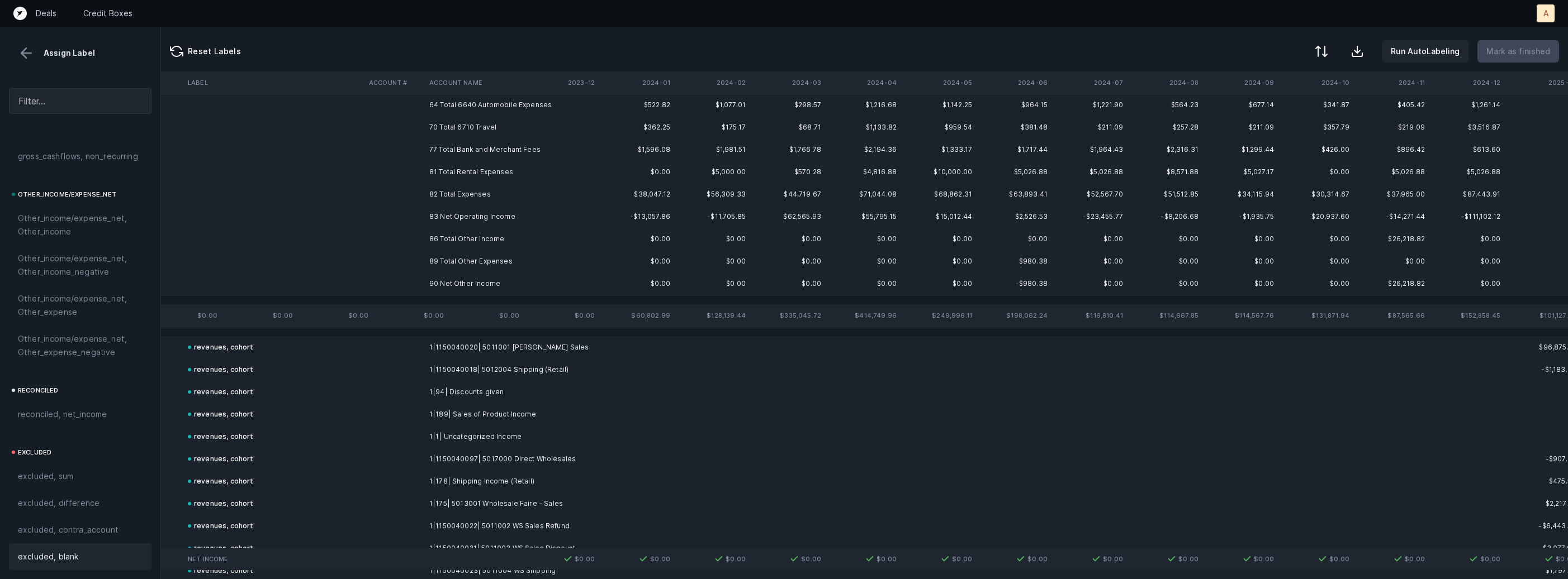
scroll to position [0, 2003]
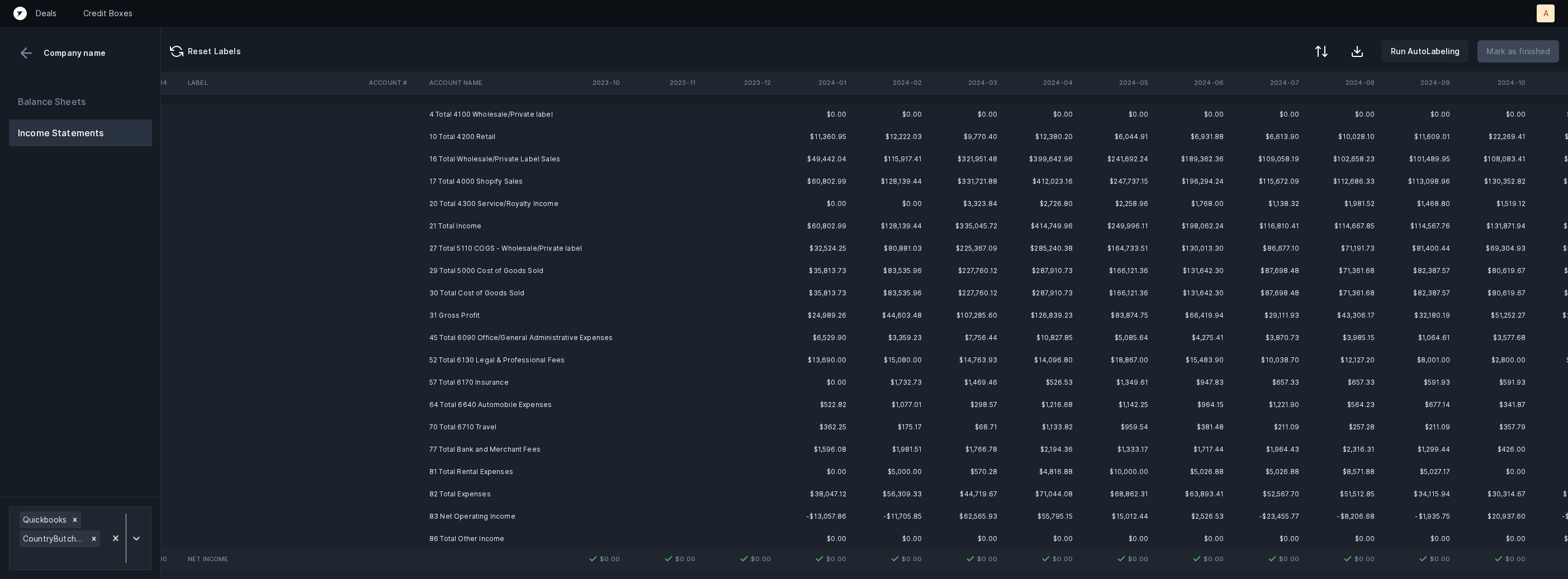
scroll to position [0, 1853]
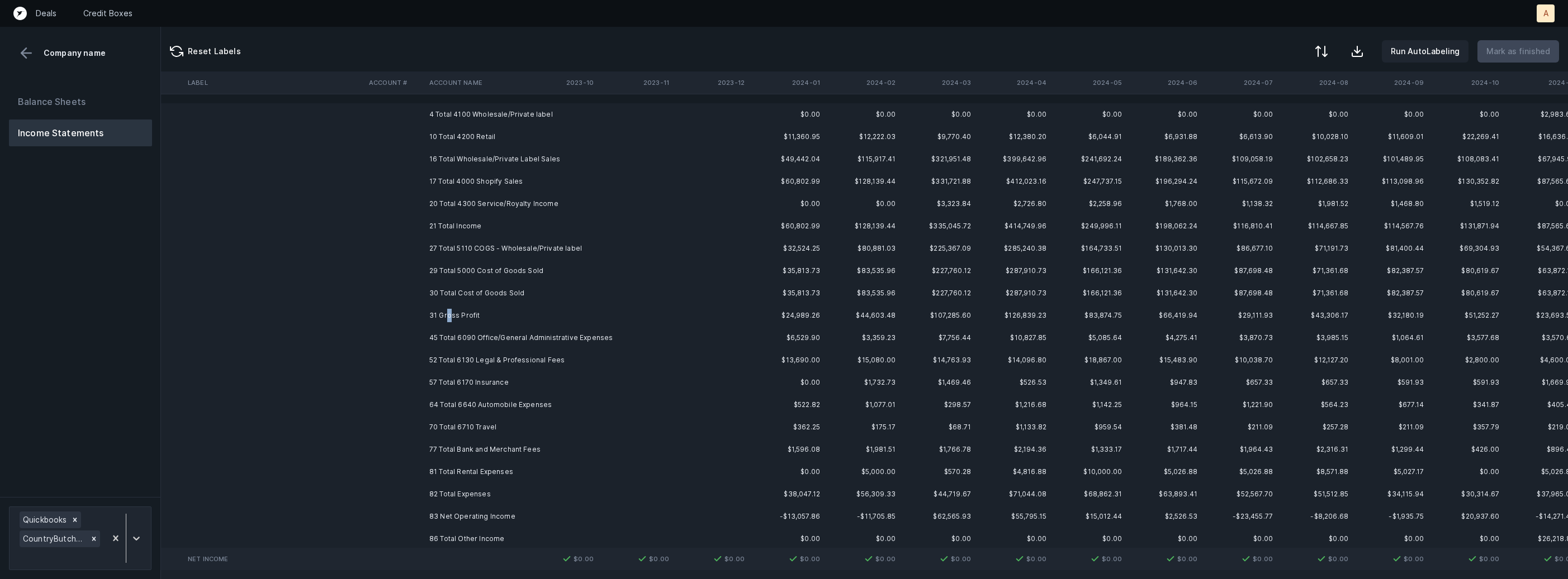
click at [449, 314] on td "31 Gross Profit" at bounding box center [493, 316] width 136 height 23
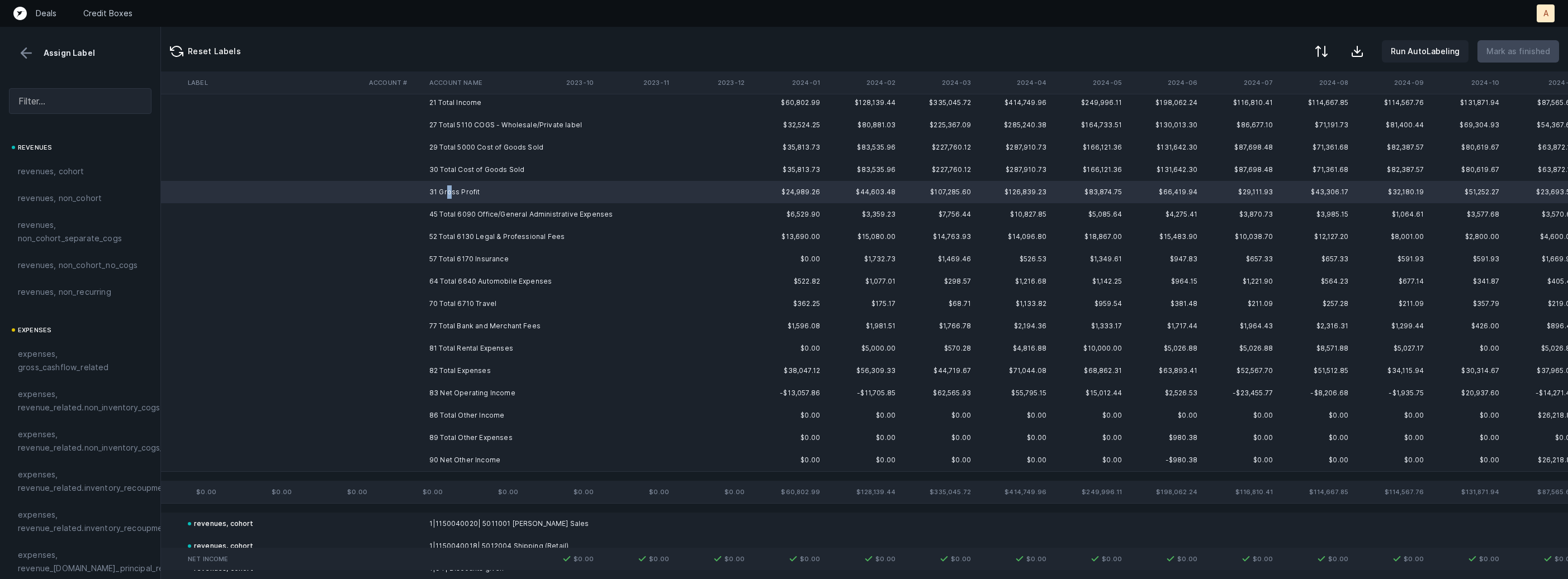
scroll to position [147, 1853]
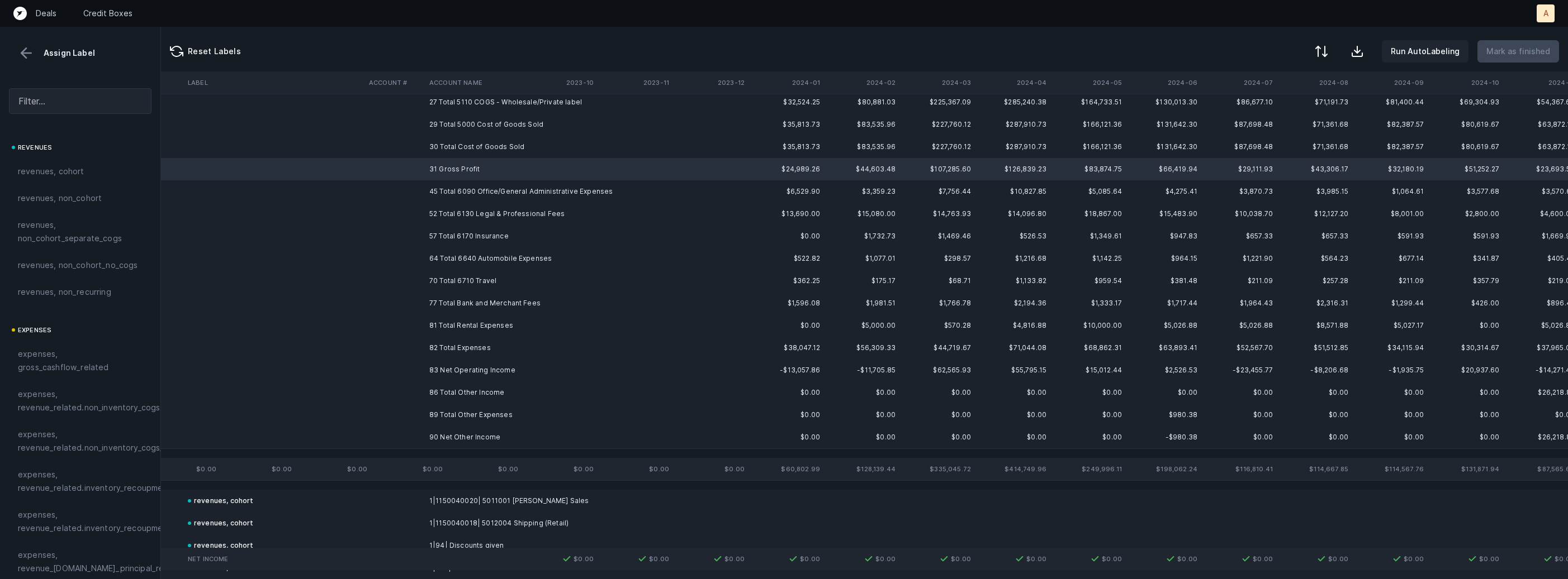
click at [455, 366] on td "83 Net Operating Income" at bounding box center [493, 370] width 136 height 23
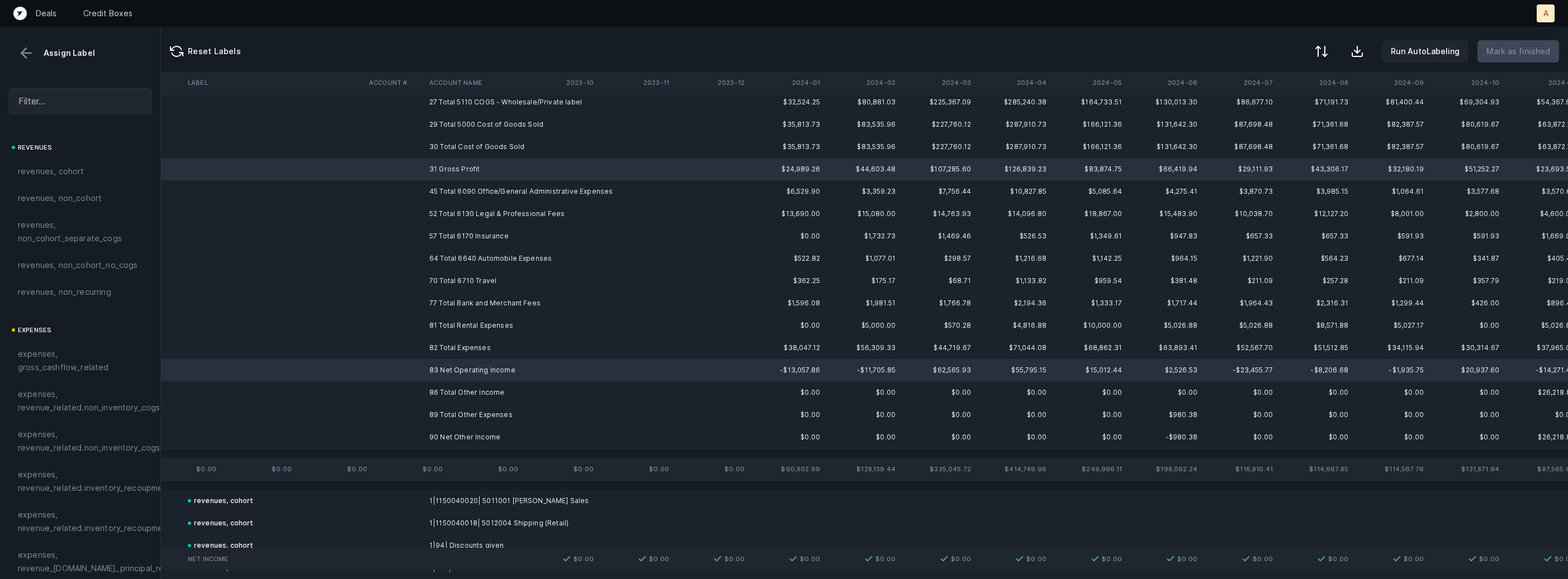
click at [445, 433] on td "90 Net Other Income" at bounding box center [493, 437] width 136 height 23
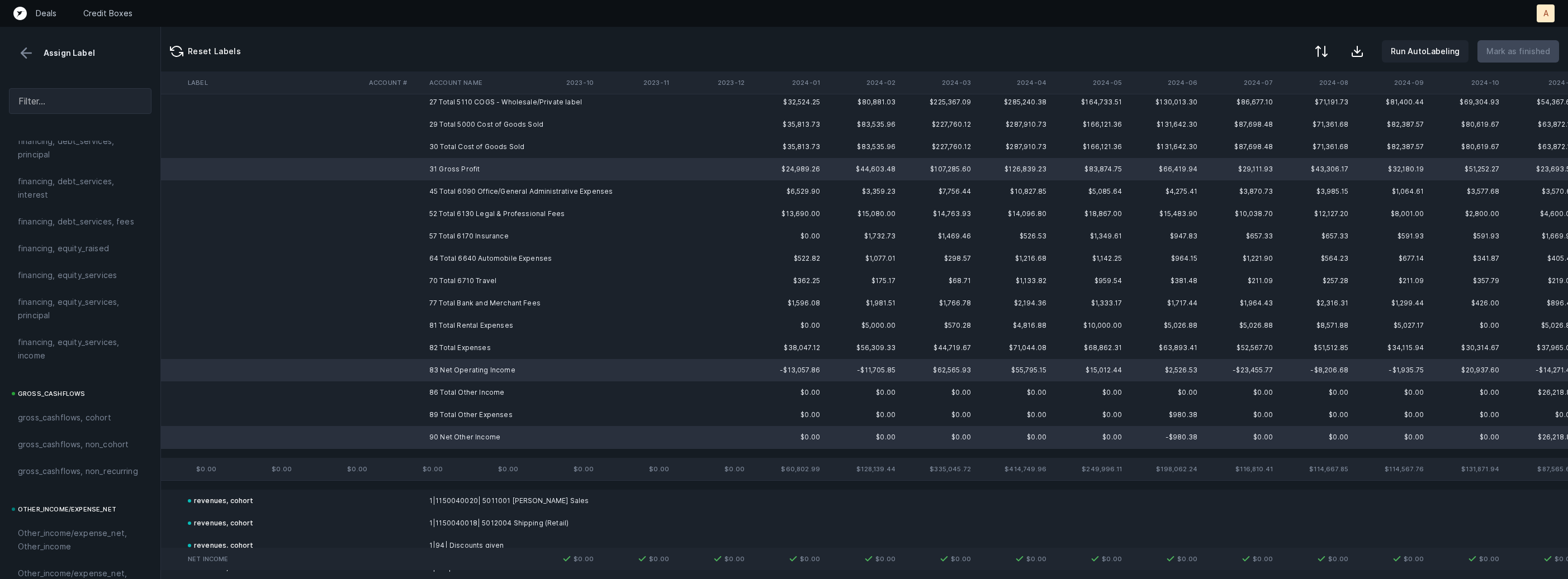
scroll to position [1266, 0]
click at [57, 500] on span "excluded, difference" at bounding box center [58, 503] width 82 height 13
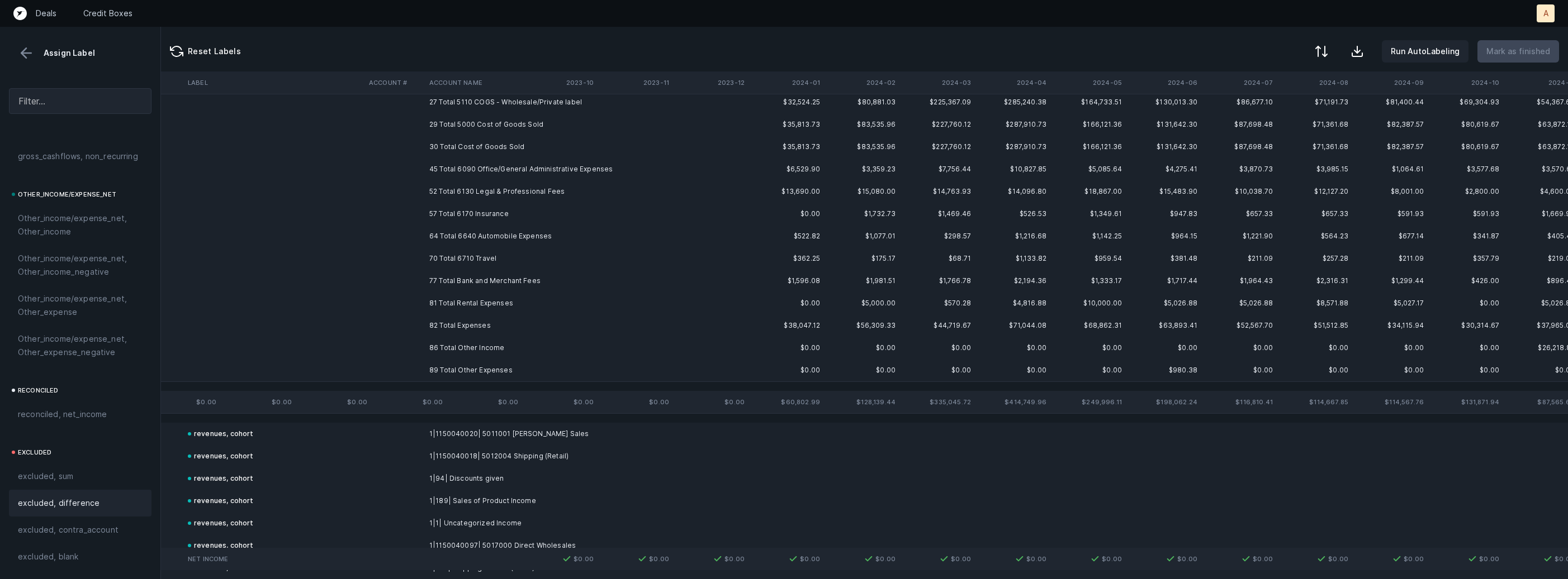
scroll to position [0, 1853]
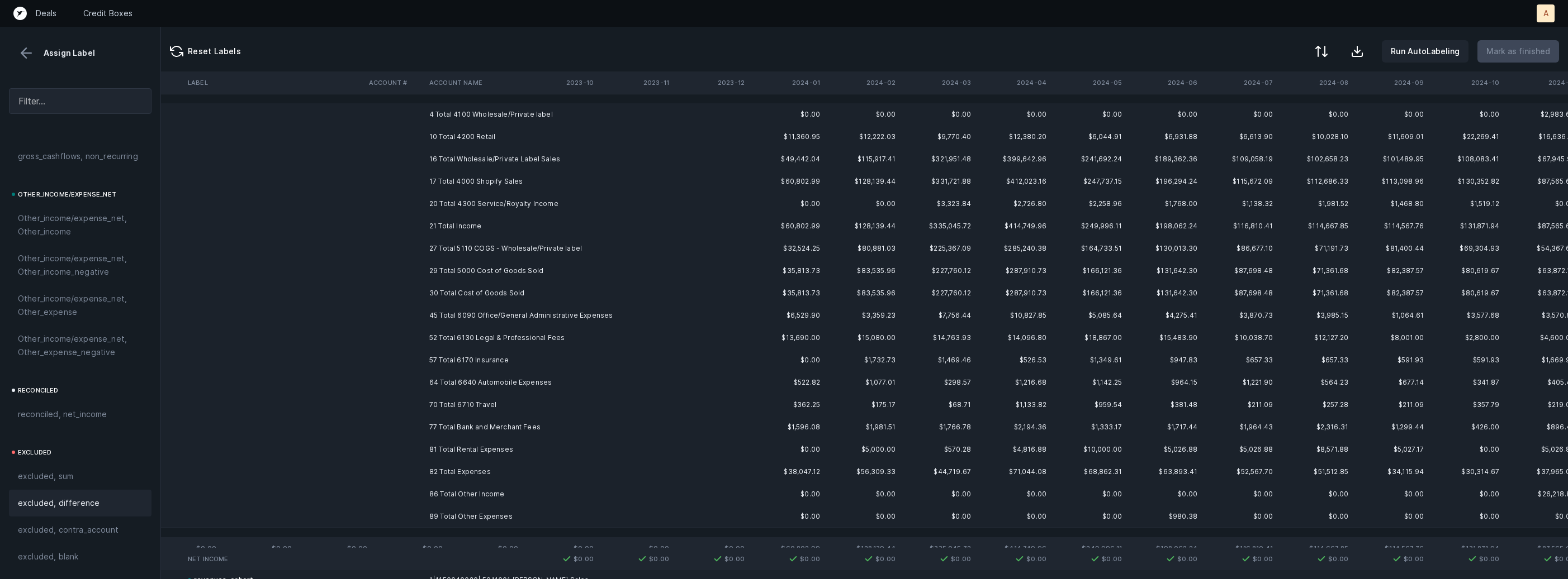
click at [497, 108] on td "4 Total 4100 Wholesale/Private label" at bounding box center [493, 114] width 136 height 23
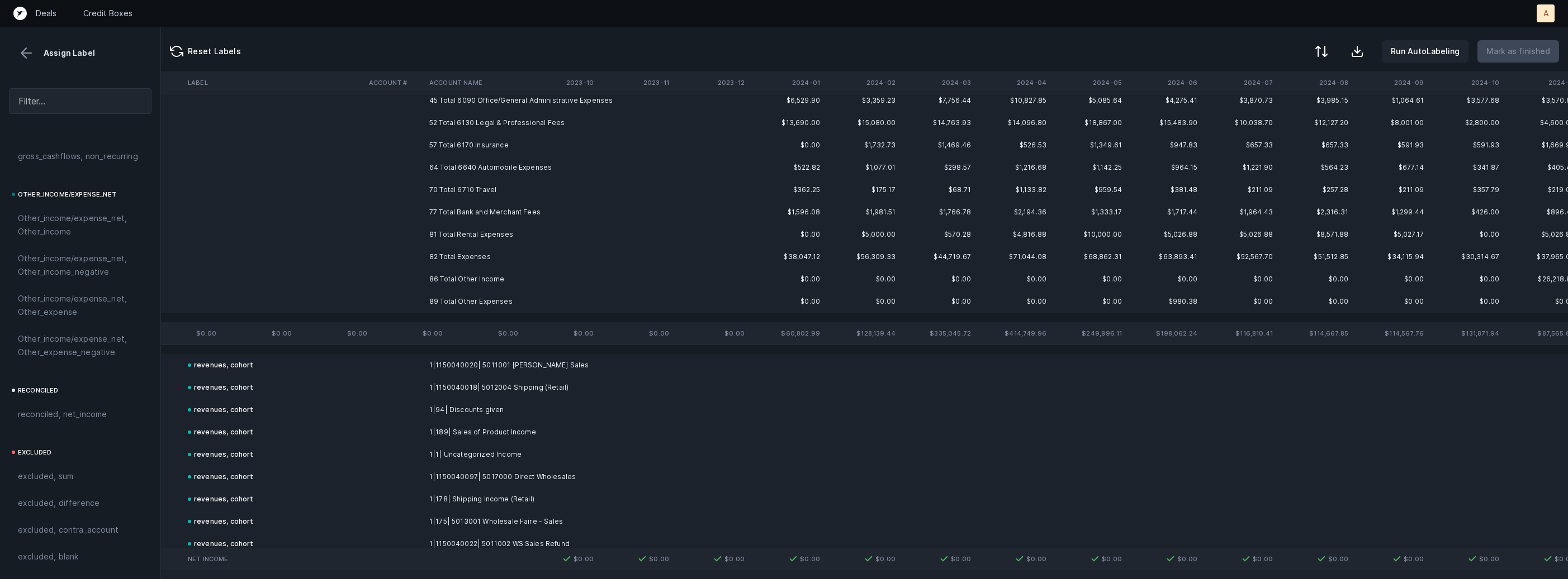
scroll to position [229, 1853]
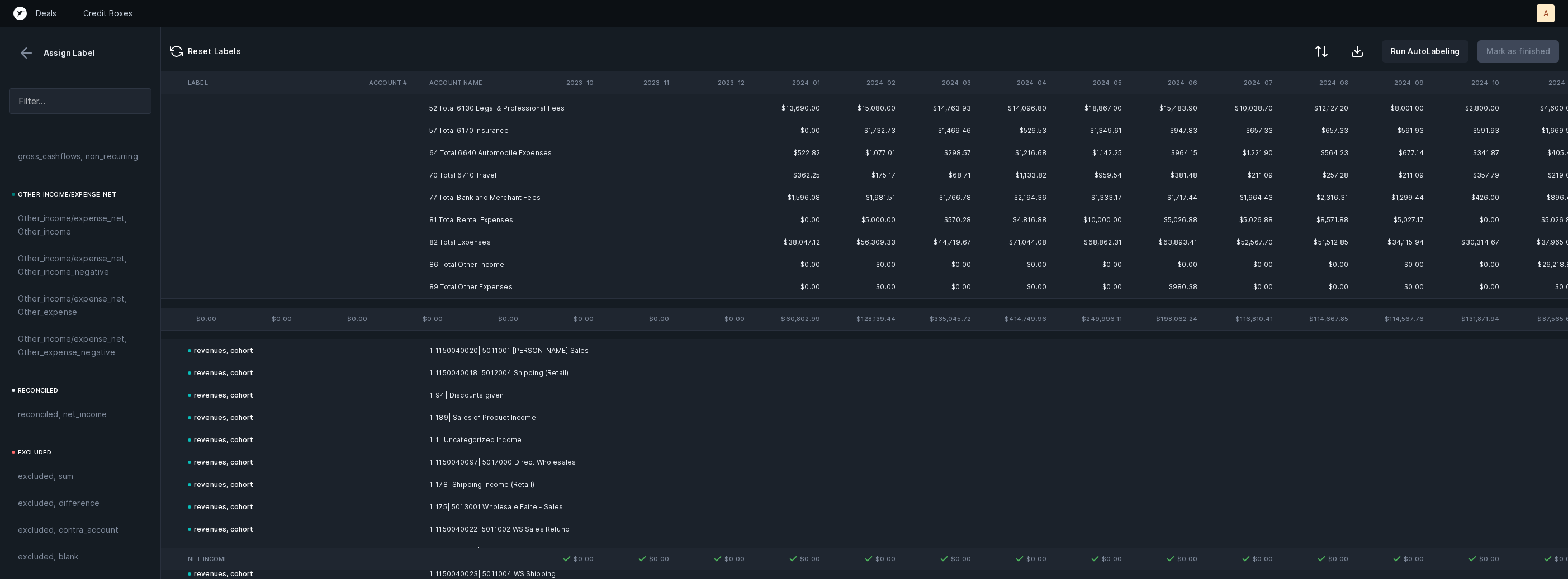
click at [483, 280] on td "89 Total Other Expenses" at bounding box center [493, 287] width 136 height 23
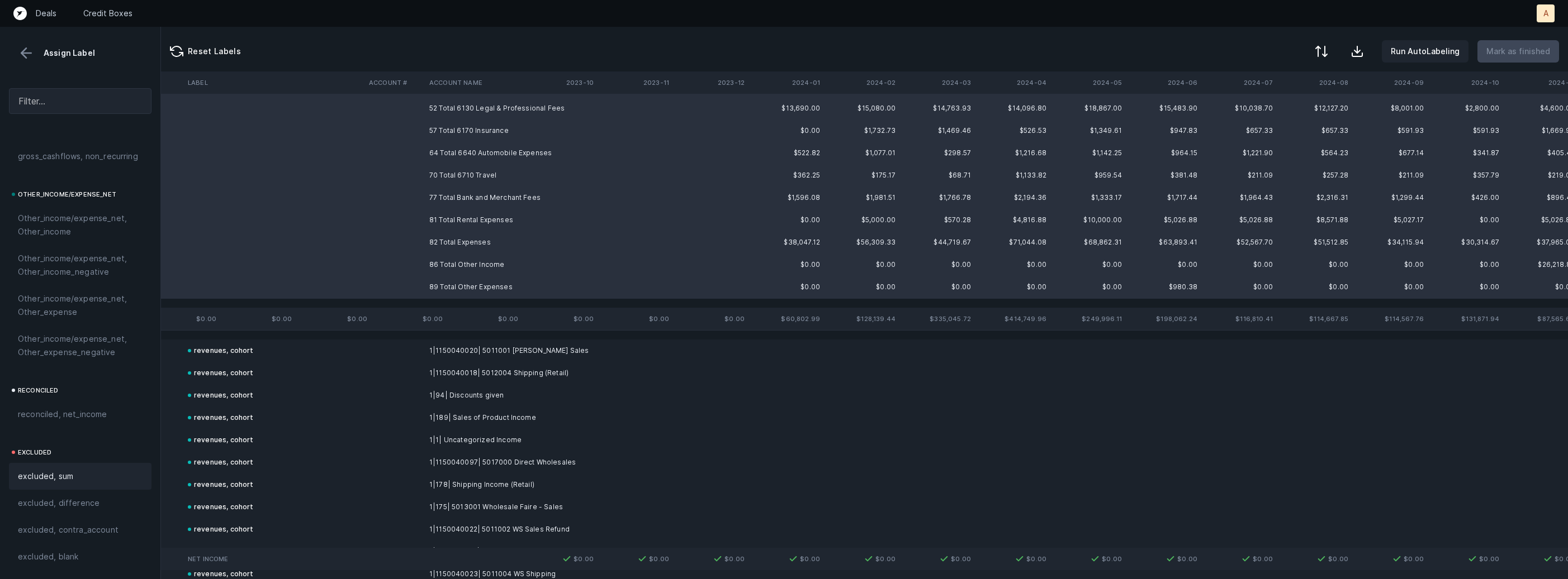
click at [64, 479] on span "excluded, sum" at bounding box center [45, 476] width 55 height 13
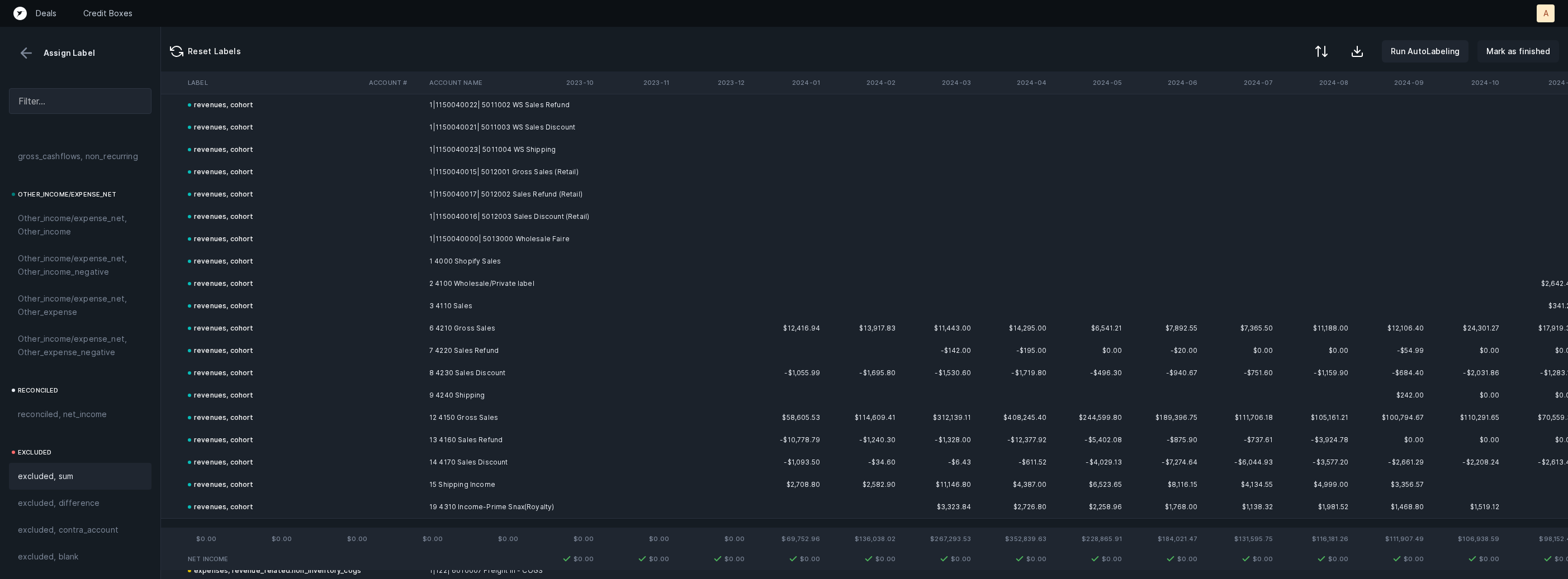
click at [1524, 50] on p "Mark as finished" at bounding box center [1518, 51] width 64 height 13
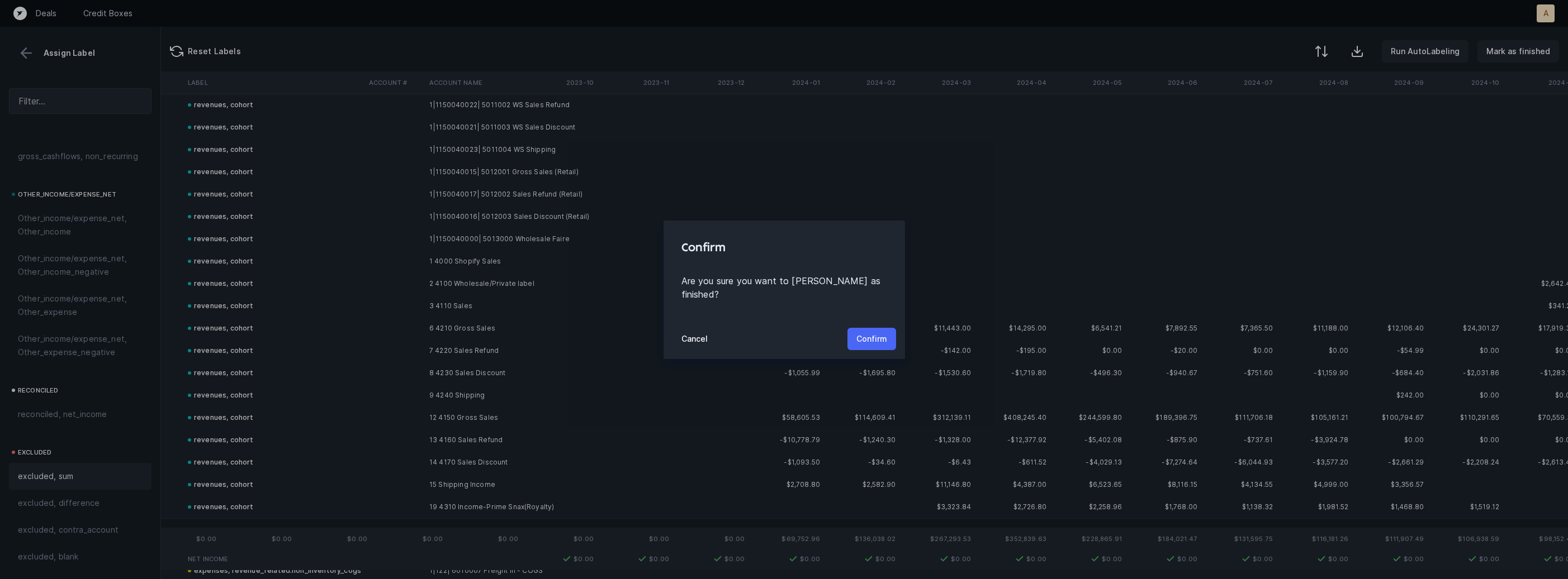
click at [875, 332] on p "Confirm" at bounding box center [872, 339] width 31 height 13
click at [873, 337] on p "Confirm" at bounding box center [872, 339] width 31 height 13
